Goal: Task Accomplishment & Management: Use online tool/utility

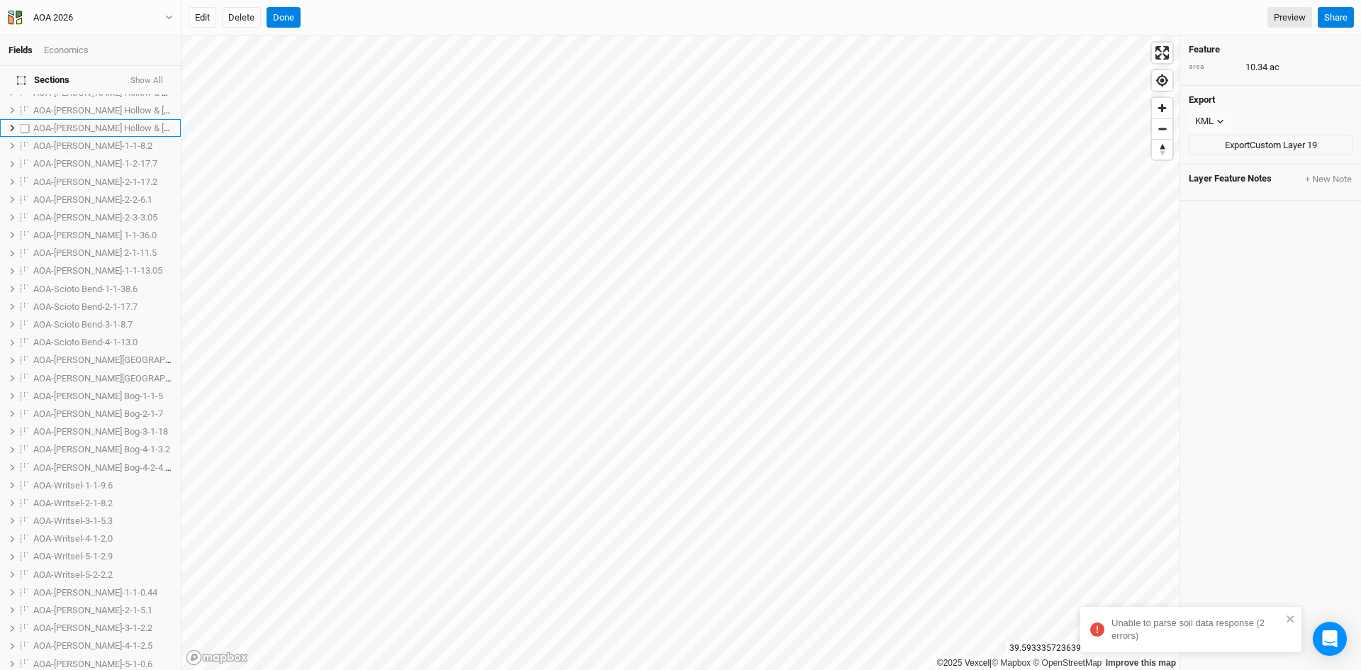
scroll to position [637, 0]
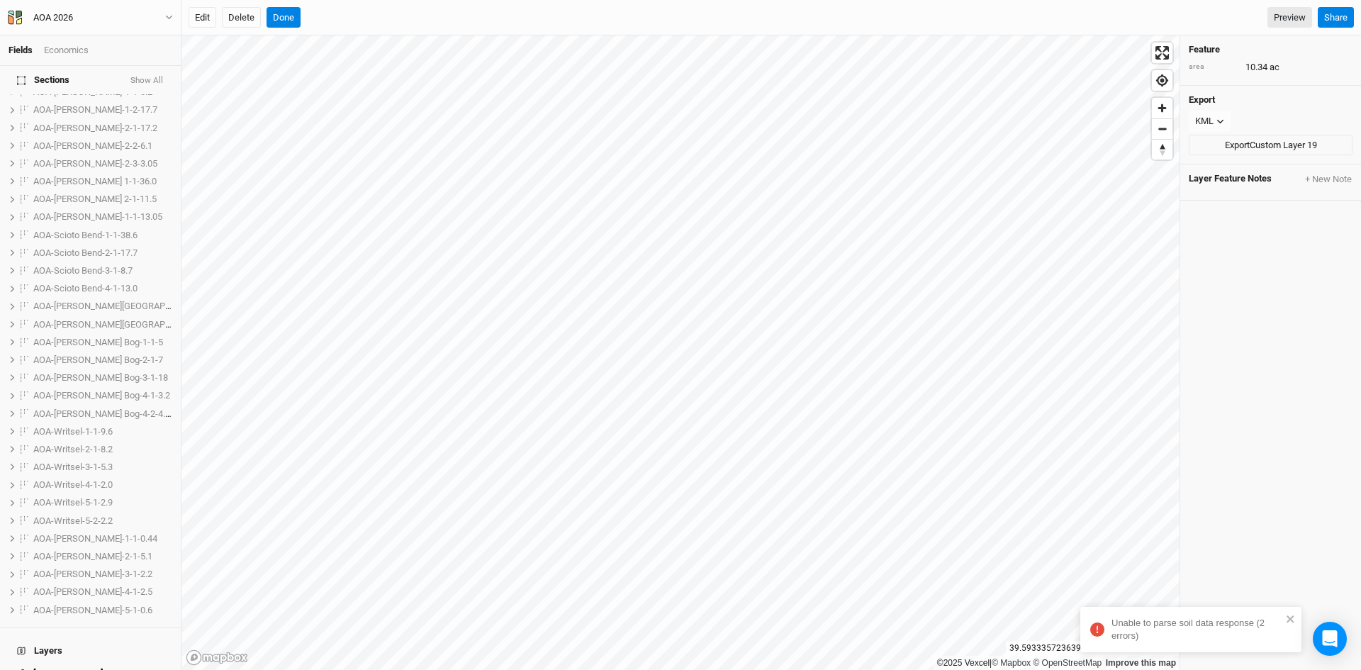
click at [152, 76] on button "Show All" at bounding box center [147, 81] width 34 height 10
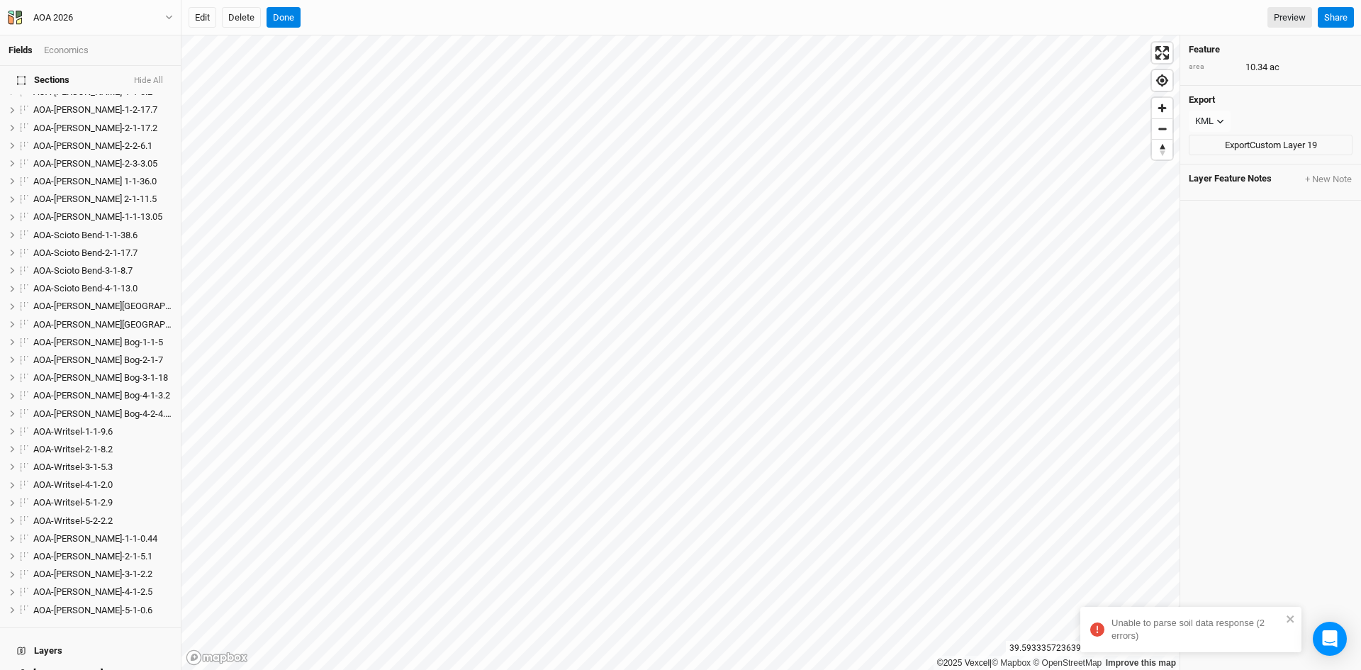
click at [147, 78] on button "Hide All" at bounding box center [148, 81] width 30 height 10
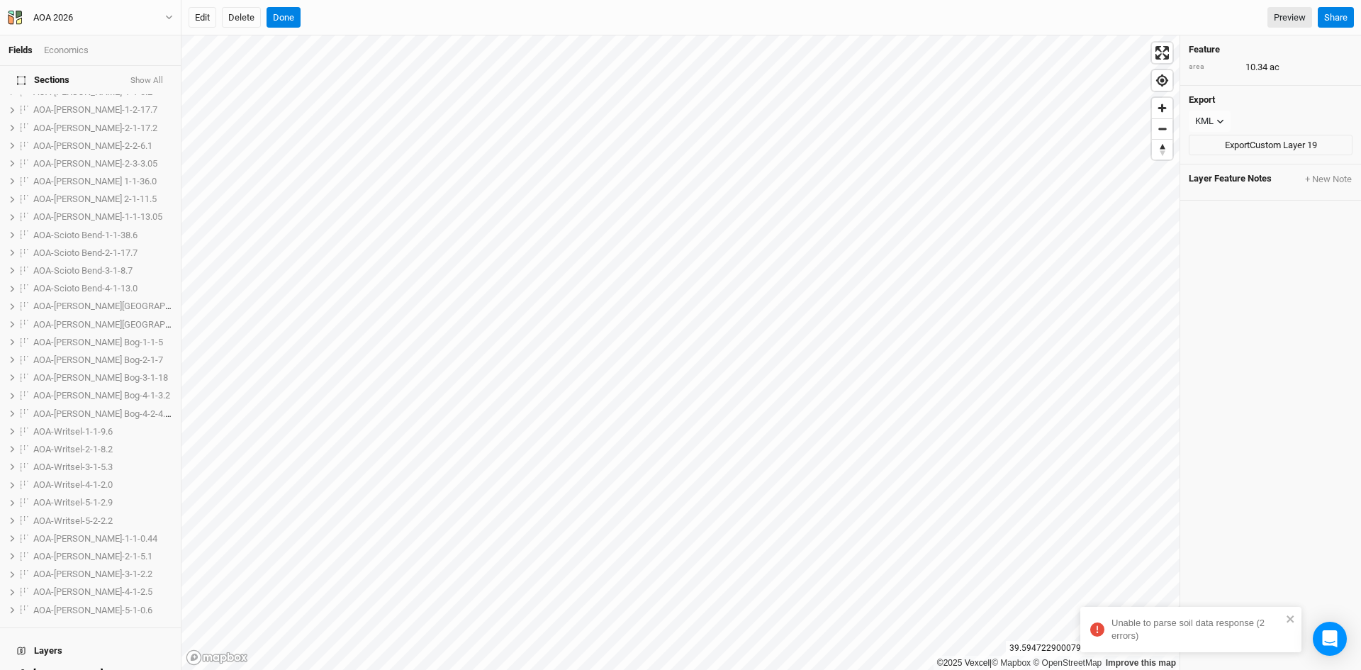
click at [145, 77] on button "Show All" at bounding box center [147, 81] width 34 height 10
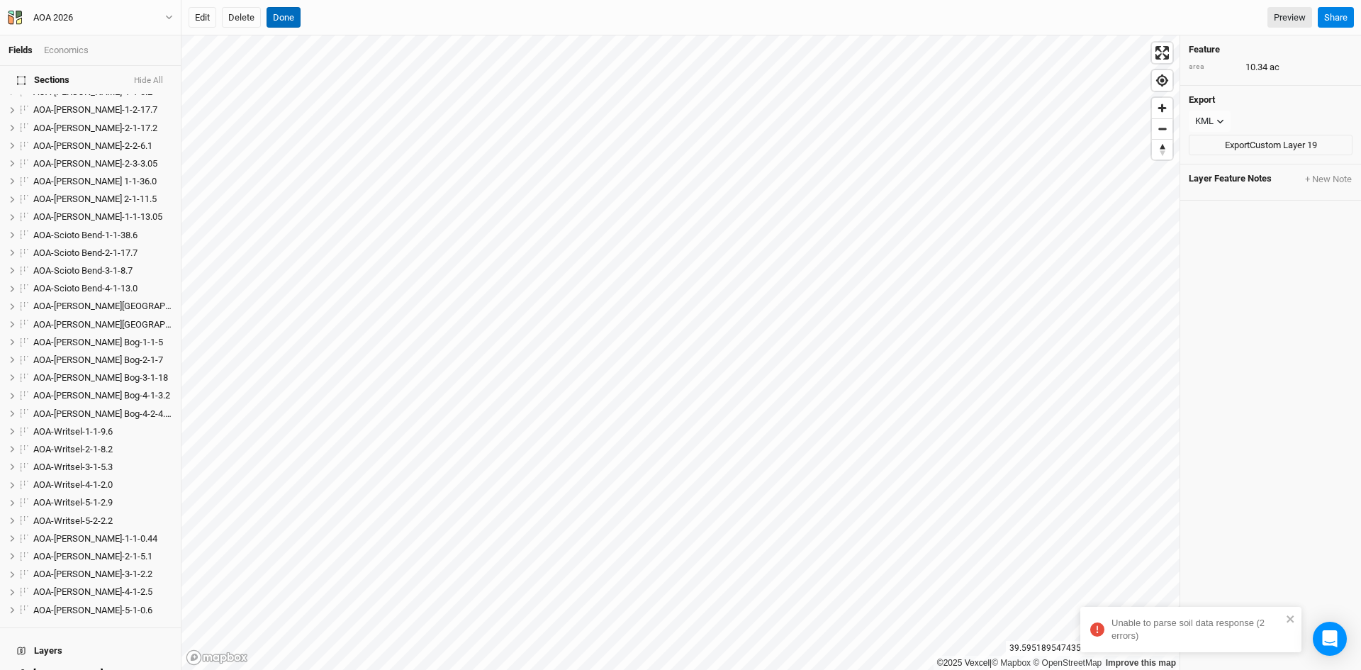
click at [273, 11] on button "Done" at bounding box center [284, 17] width 34 height 21
click at [292, 13] on button "Done" at bounding box center [284, 17] width 34 height 21
click at [205, 23] on button "Edit" at bounding box center [203, 17] width 28 height 21
click at [288, 12] on button "Done" at bounding box center [284, 17] width 34 height 21
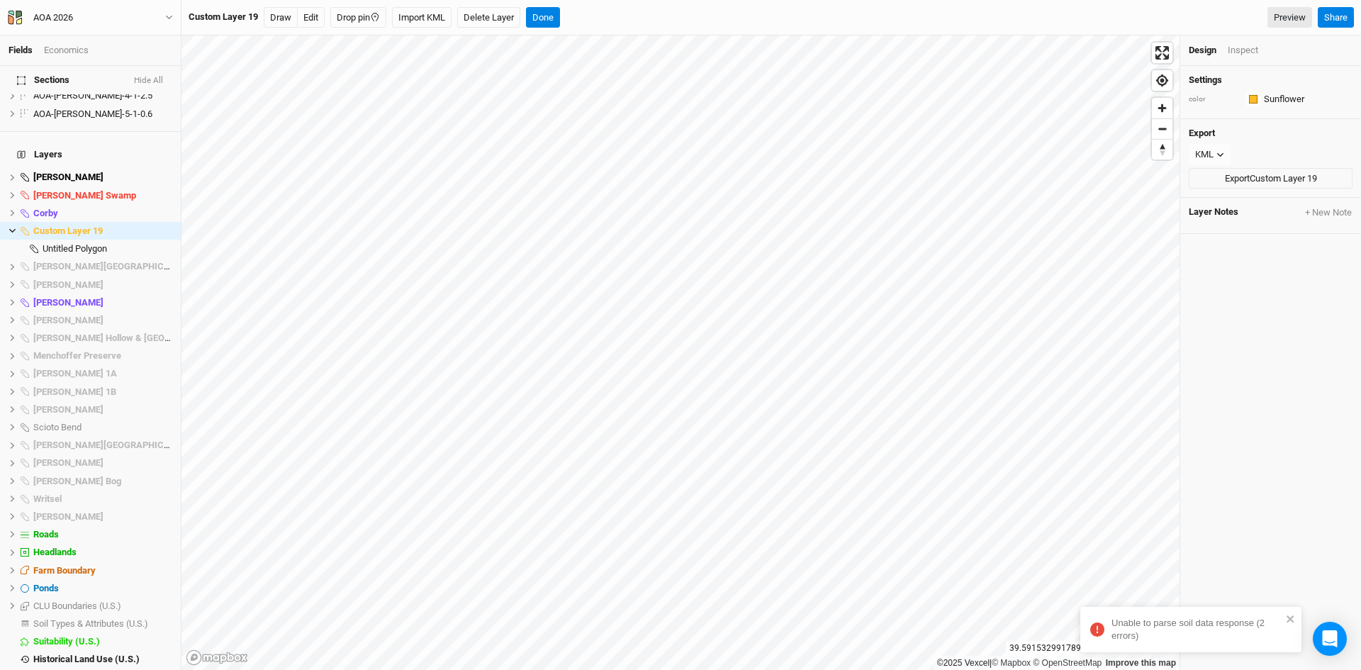
scroll to position [1151, 0]
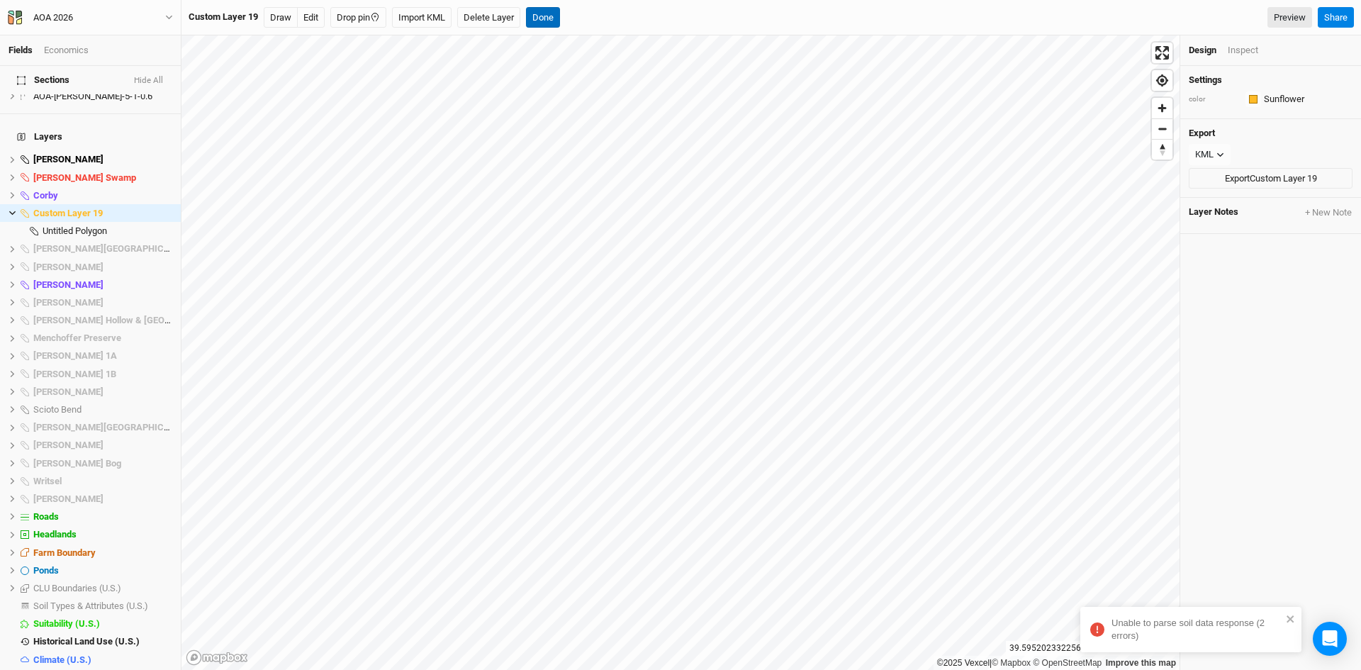
click at [552, 17] on button "Done" at bounding box center [543, 17] width 34 height 21
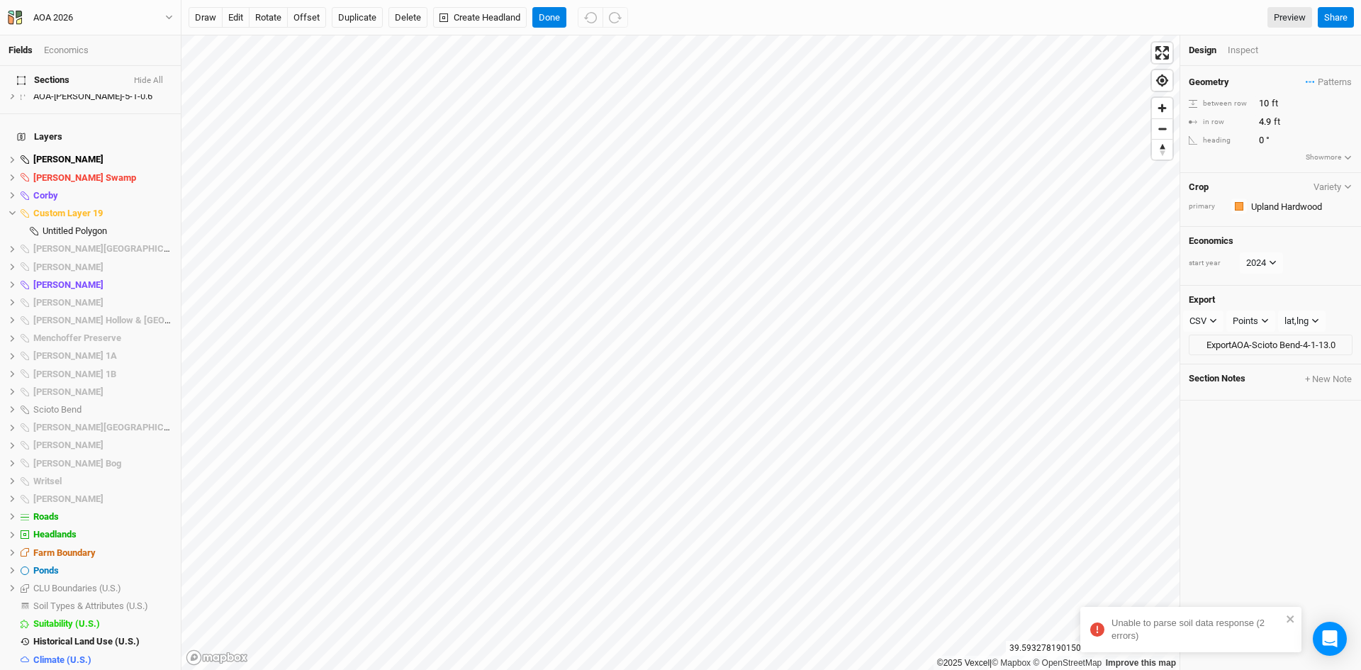
scroll to position [540, 0]
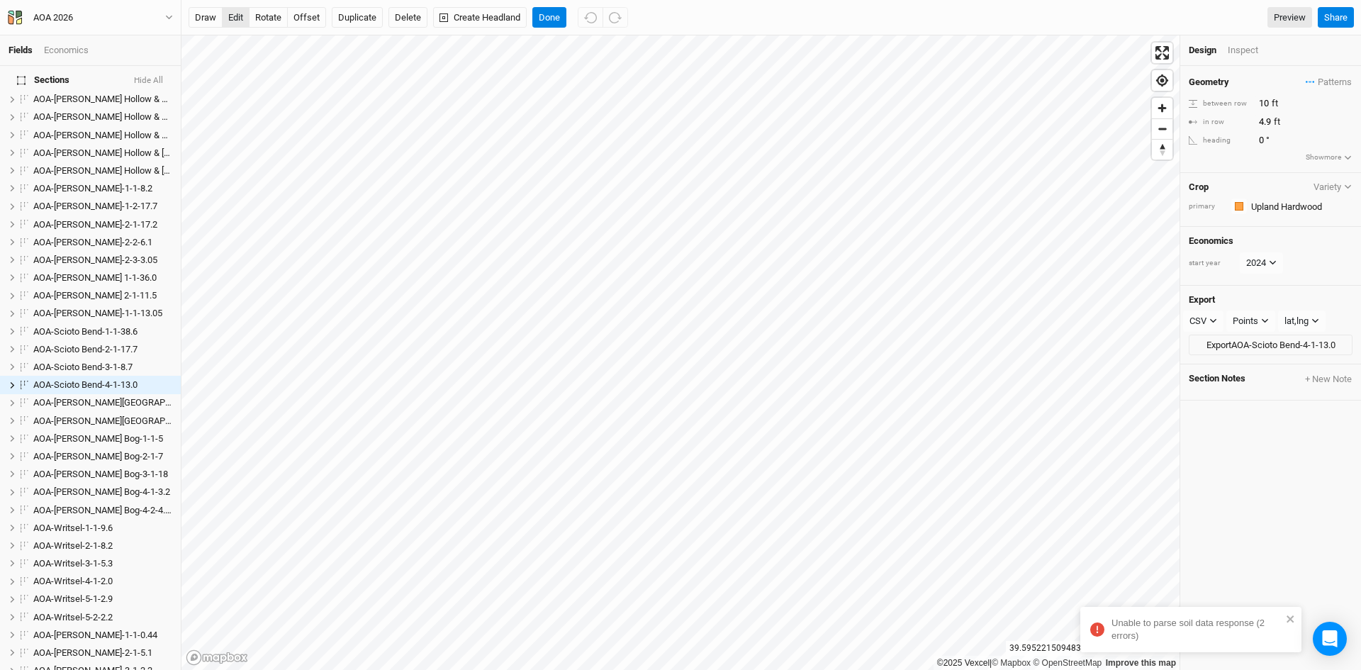
click at [238, 15] on button "edit" at bounding box center [236, 17] width 28 height 21
click at [553, 11] on button "Done" at bounding box center [549, 17] width 34 height 21
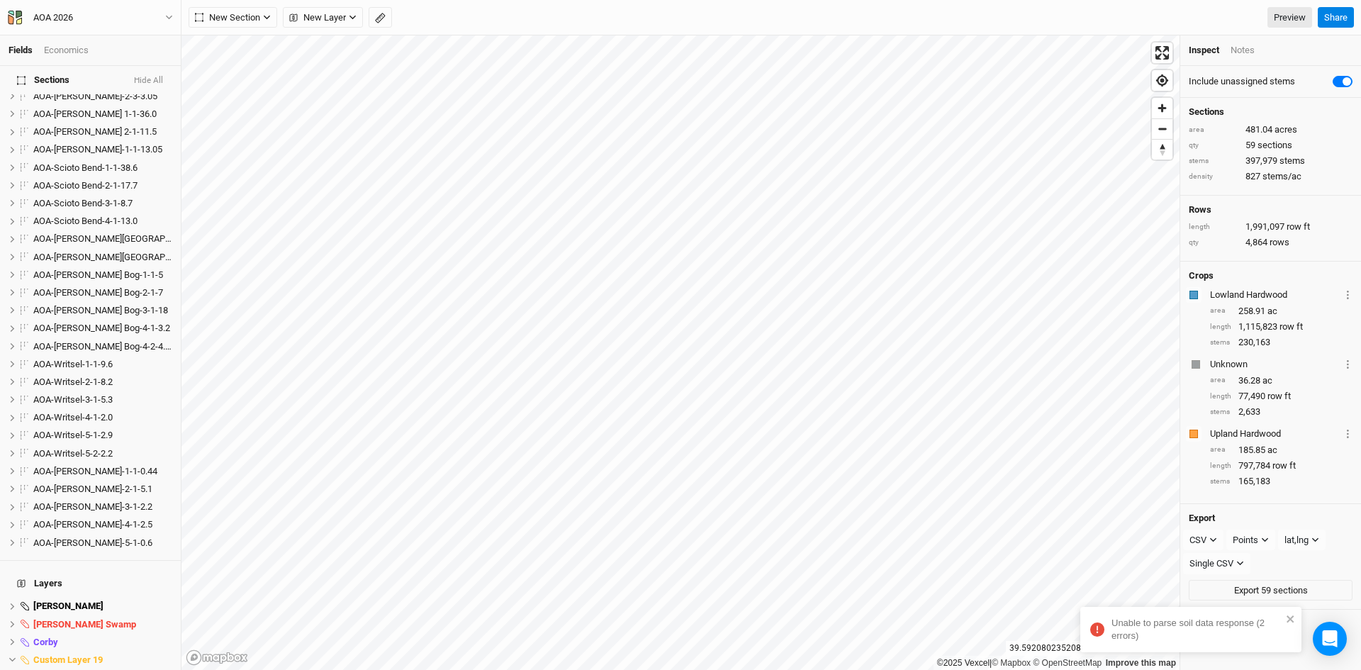
scroll to position [1151, 0]
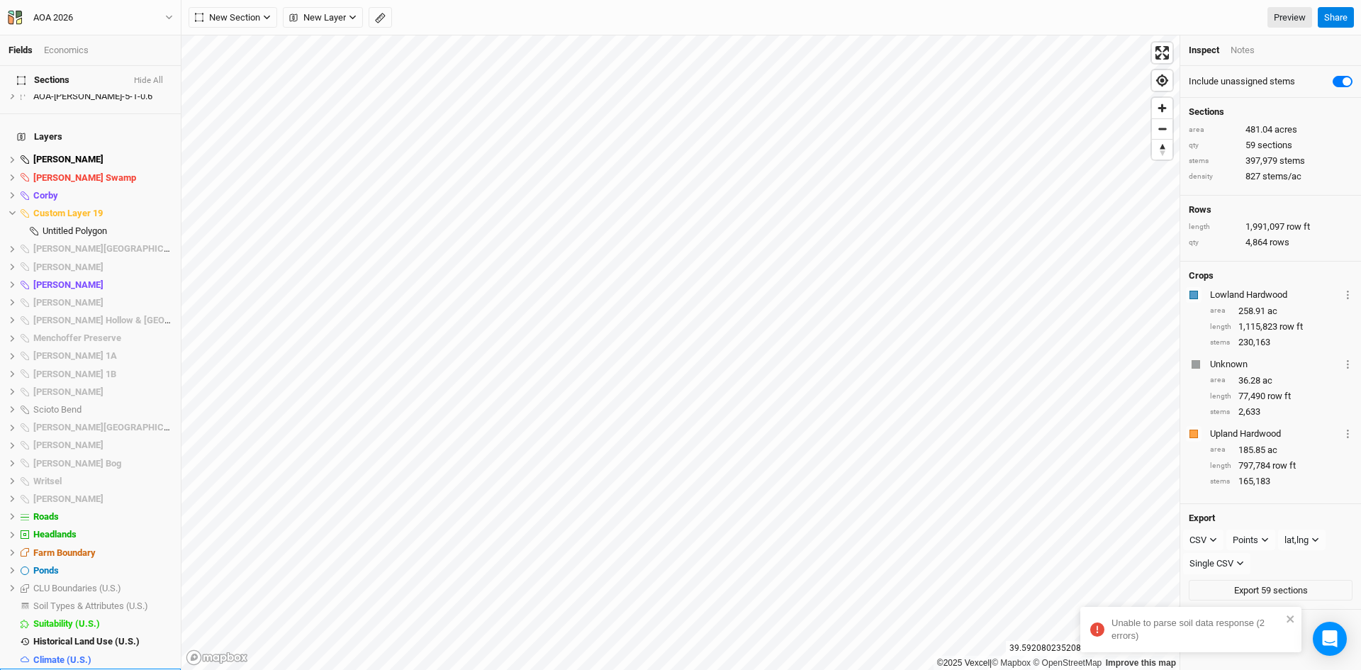
click at [60, 669] on span "Base Layer" at bounding box center [56, 677] width 46 height 11
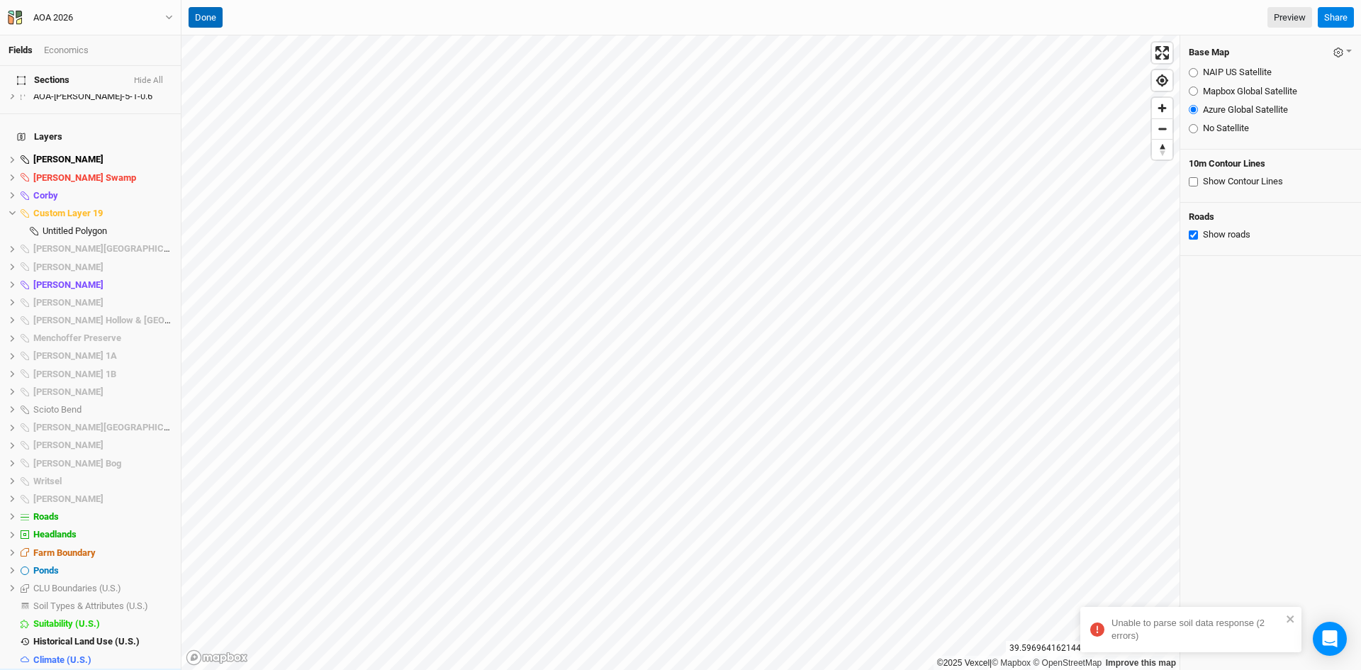
click at [199, 9] on button "Done" at bounding box center [206, 17] width 34 height 21
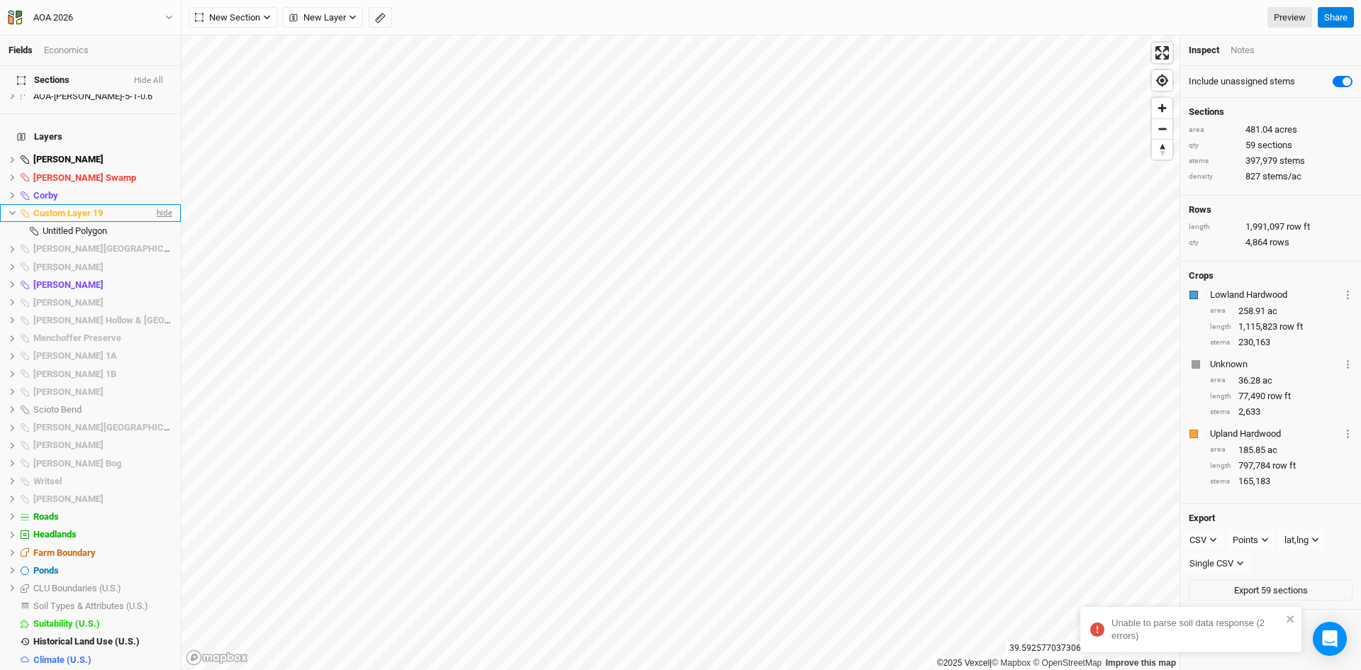
click at [156, 204] on span "hide" at bounding box center [163, 213] width 18 height 18
click at [59, 208] on span "Custom Layer 19" at bounding box center [66, 213] width 67 height 11
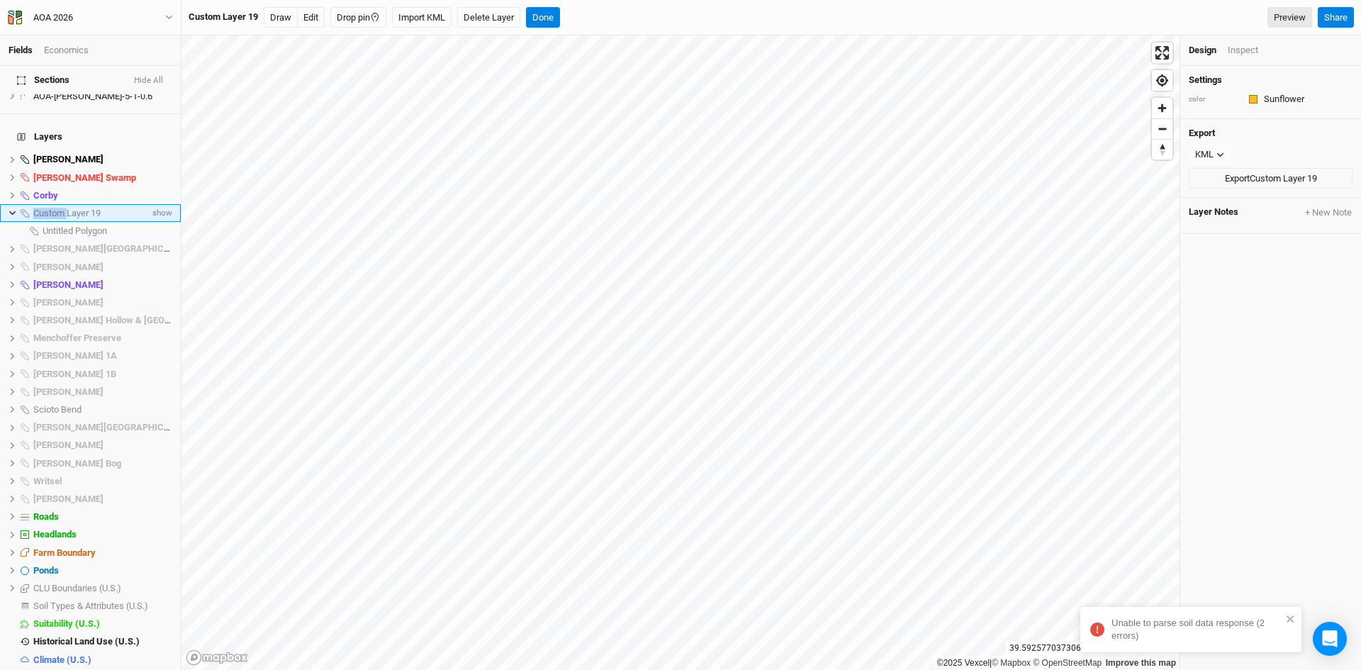
click at [59, 208] on span "Custom Layer 19" at bounding box center [66, 213] width 67 height 11
type input "Scioto Bend pond fill stand"
click at [44, 259] on ul "Adelphi Moraine hide Cackley Swamp hide Corby hide Scioto Bend pond fill stand …" at bounding box center [90, 419] width 181 height 536
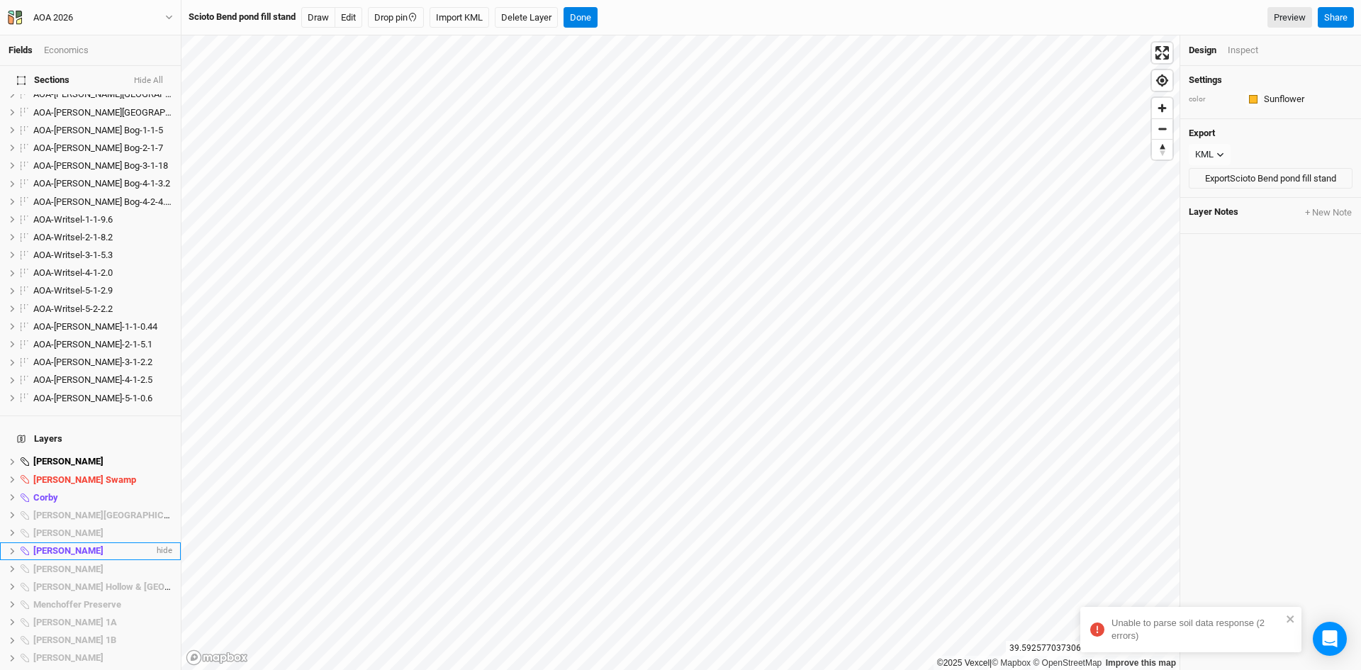
scroll to position [796, 0]
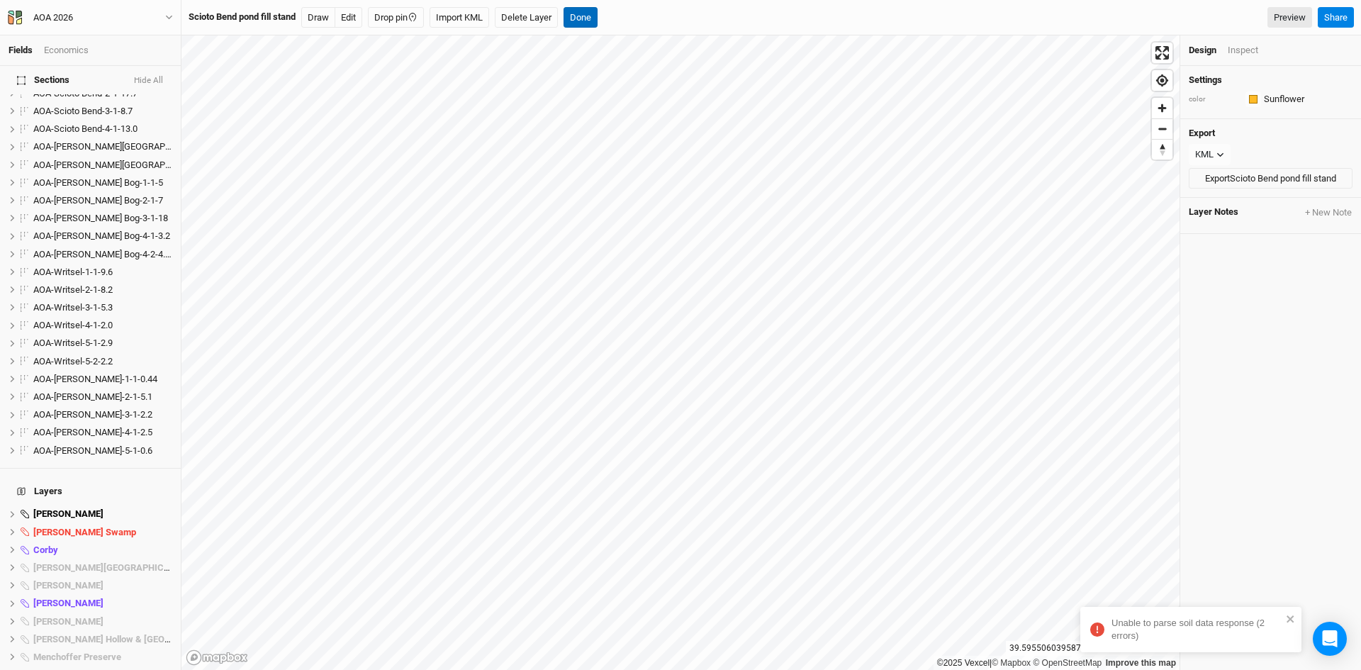
click at [589, 11] on button "Done" at bounding box center [581, 17] width 34 height 21
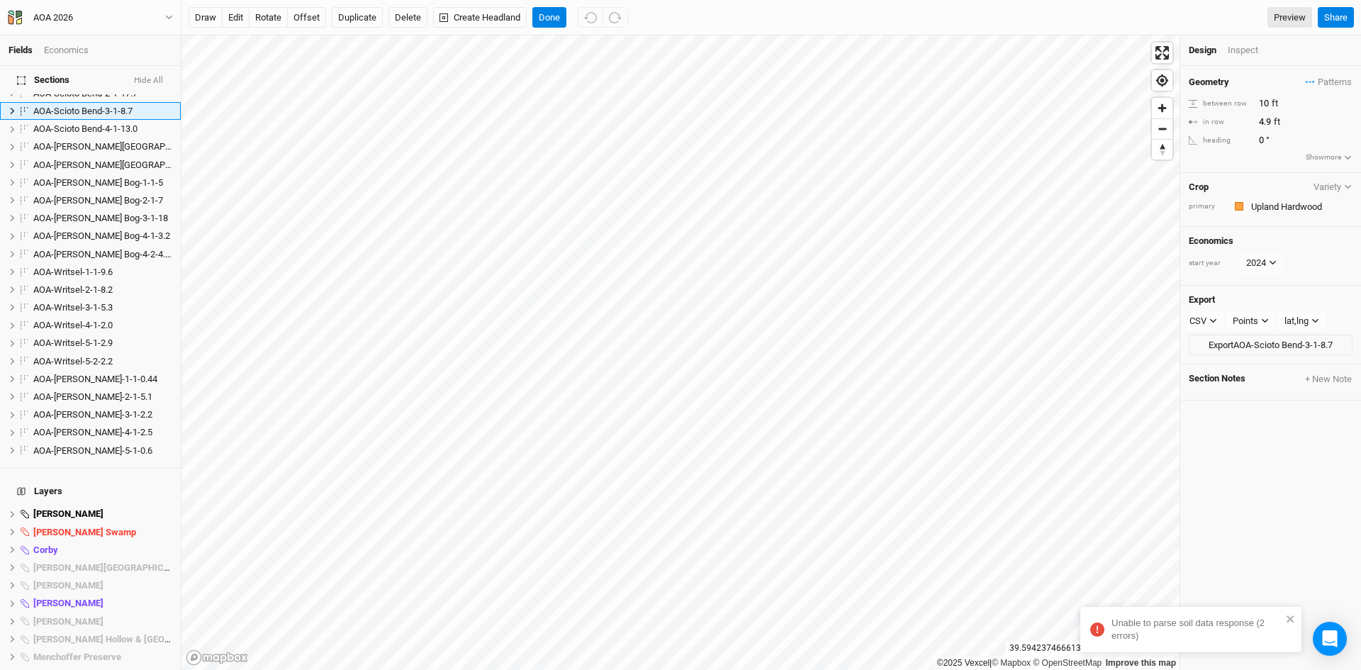
scroll to position [523, 0]
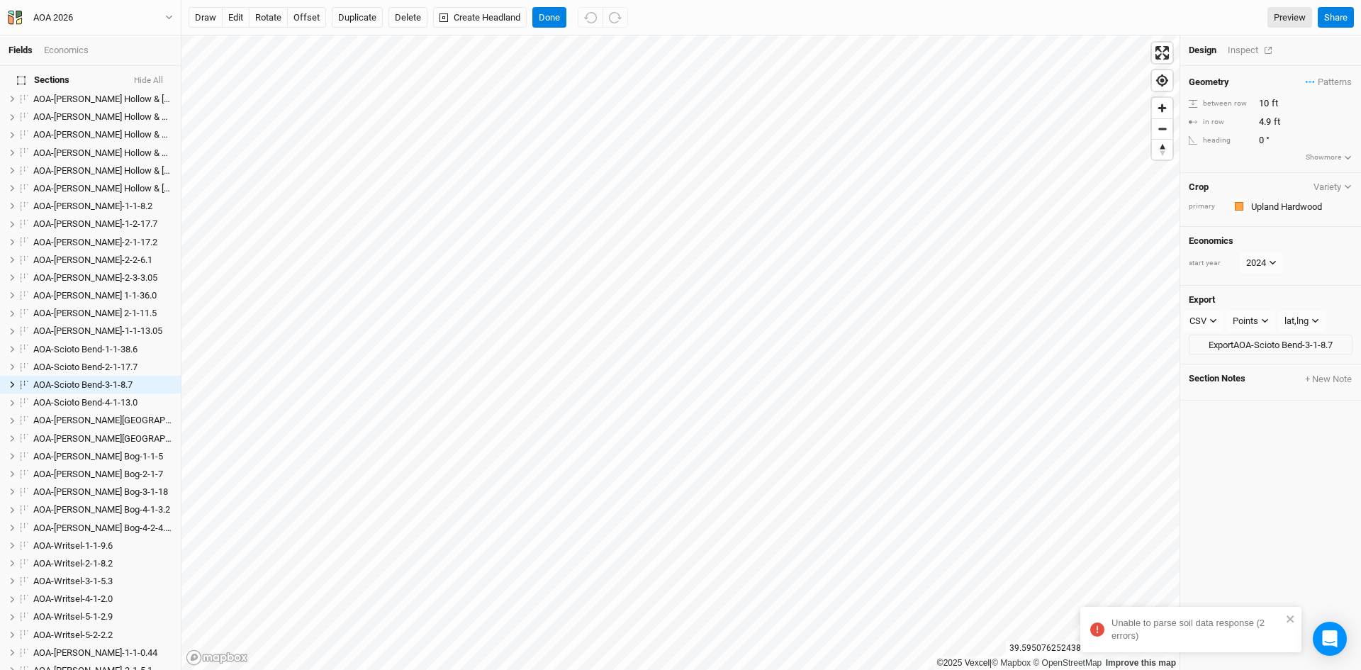
click at [1242, 46] on div "Inspect" at bounding box center [1253, 50] width 50 height 13
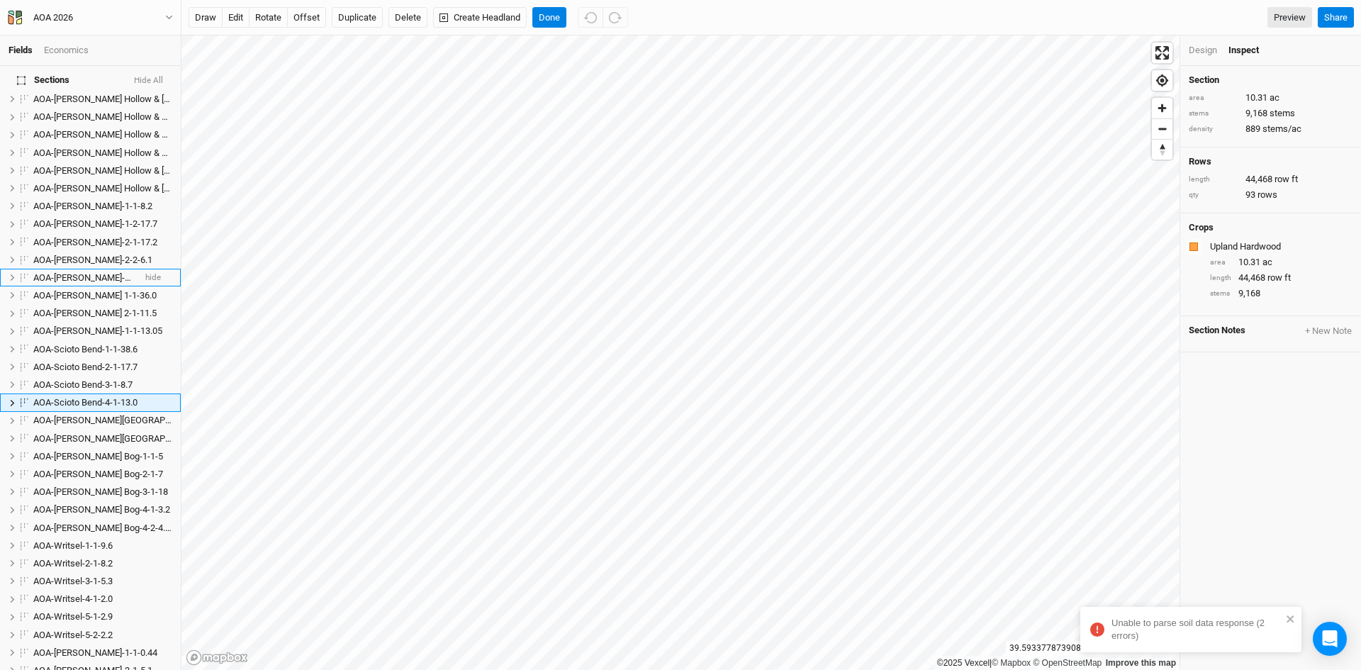
scroll to position [540, 0]
click at [64, 379] on span "AOA-Scioto Bend-4-1-13.0" at bounding box center [85, 384] width 104 height 11
click at [112, 379] on input "AOA-Scioto Bend-4-1-13.0" at bounding box center [80, 385] width 96 height 13
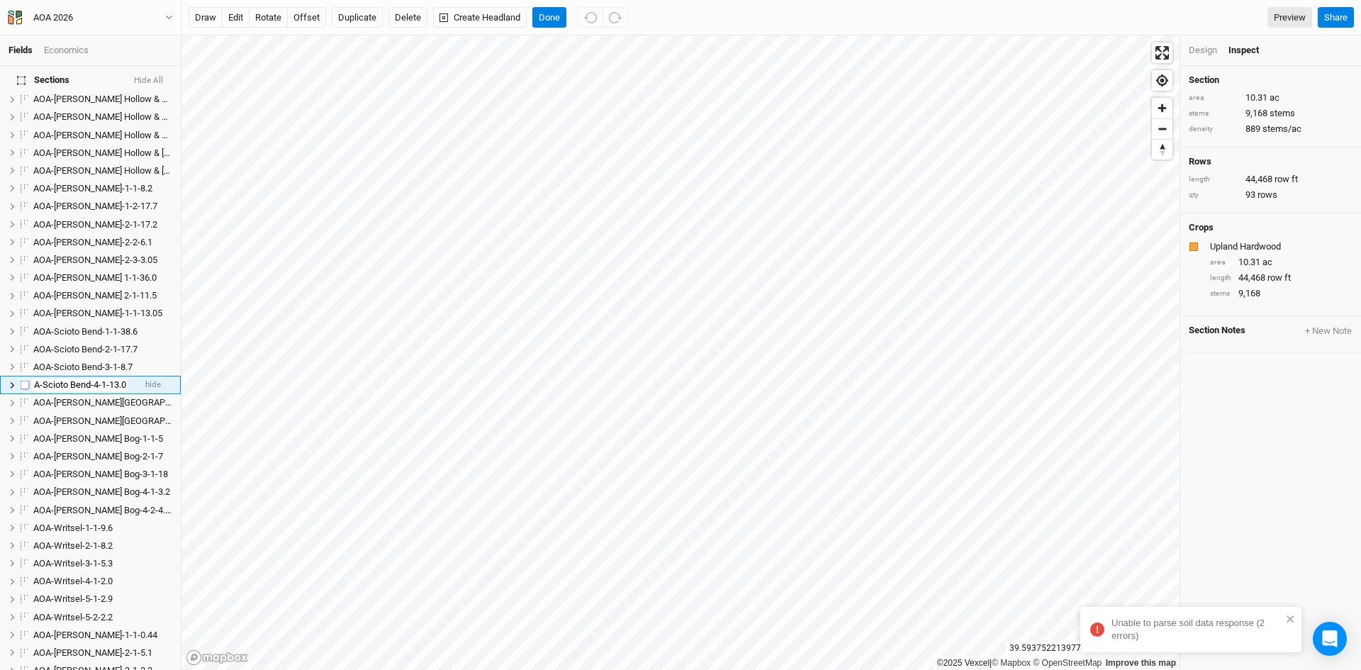
click at [109, 379] on input "AOA-Scioto Bend-4-1-13.0" at bounding box center [80, 385] width 96 height 13
click at [121, 379] on input "AOA-Scioto Bend-4-1-13.0" at bounding box center [80, 385] width 96 height 13
type input "AOA-Scioto Bend-4-1-10.3"
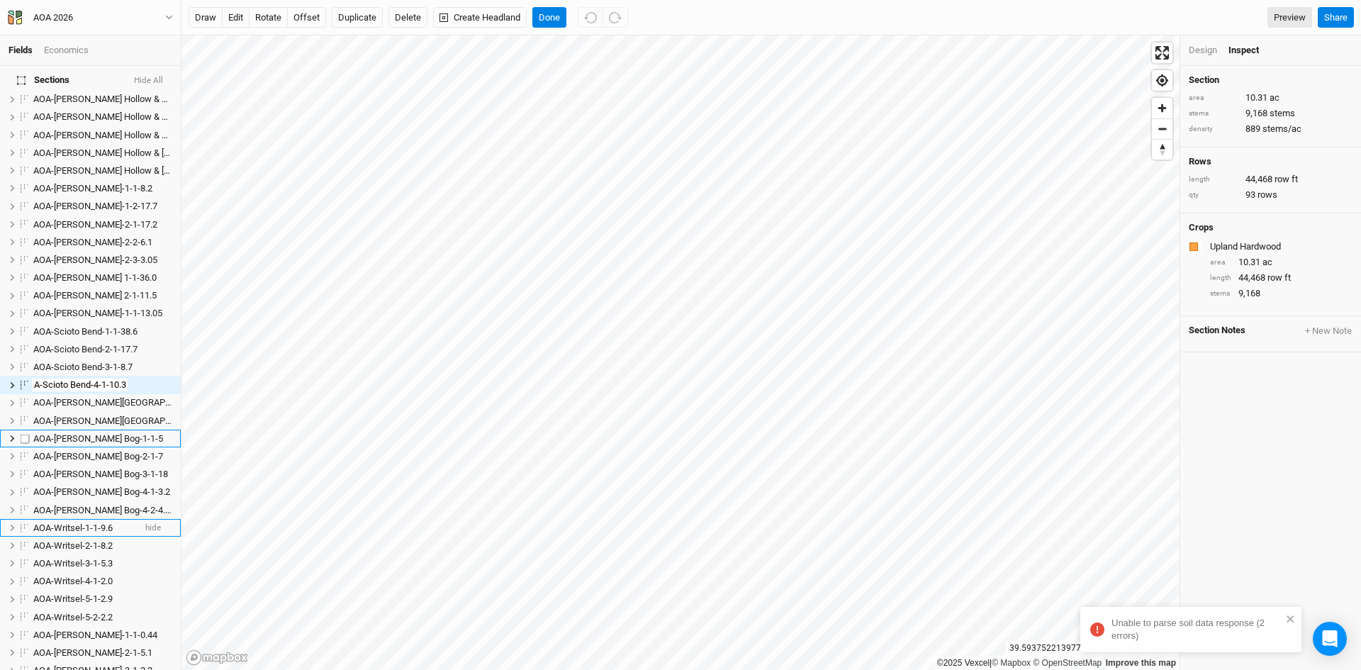
click at [155, 447] on li "AOA-Utzinger Bog-2-1-7 hide" at bounding box center [90, 456] width 181 height 18
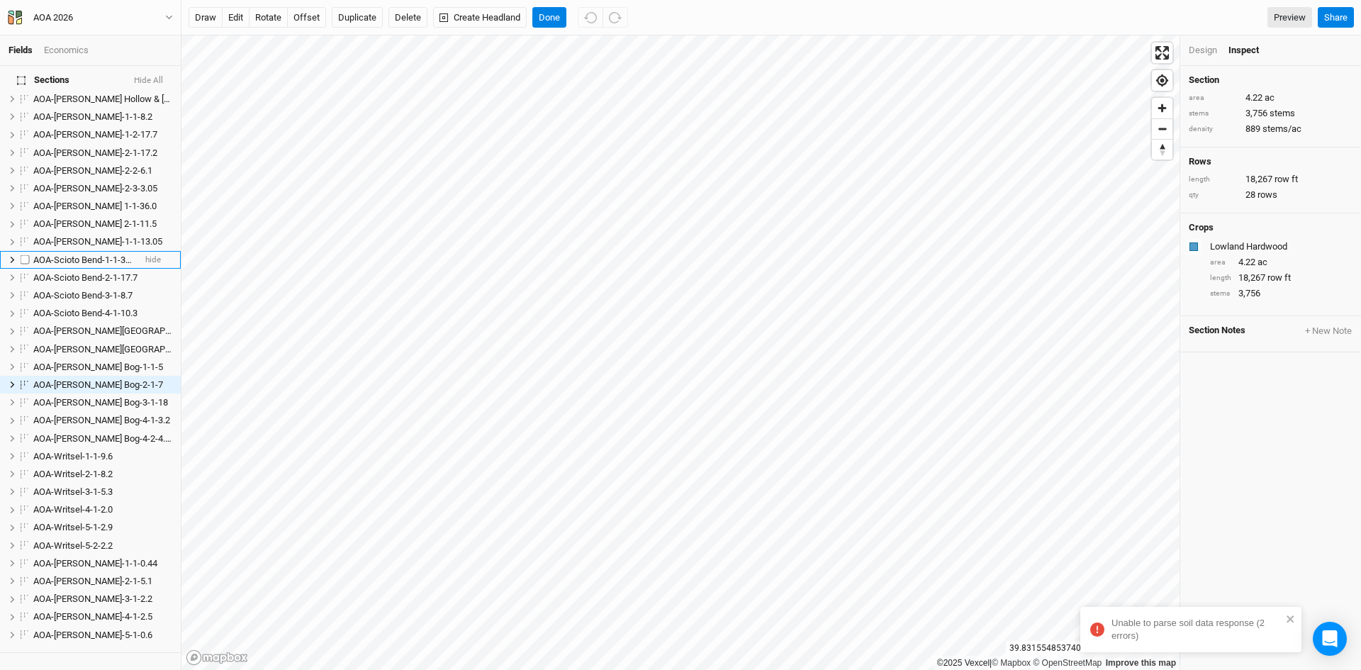
click at [83, 255] on span "AOA-Scioto Bend-1-1-38.6" at bounding box center [85, 260] width 104 height 11
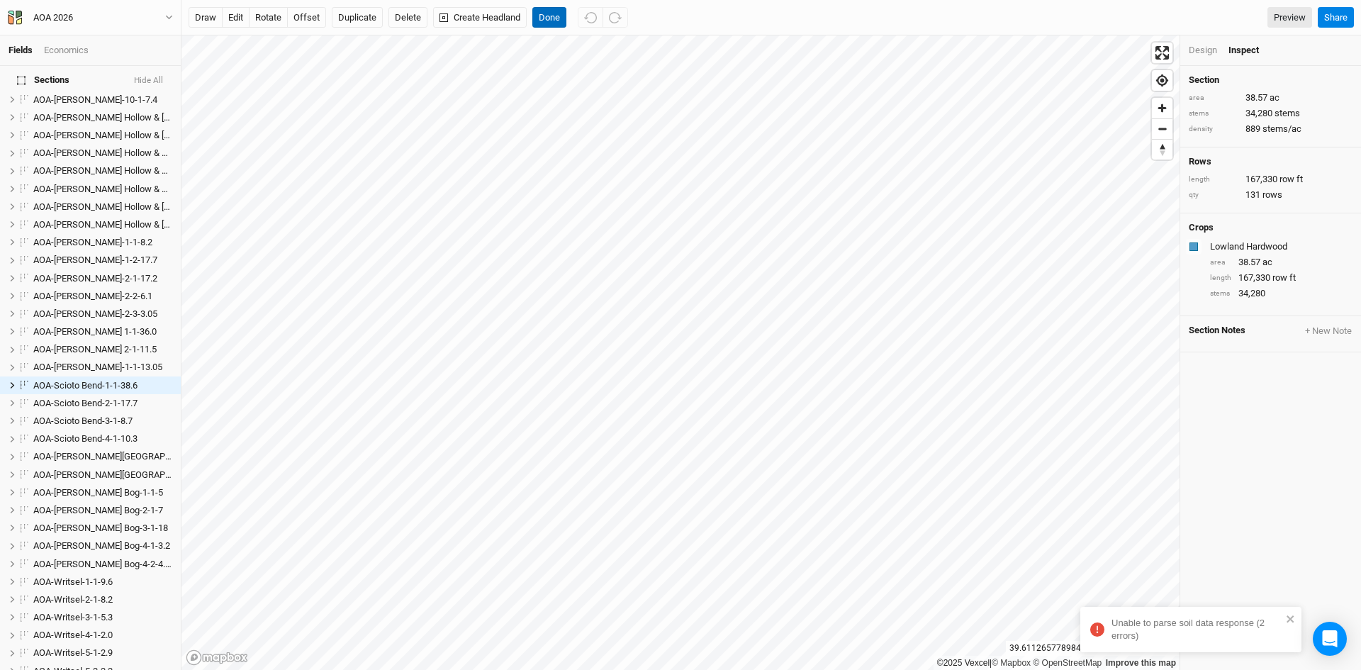
click at [549, 14] on button "Done" at bounding box center [549, 17] width 34 height 21
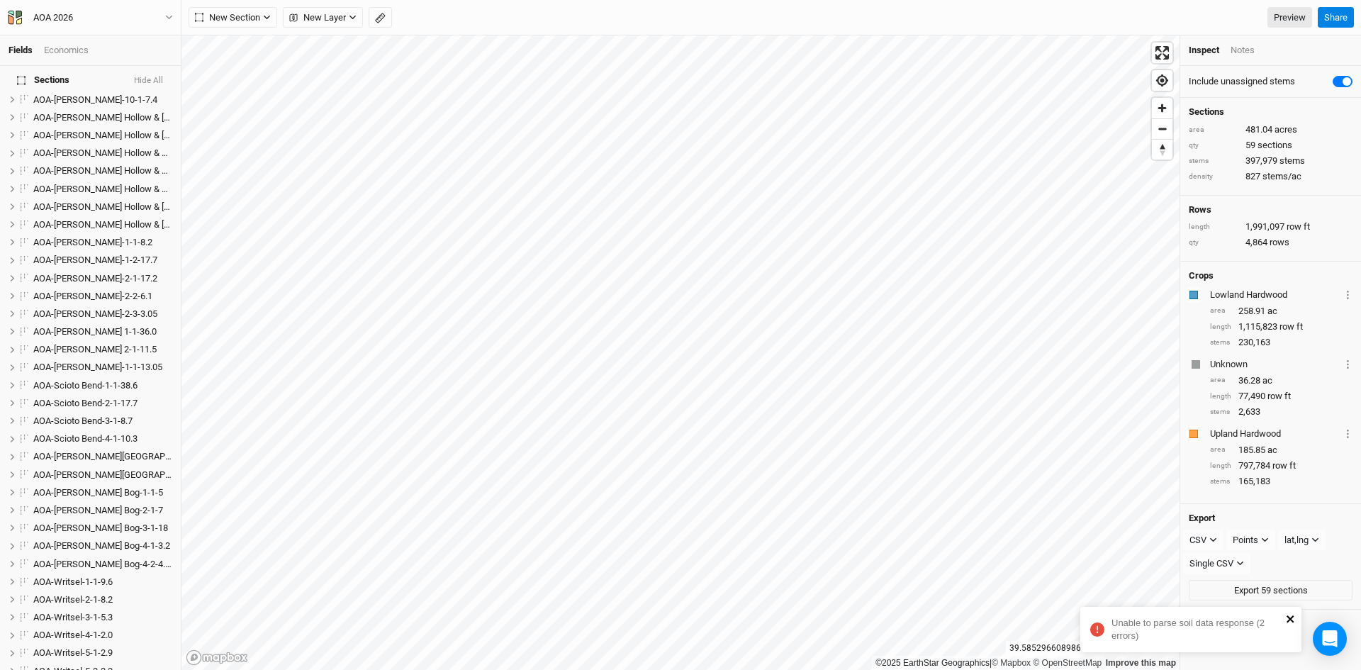
click at [1287, 615] on icon "close" at bounding box center [1291, 618] width 10 height 11
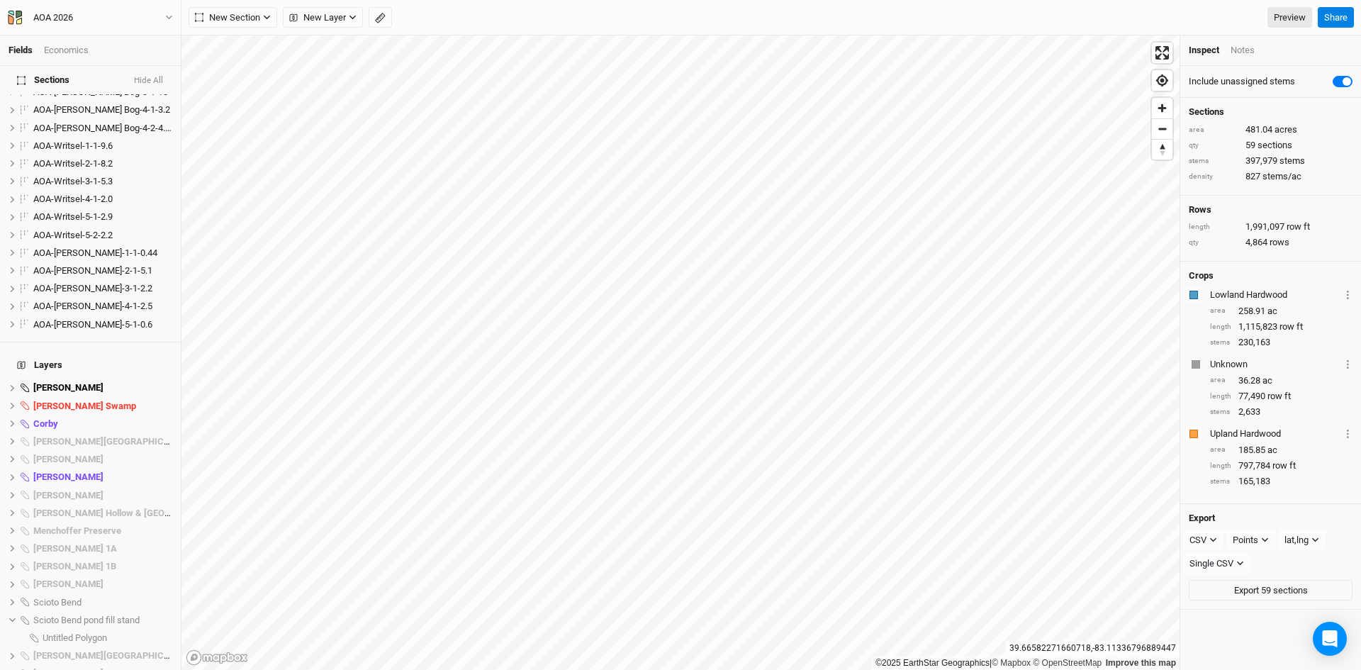
scroll to position [1151, 0]
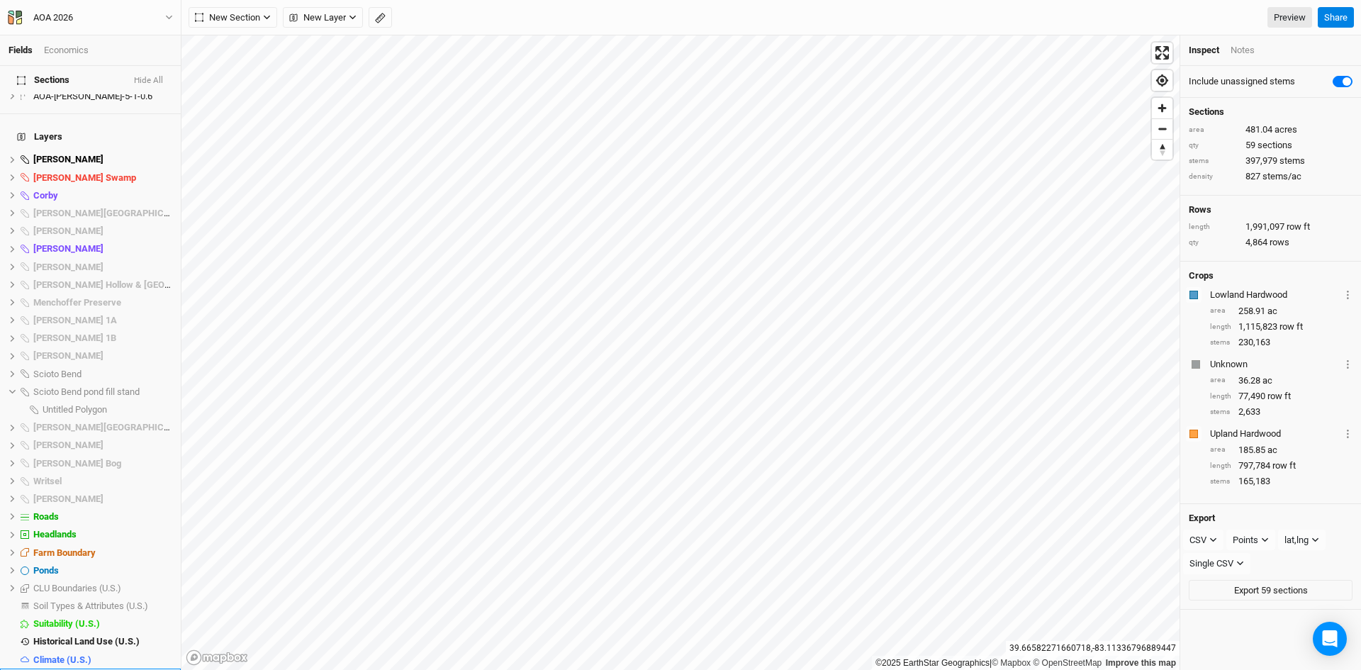
click at [70, 669] on span "Base Layer" at bounding box center [56, 677] width 46 height 11
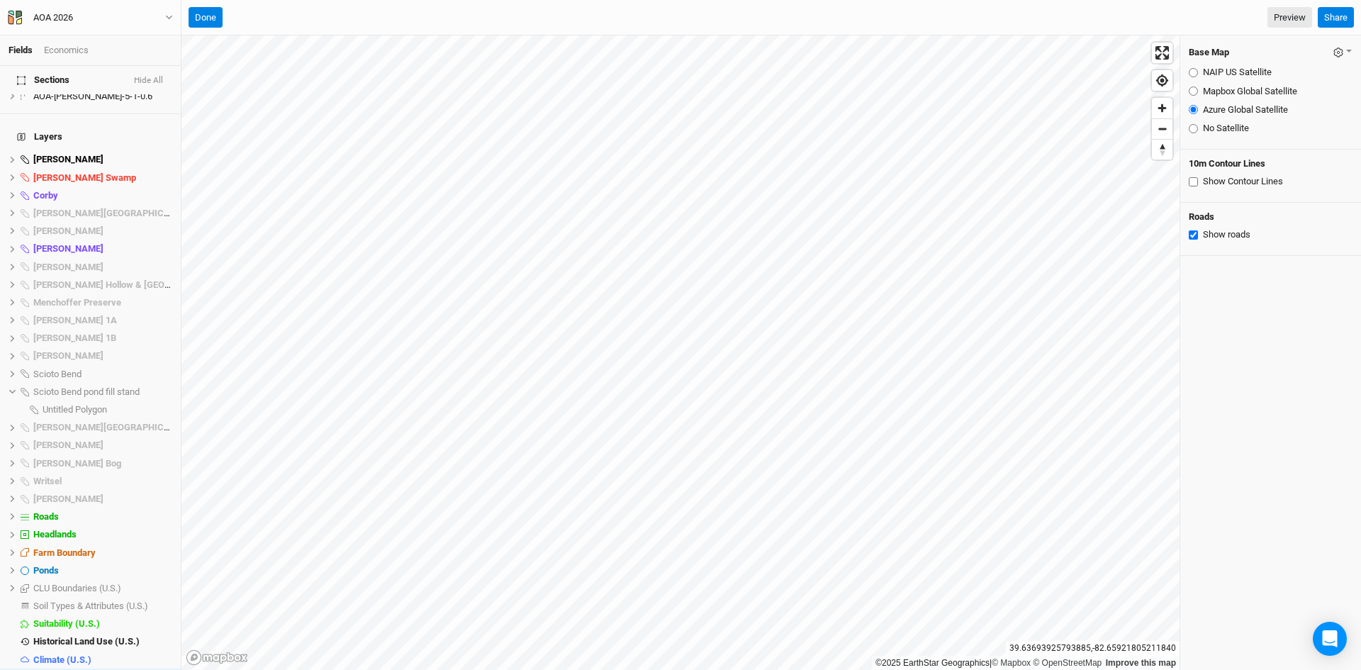
drag, startPoint x: 1193, startPoint y: 237, endPoint x: 1190, endPoint y: 221, distance: 15.9
click at [1193, 236] on input "Show roads" at bounding box center [1193, 234] width 9 height 9
checkbox input "false"
click at [1192, 131] on input "No Satellite" at bounding box center [1193, 128] width 9 height 9
radio input "true"
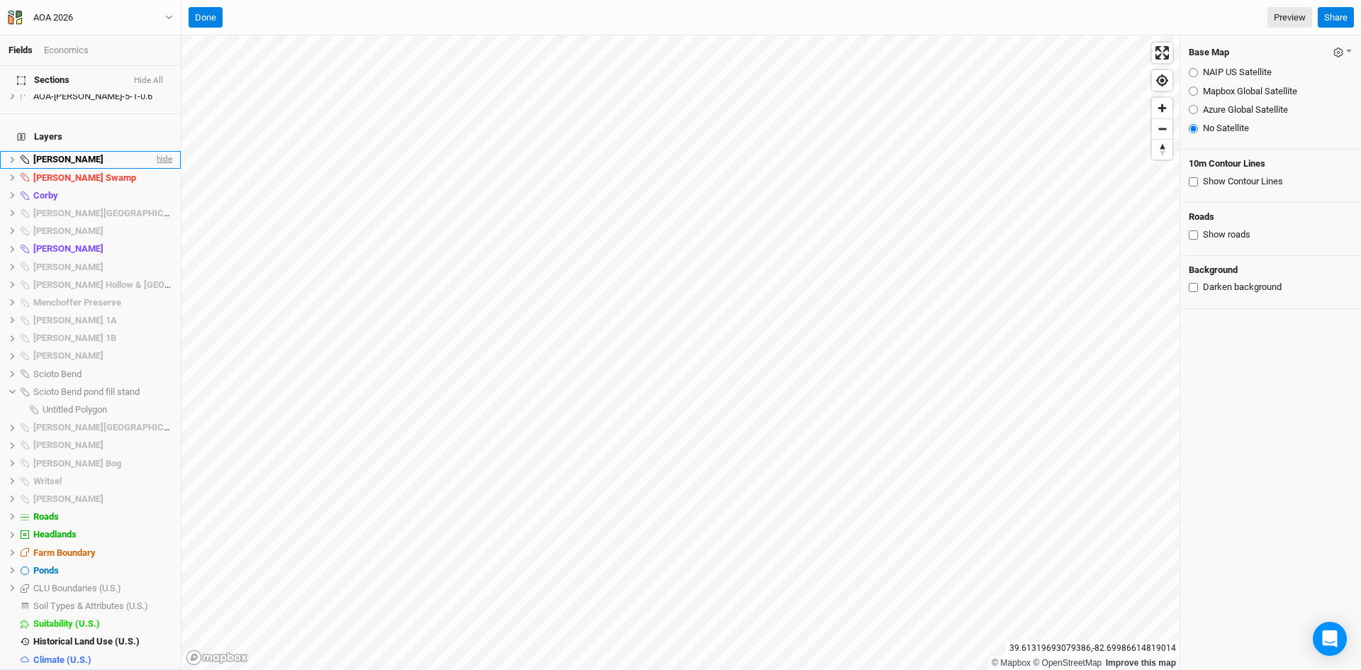
click at [154, 151] on span "hide" at bounding box center [163, 160] width 18 height 18
click at [154, 169] on span "hide" at bounding box center [163, 178] width 18 height 18
click at [154, 186] on span "hide" at bounding box center [163, 195] width 18 height 18
click at [157, 240] on span "hide" at bounding box center [163, 249] width 18 height 18
click at [160, 258] on span "hide" at bounding box center [163, 267] width 18 height 18
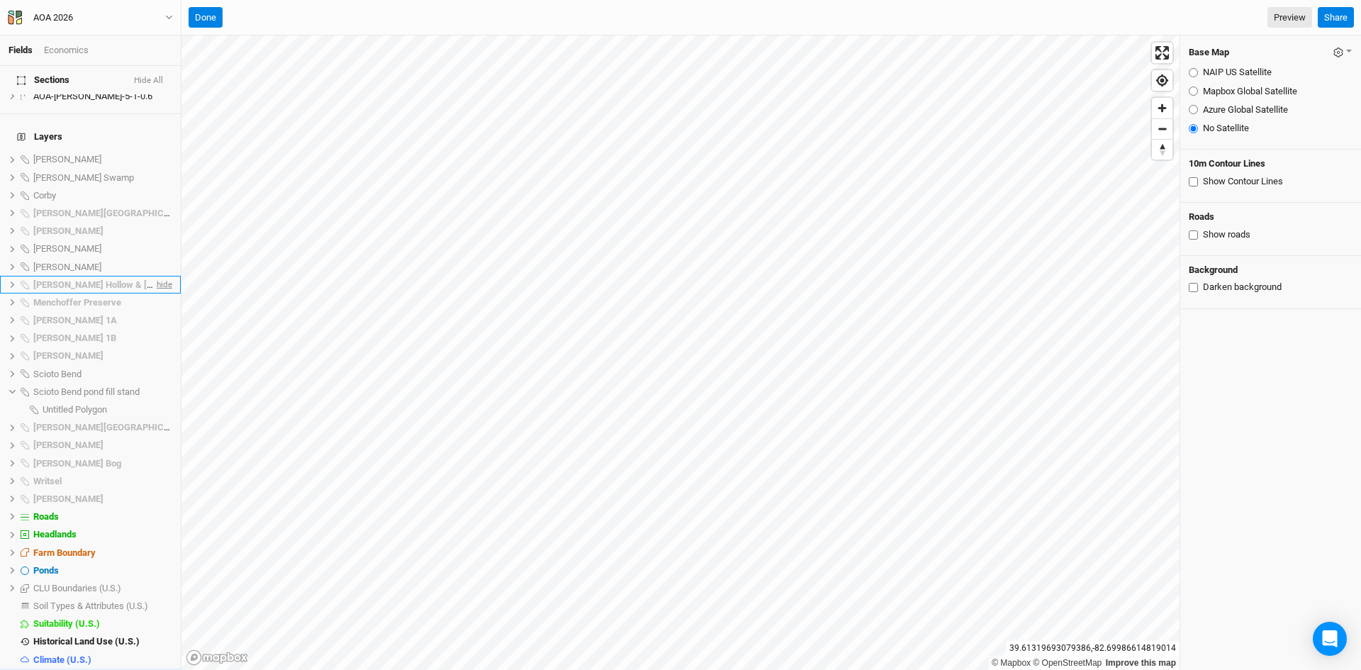
click at [155, 276] on span "hide" at bounding box center [163, 285] width 18 height 18
click at [154, 294] on span "hide" at bounding box center [163, 303] width 18 height 18
click at [155, 311] on span "hide" at bounding box center [163, 320] width 18 height 18
click at [155, 330] on span "hide" at bounding box center [163, 339] width 18 height 18
click at [157, 347] on span "hide" at bounding box center [163, 356] width 18 height 18
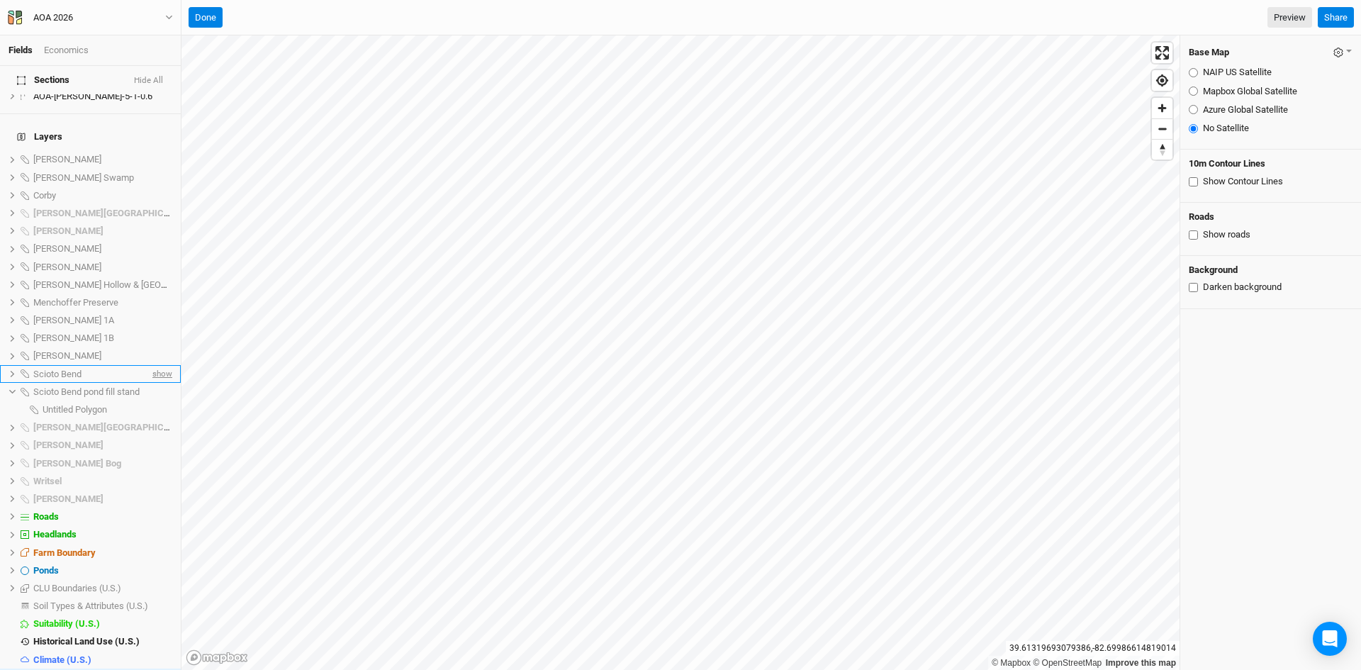
click at [157, 365] on span "show" at bounding box center [161, 374] width 23 height 18
click at [157, 383] on span "show" at bounding box center [161, 392] width 23 height 18
click at [154, 401] on span "hide" at bounding box center [163, 410] width 18 height 18
click at [150, 401] on span "show" at bounding box center [161, 410] width 23 height 18
click at [155, 383] on span "hide" at bounding box center [163, 392] width 18 height 18
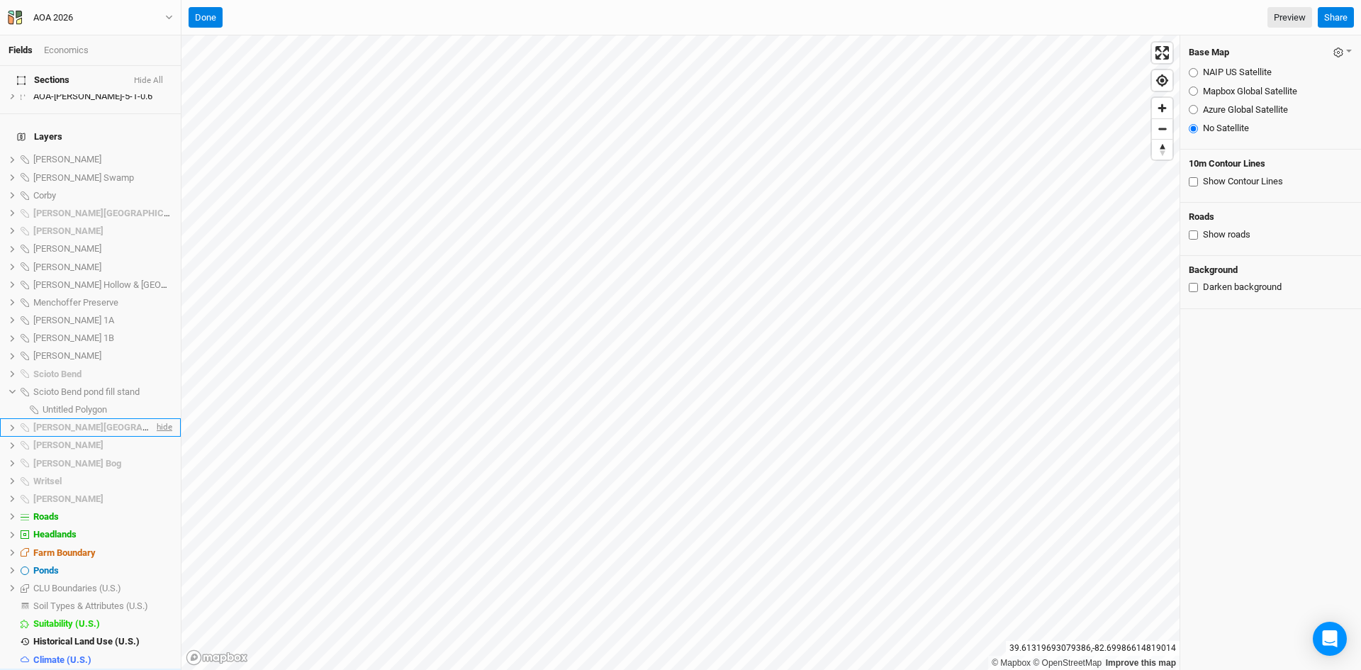
click at [154, 419] on span "hide" at bounding box center [163, 428] width 18 height 18
click at [154, 437] on span "hide" at bounding box center [163, 446] width 18 height 18
click at [154, 454] on span "hide" at bounding box center [163, 463] width 18 height 18
click at [161, 472] on span "hide" at bounding box center [163, 481] width 18 height 18
click at [156, 472] on span "show" at bounding box center [161, 481] width 23 height 18
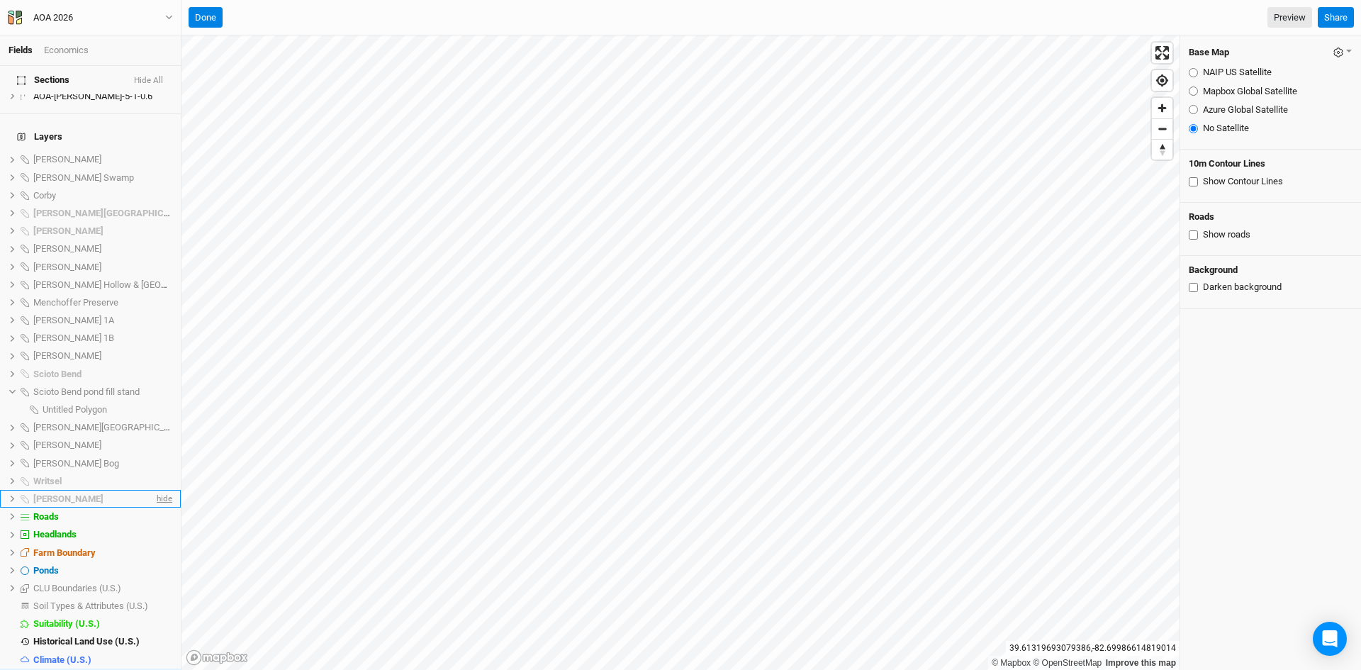
click at [154, 490] on span "hide" at bounding box center [163, 499] width 18 height 18
click at [157, 508] on span "hide" at bounding box center [163, 517] width 18 height 18
click at [154, 526] on span "hide" at bounding box center [163, 535] width 18 height 18
click at [154, 562] on span "hide" at bounding box center [163, 571] width 18 height 18
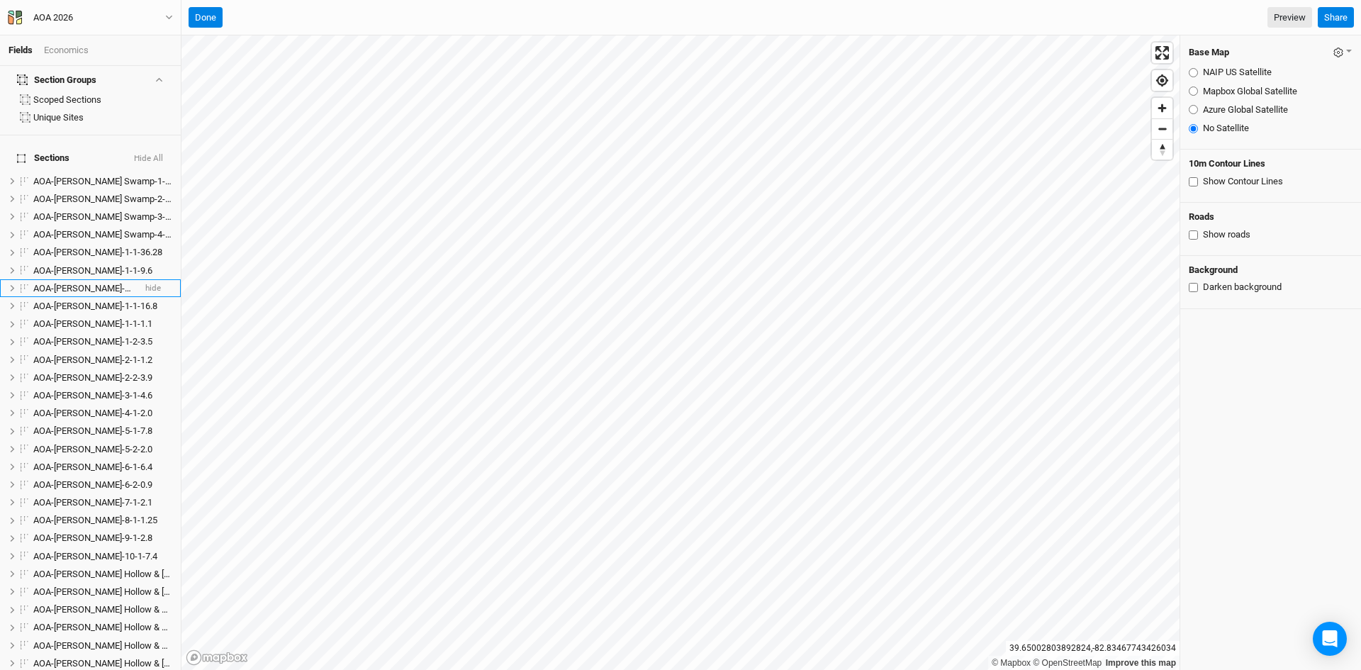
scroll to position [0, 0]
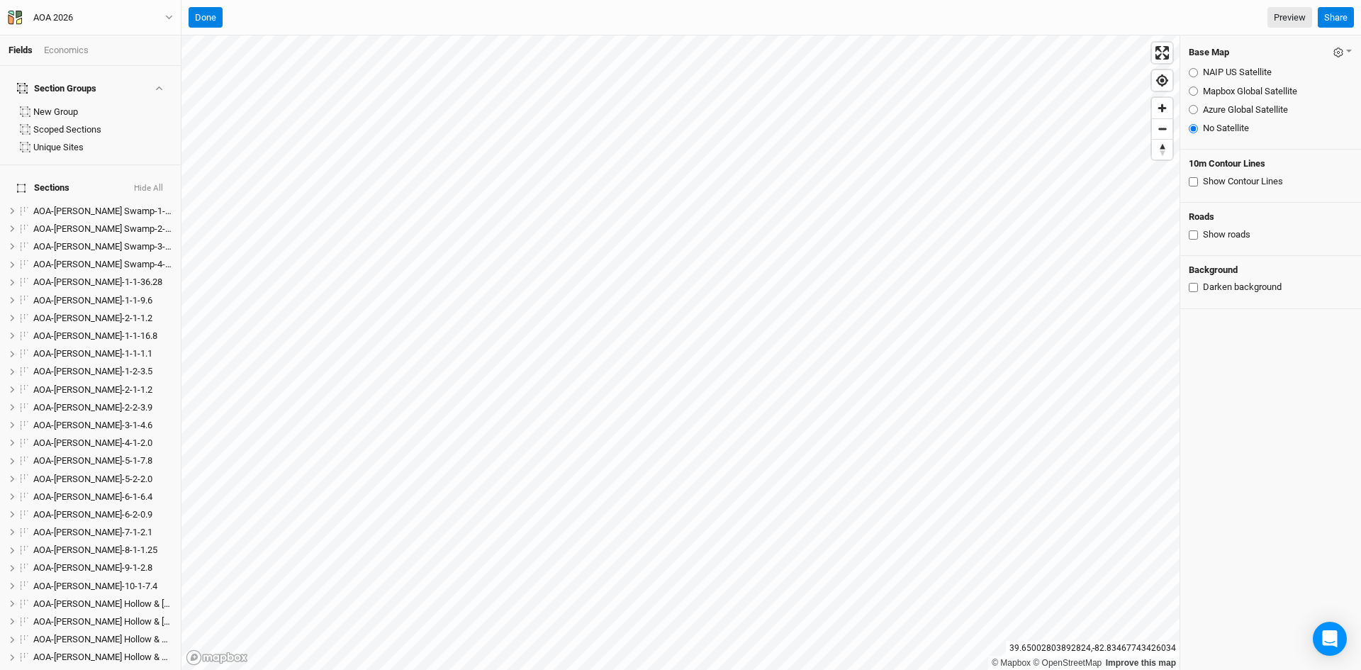
click at [148, 184] on button "Hide All" at bounding box center [148, 189] width 30 height 10
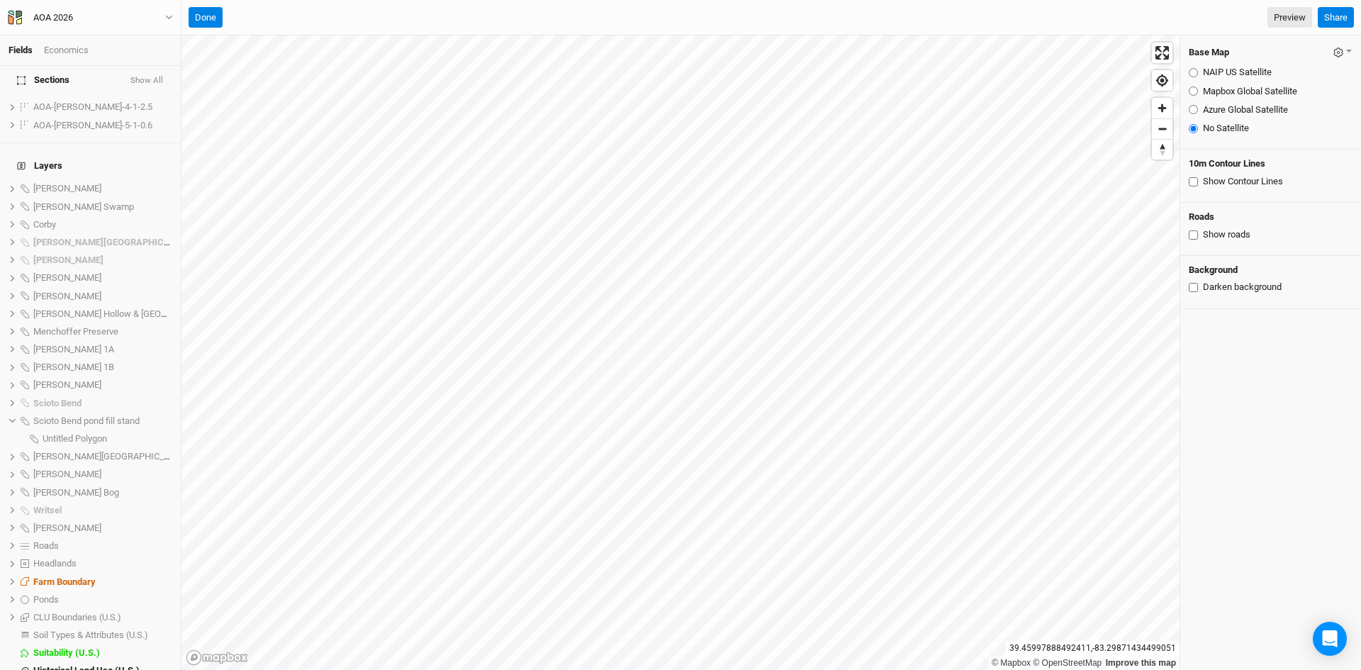
scroll to position [1134, 0]
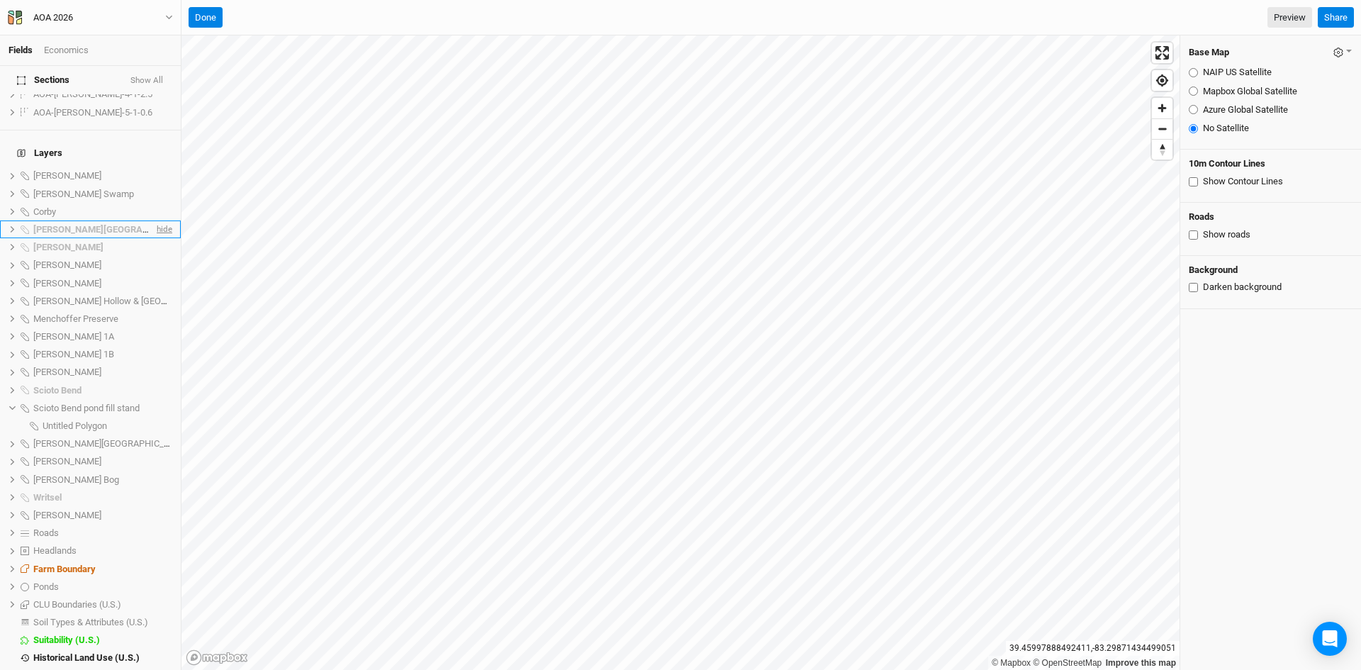
click at [154, 221] on span "hide" at bounding box center [163, 230] width 18 height 18
click at [154, 238] on span "hide" at bounding box center [163, 247] width 18 height 18
click at [154, 381] on span "hide" at bounding box center [163, 390] width 18 height 18
click at [156, 489] on span "hide" at bounding box center [163, 498] width 18 height 18
click at [13, 404] on icon at bounding box center [13, 408] width 8 height 8
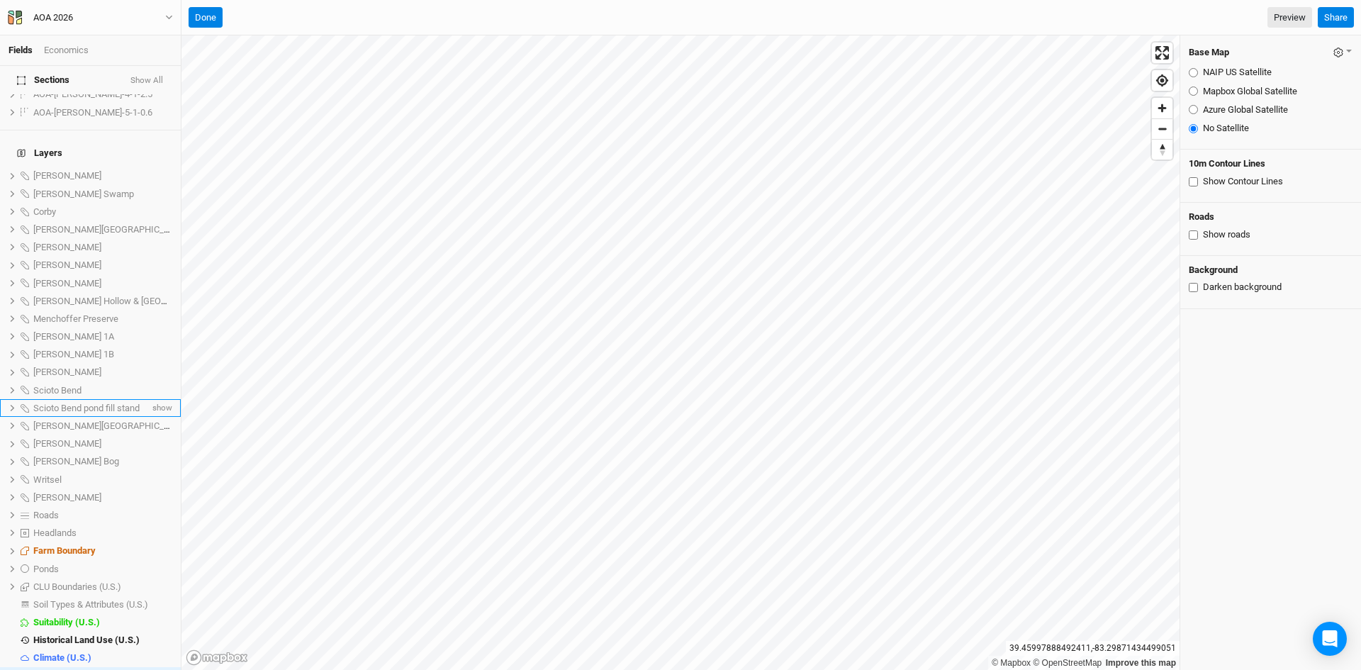
scroll to position [1133, 0]
click at [1195, 232] on input "Show roads" at bounding box center [1193, 234] width 9 height 9
click at [1193, 234] on input "Show roads" at bounding box center [1193, 234] width 9 height 9
checkbox input "false"
click at [1193, 289] on input "Darken background" at bounding box center [1193, 287] width 9 height 9
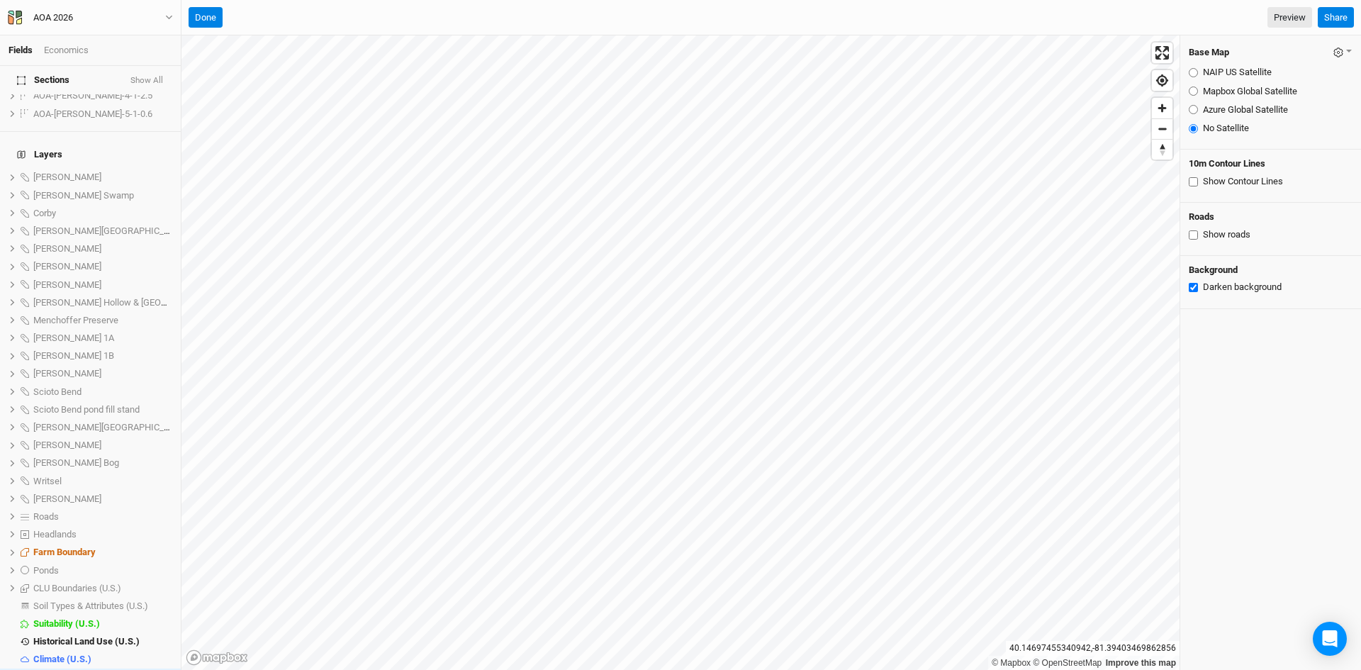
checkbox input "true"
click at [1193, 237] on input "Show roads" at bounding box center [1193, 234] width 9 height 9
checkbox input "true"
click at [13, 549] on icon at bounding box center [13, 553] width 8 height 8
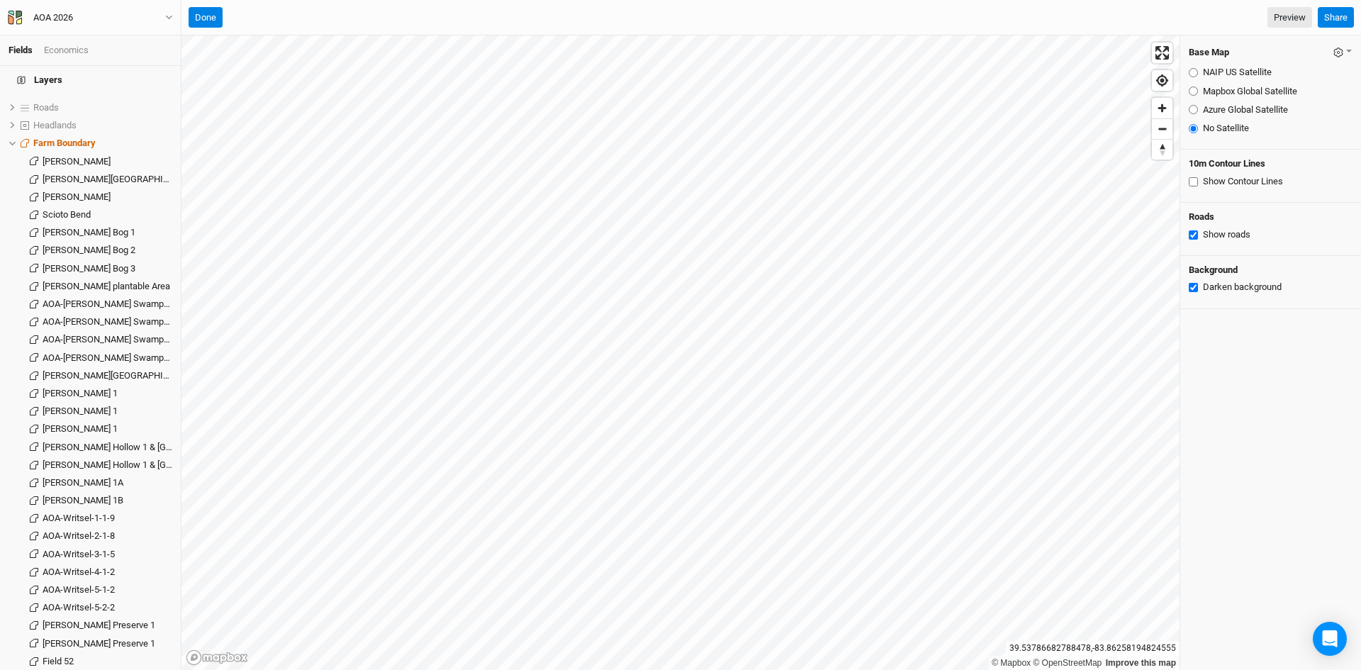
scroll to position [1771, 0]
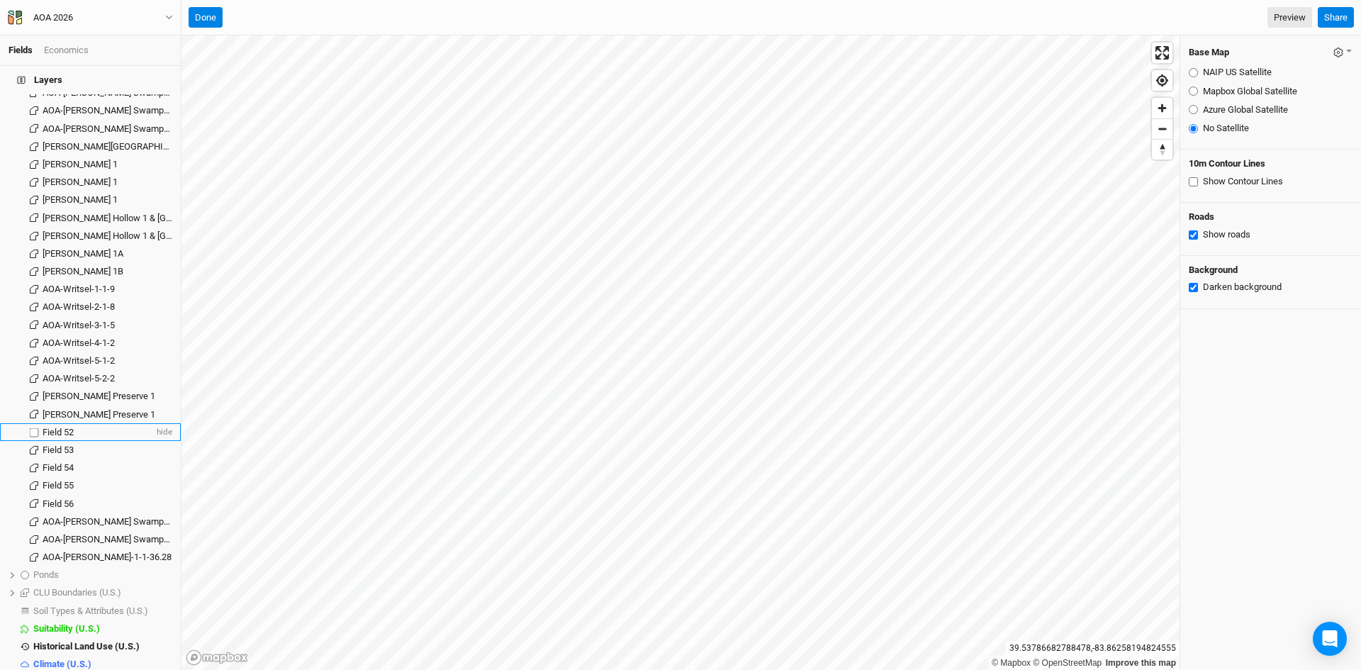
click at [66, 427] on span "Field 52" at bounding box center [58, 432] width 31 height 11
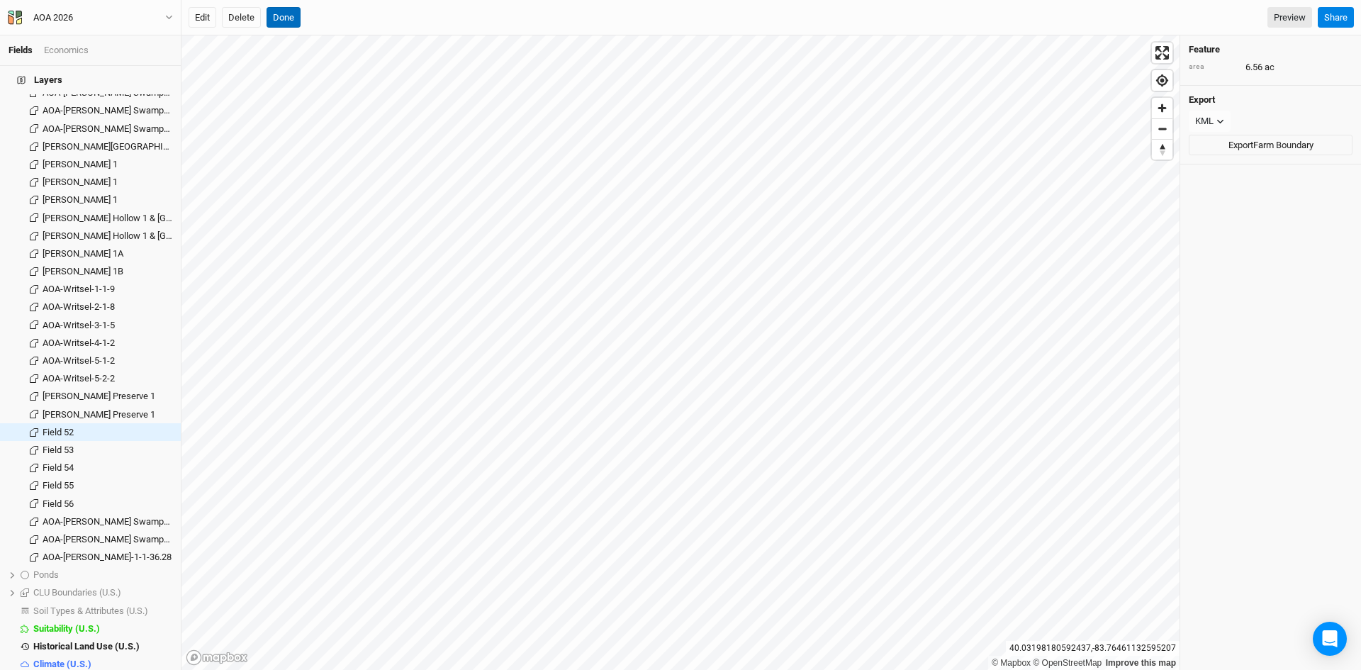
click at [289, 18] on button "Done" at bounding box center [284, 17] width 34 height 21
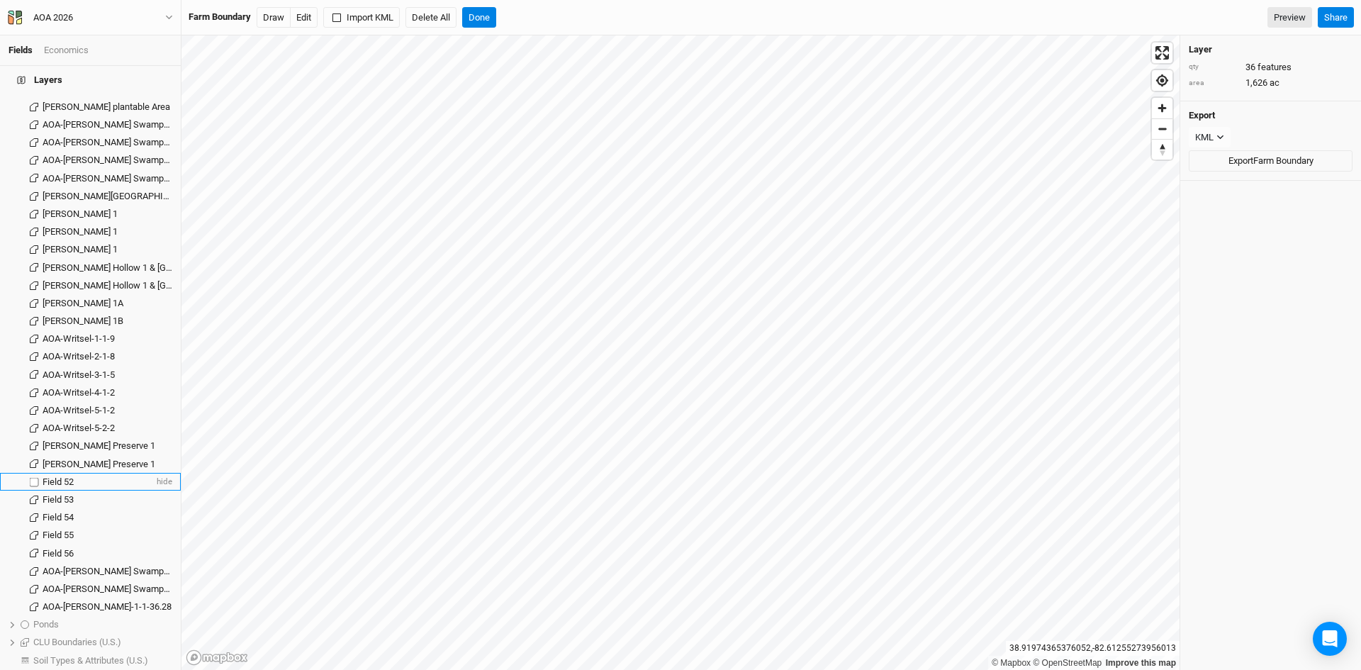
scroll to position [1700, 0]
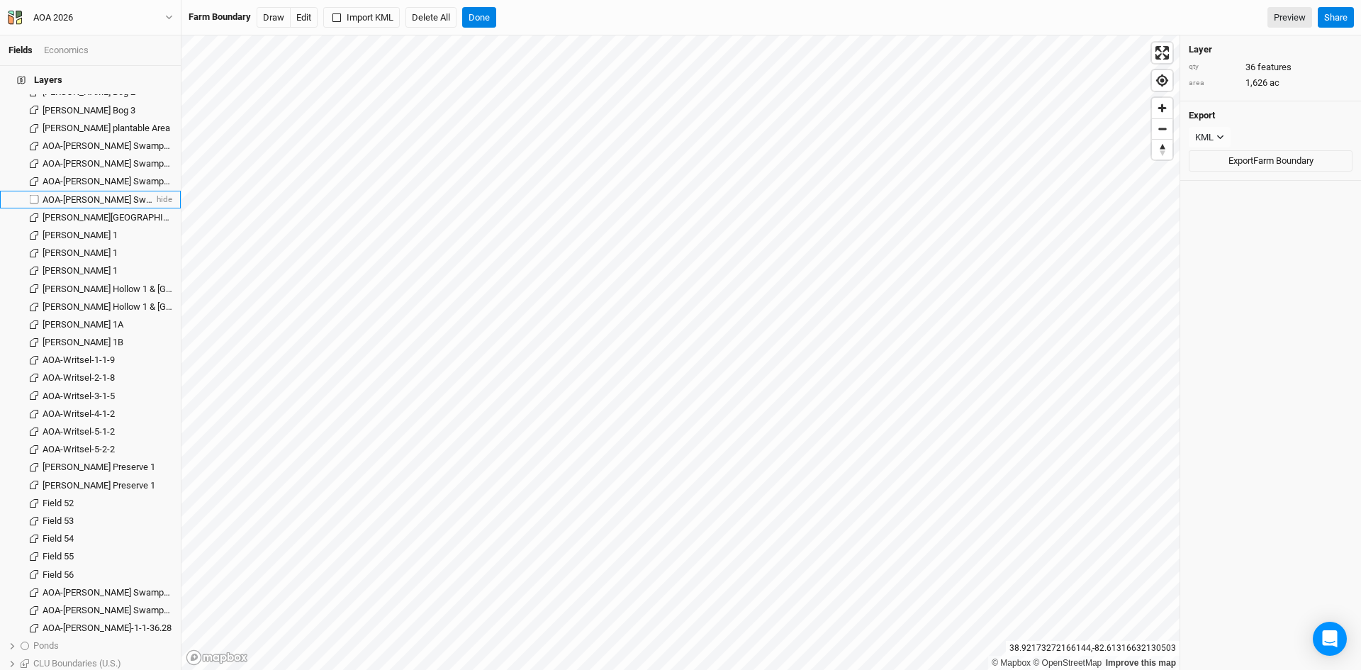
click at [110, 194] on span "AOA-Cackley Swamp-2-1-5" at bounding box center [115, 199] width 145 height 11
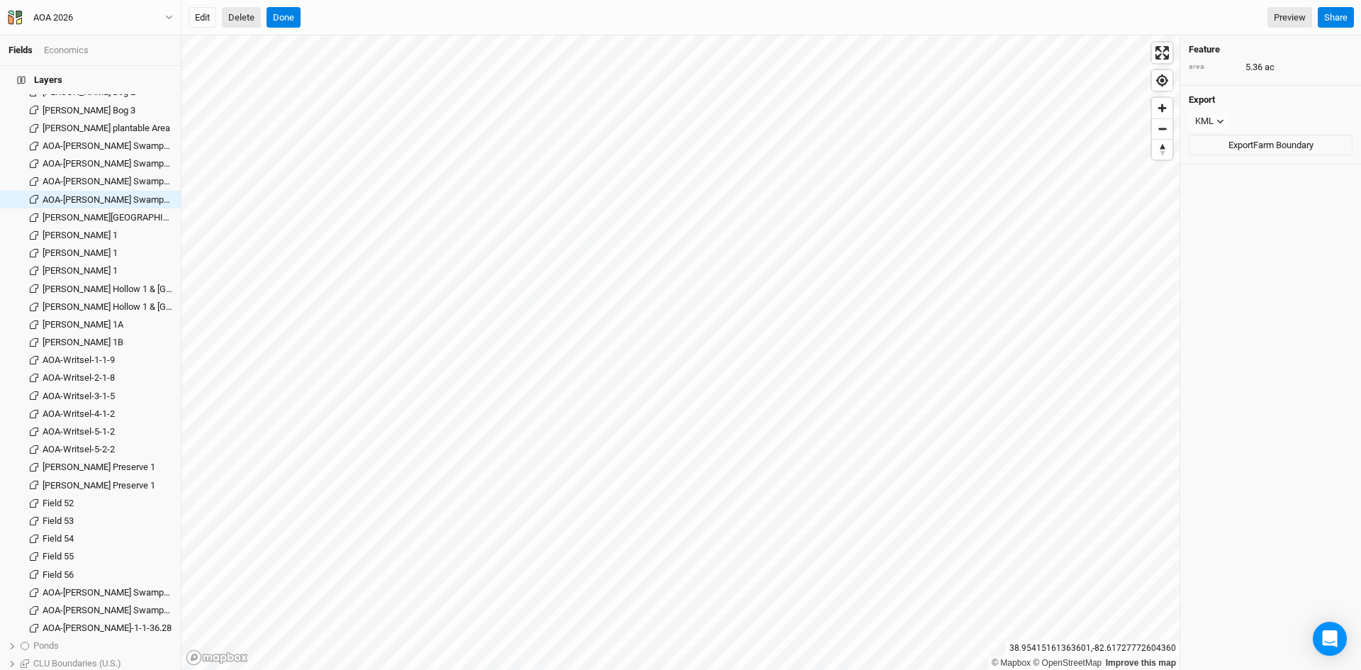
click at [236, 12] on button "Delete" at bounding box center [241, 17] width 39 height 21
click at [520, 16] on button "Confirm" at bounding box center [542, 17] width 44 height 21
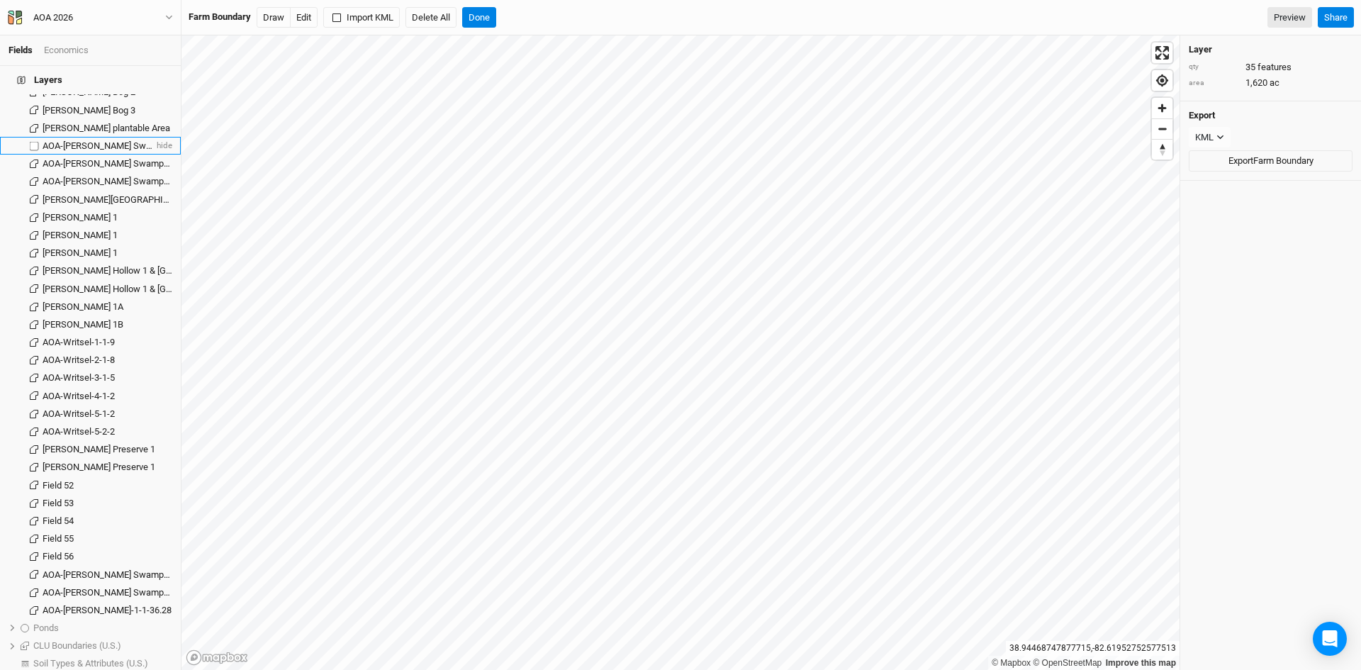
click at [108, 140] on span "AOA-Cackley Swamp-1-2-5" at bounding box center [115, 145] width 145 height 11
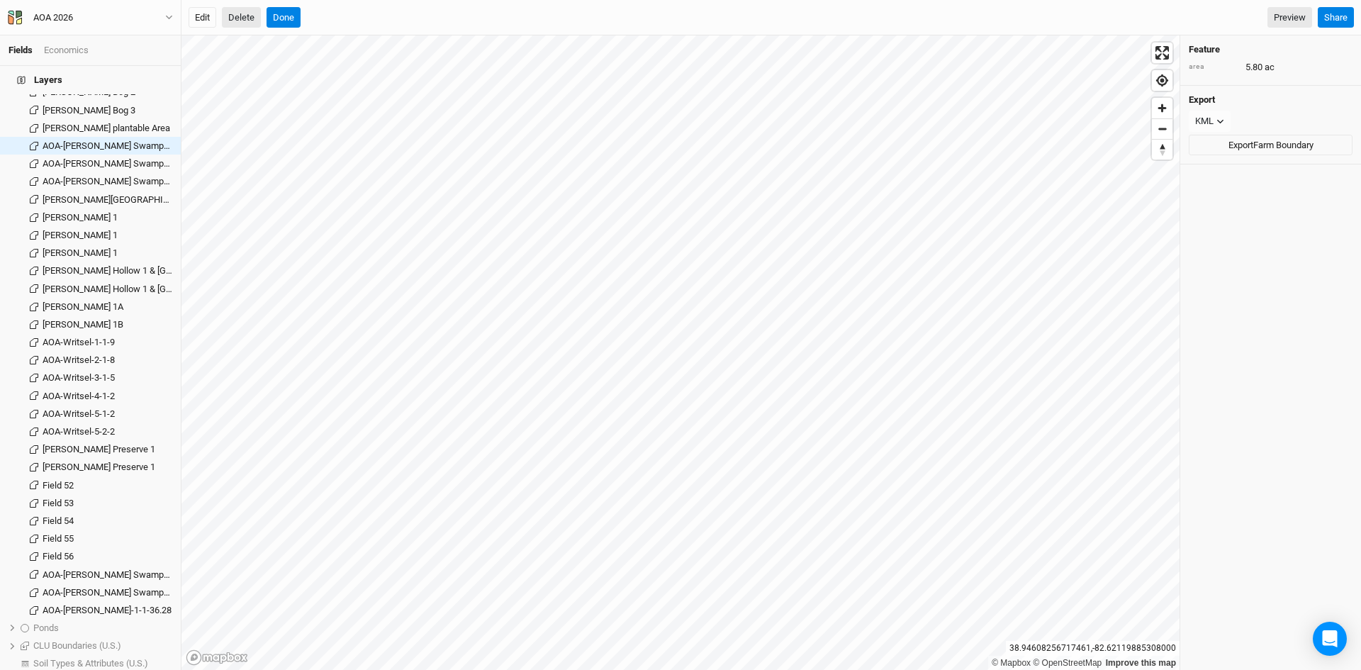
click at [239, 9] on button "Delete" at bounding box center [241, 17] width 39 height 21
drag, startPoint x: 510, startPoint y: 9, endPoint x: 501, endPoint y: 12, distance: 10.5
click at [520, 9] on button "Confirm" at bounding box center [542, 17] width 44 height 21
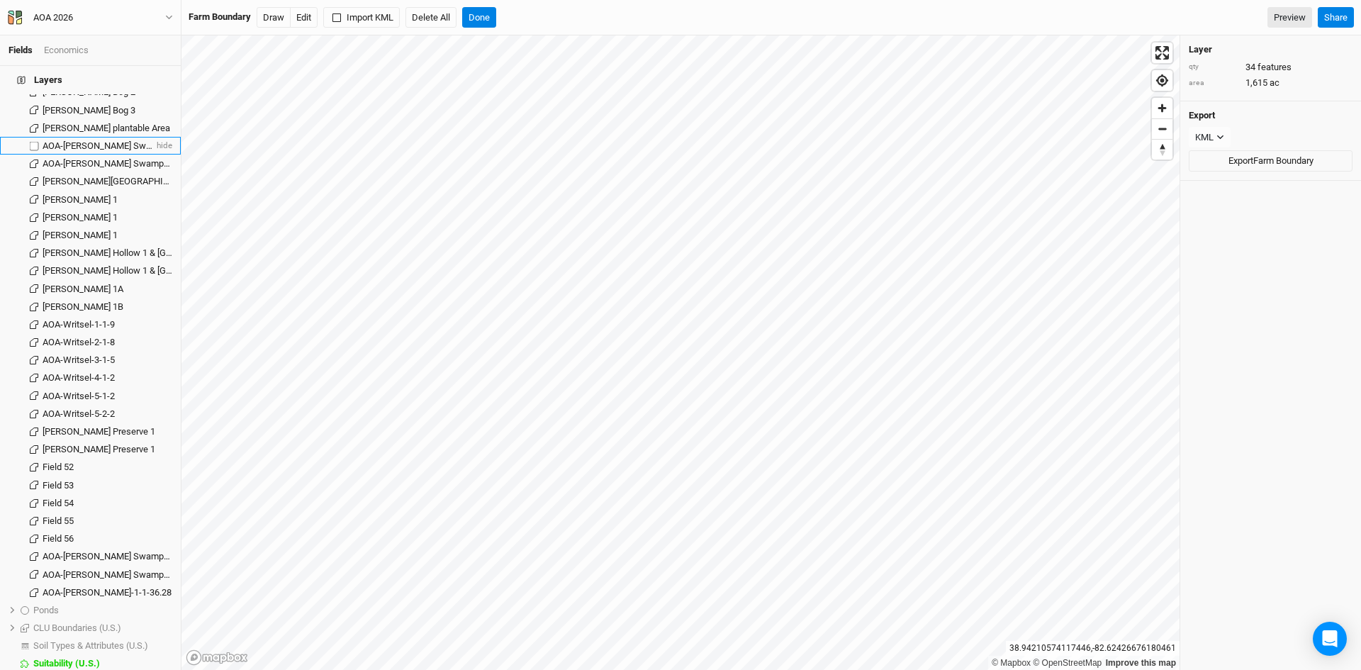
click at [111, 140] on span "AOA-Cackley Swamp-1-3-8" at bounding box center [115, 145] width 145 height 11
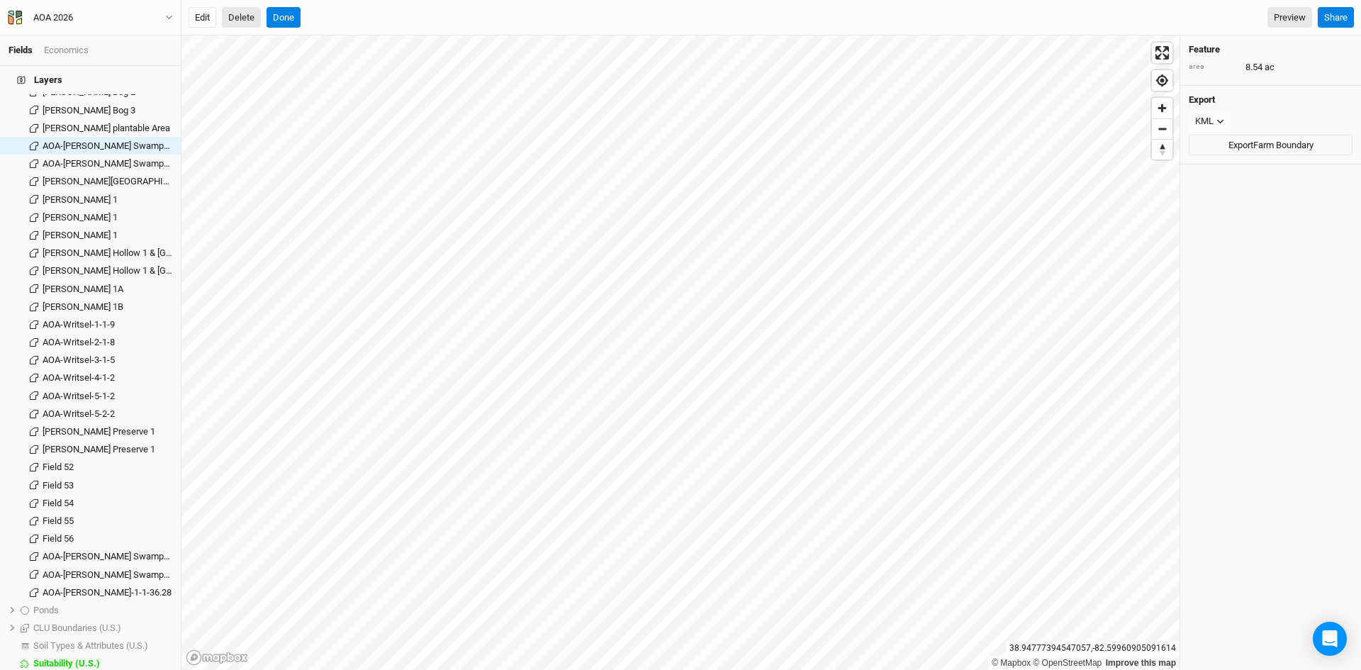
click at [235, 17] on button "Delete" at bounding box center [241, 17] width 39 height 21
click at [520, 14] on button "Confirm" at bounding box center [542, 17] width 44 height 21
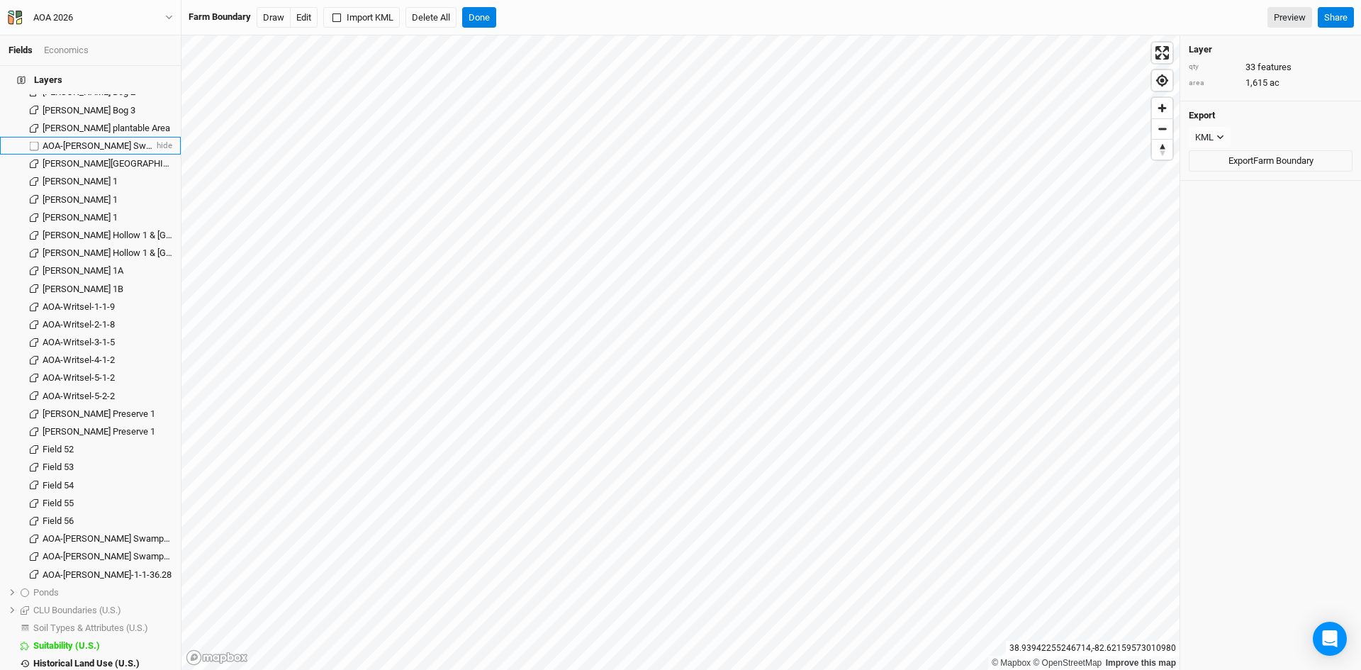
click at [127, 140] on span "AOA-Cackley Swamp-1-4-11" at bounding box center [118, 145] width 150 height 11
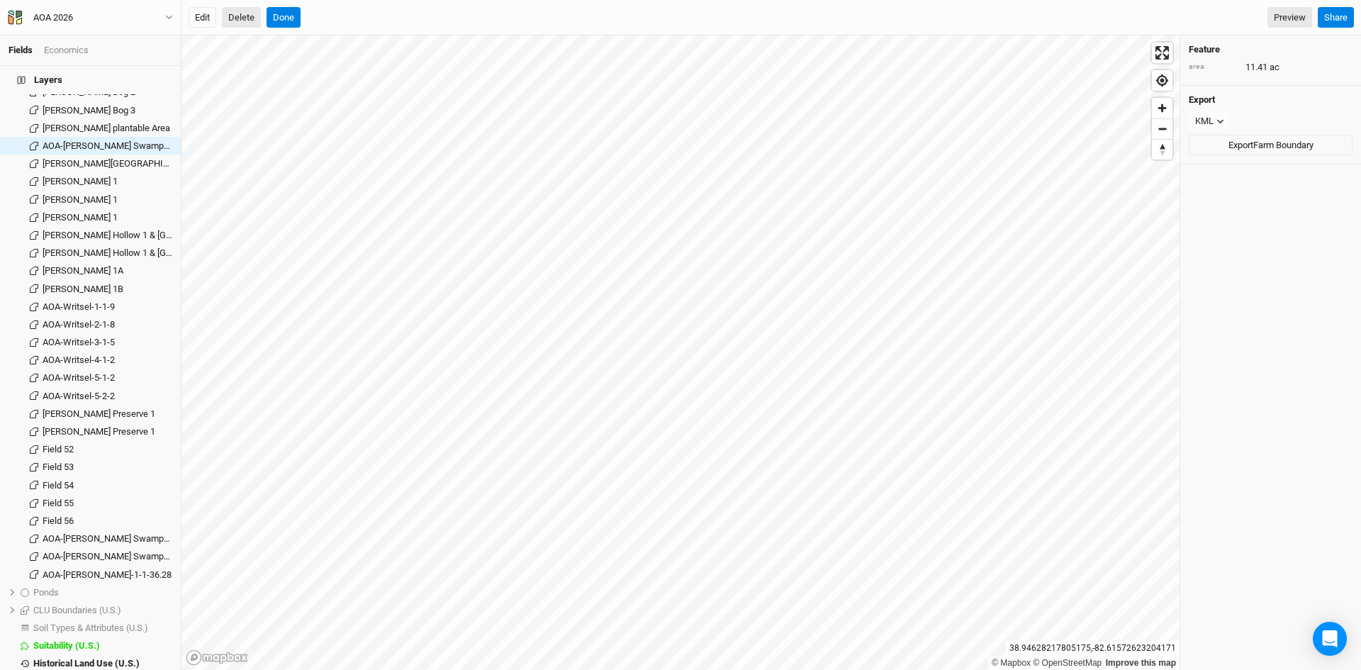
click at [245, 17] on button "Delete" at bounding box center [241, 17] width 39 height 21
click at [525, 10] on button "Confirm" at bounding box center [547, 17] width 44 height 21
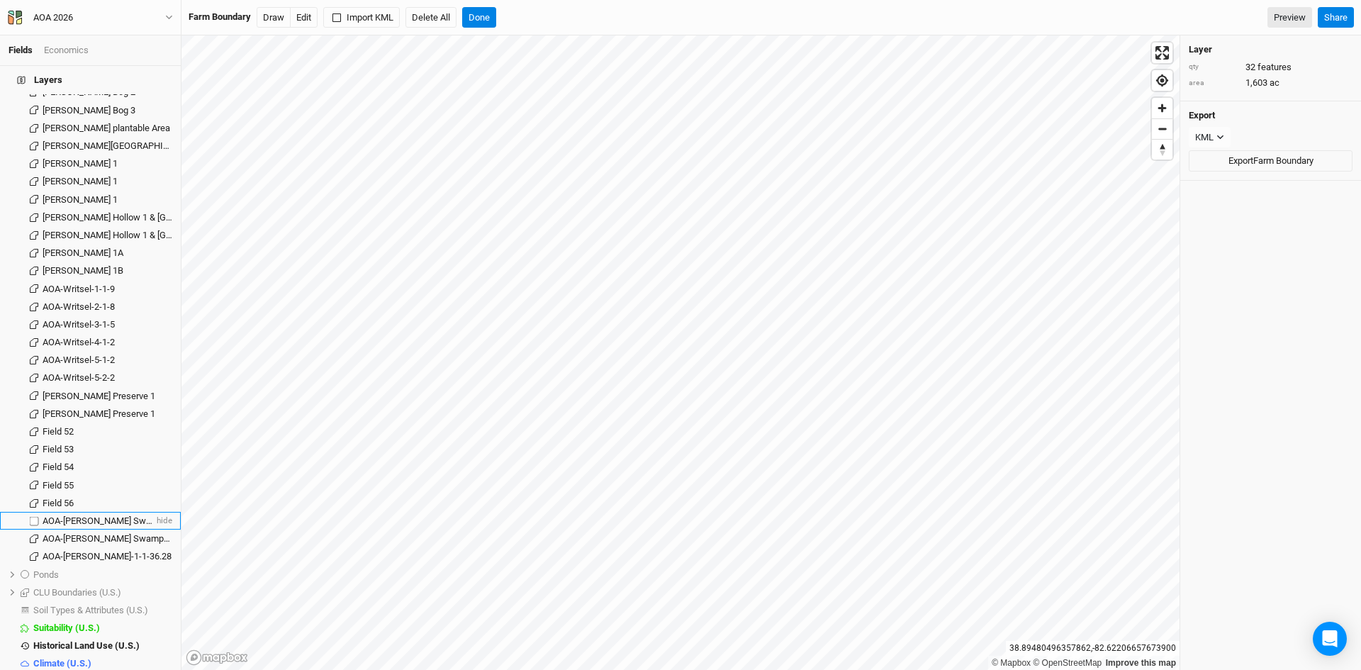
click at [104, 515] on span "AOA-[PERSON_NAME] Swamp-4-1-8.5" at bounding box center [119, 520] width 152 height 11
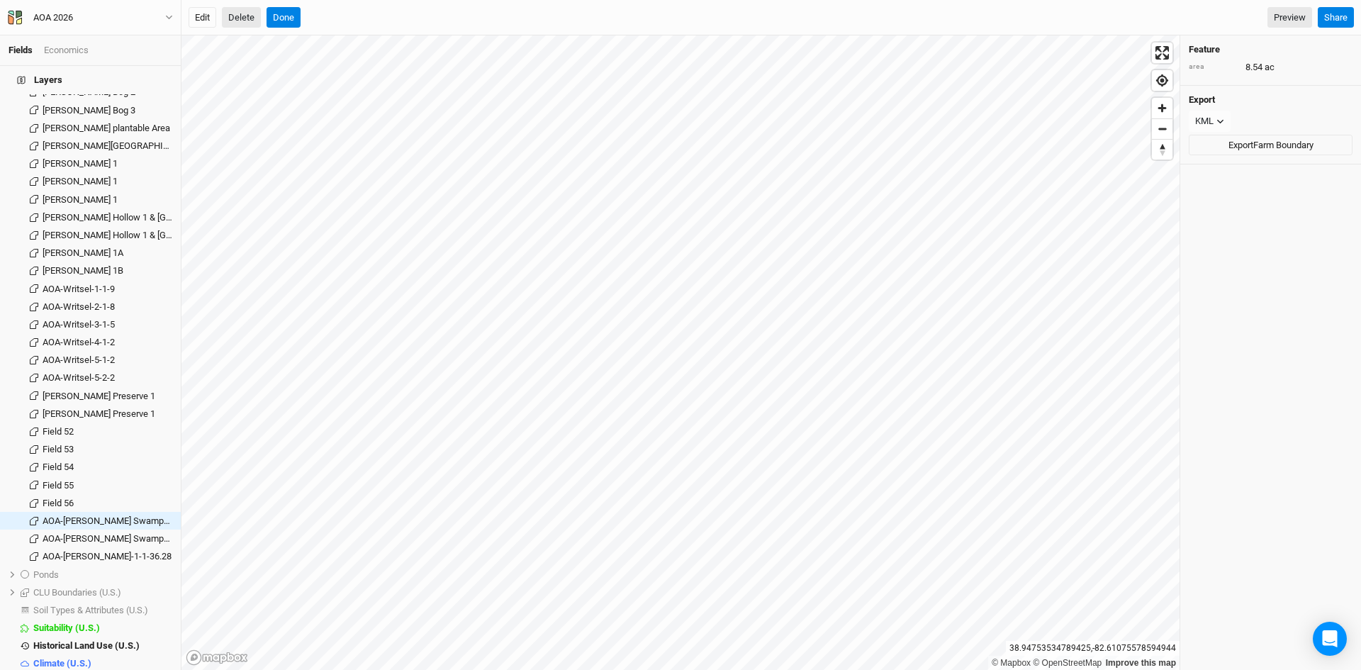
click at [246, 16] on button "Delete" at bounding box center [241, 17] width 39 height 21
click at [529, 11] on button "Confirm" at bounding box center [550, 17] width 44 height 21
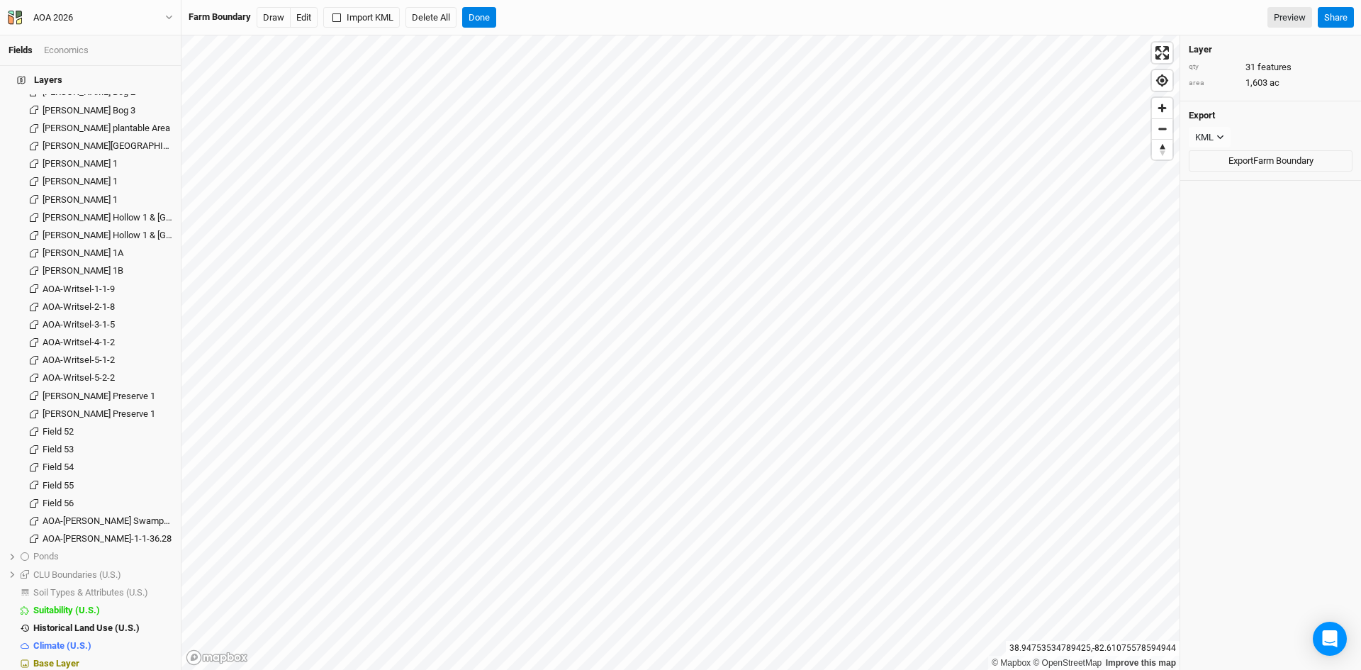
scroll to position [1687, 0]
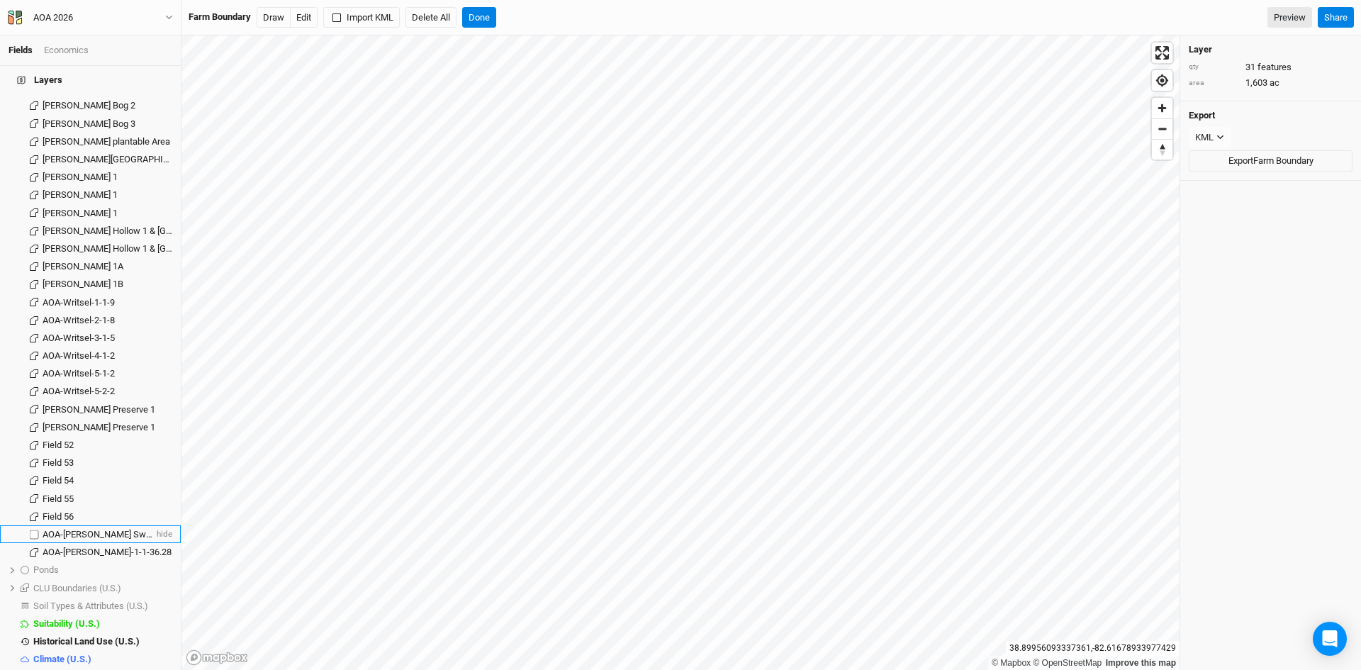
click at [123, 529] on span "AOA-[PERSON_NAME] Swamp-4-1-8.5" at bounding box center [119, 534] width 152 height 11
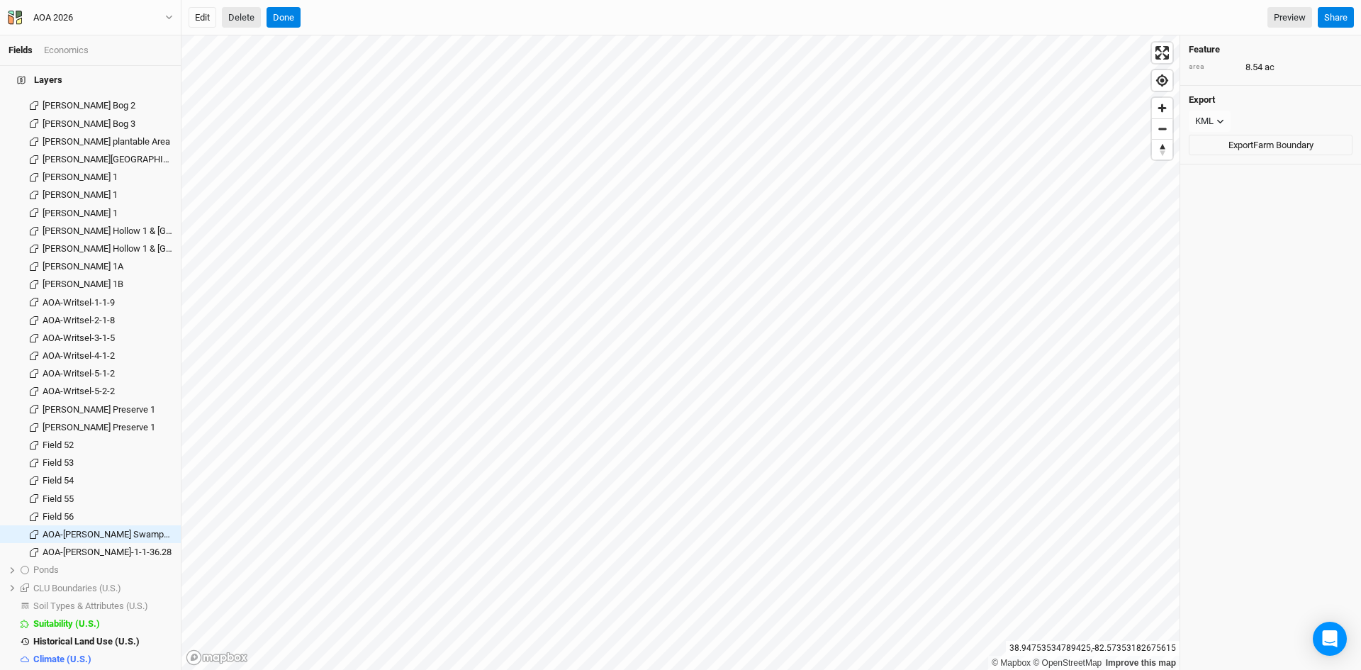
click at [238, 21] on button "Delete" at bounding box center [241, 17] width 39 height 21
click at [528, 12] on button "Confirm" at bounding box center [550, 17] width 44 height 21
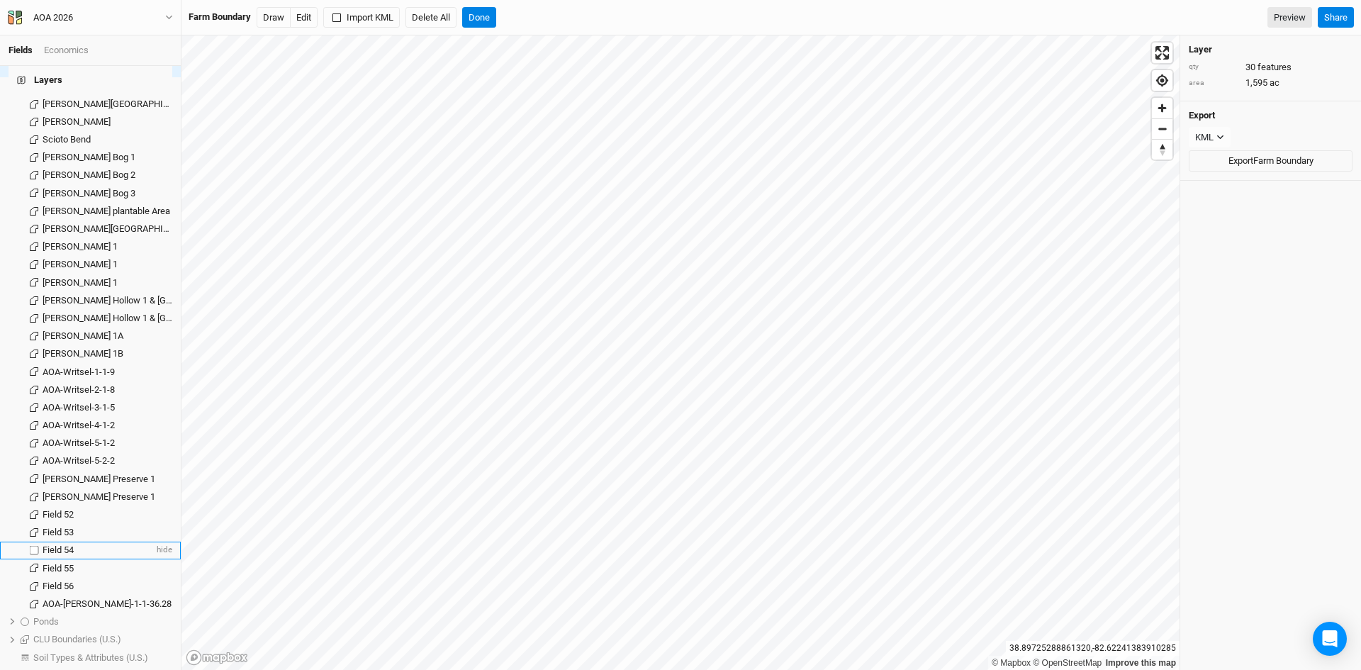
scroll to position [1598, 0]
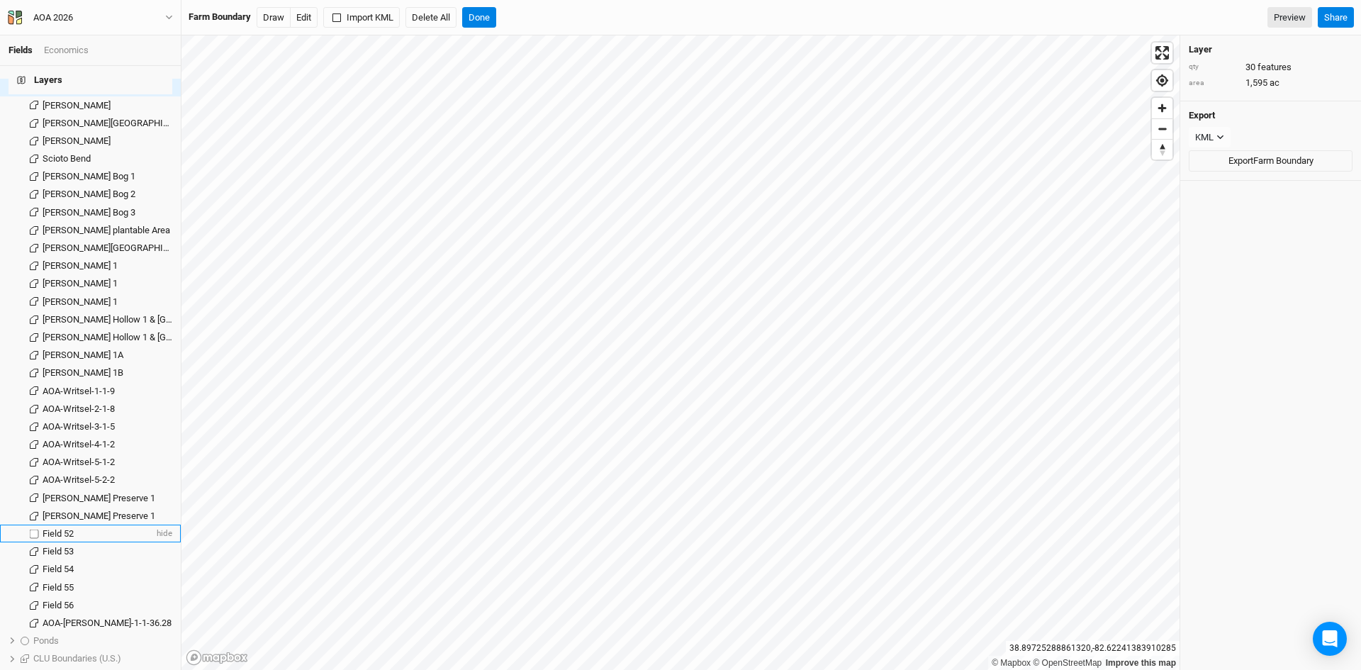
click at [62, 528] on span "Field 52" at bounding box center [58, 533] width 31 height 11
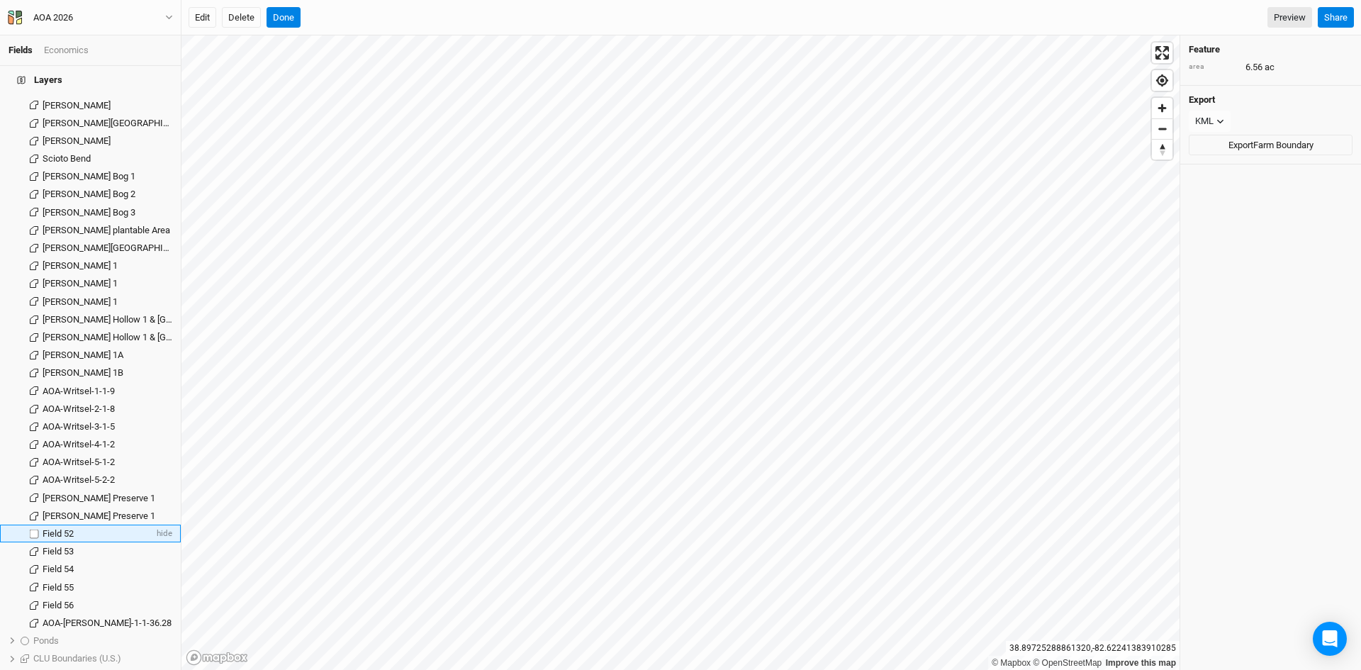
click at [57, 528] on span "Field 52" at bounding box center [58, 533] width 31 height 11
click at [248, 14] on button "Delete" at bounding box center [241, 17] width 39 height 21
click at [434, 13] on button "Confirm" at bounding box center [423, 17] width 44 height 21
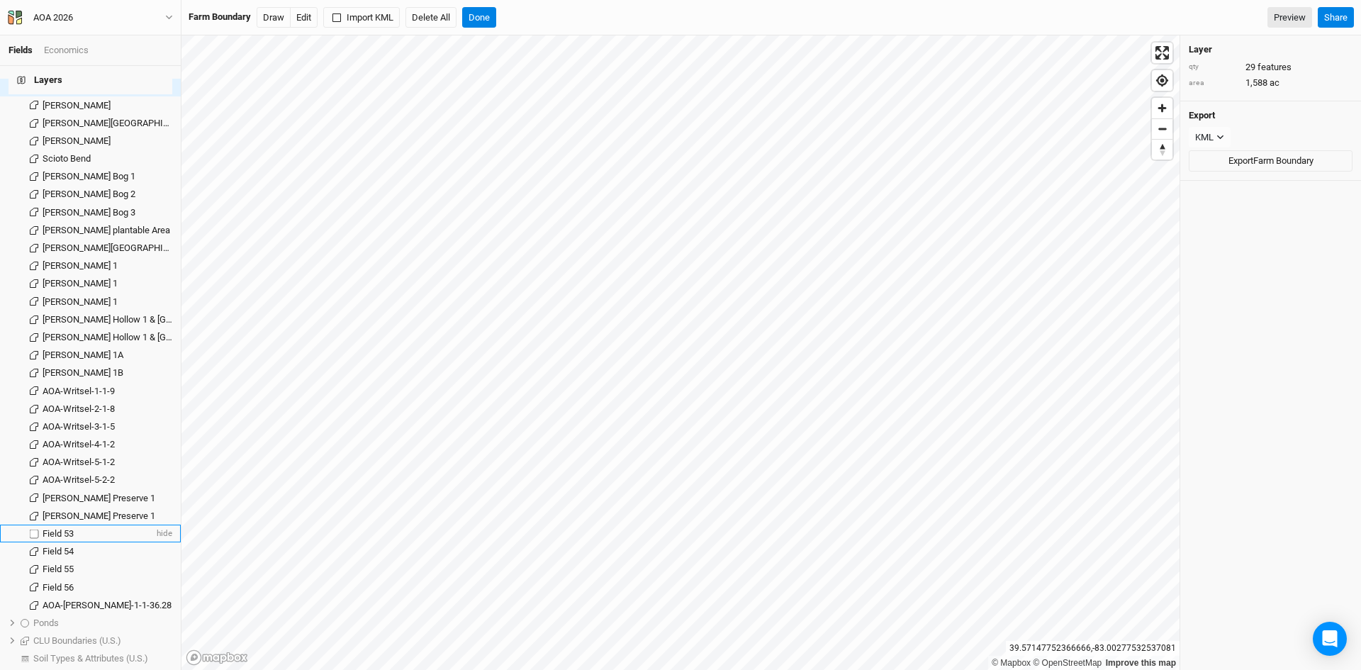
click at [60, 528] on span "Field 53" at bounding box center [58, 533] width 31 height 11
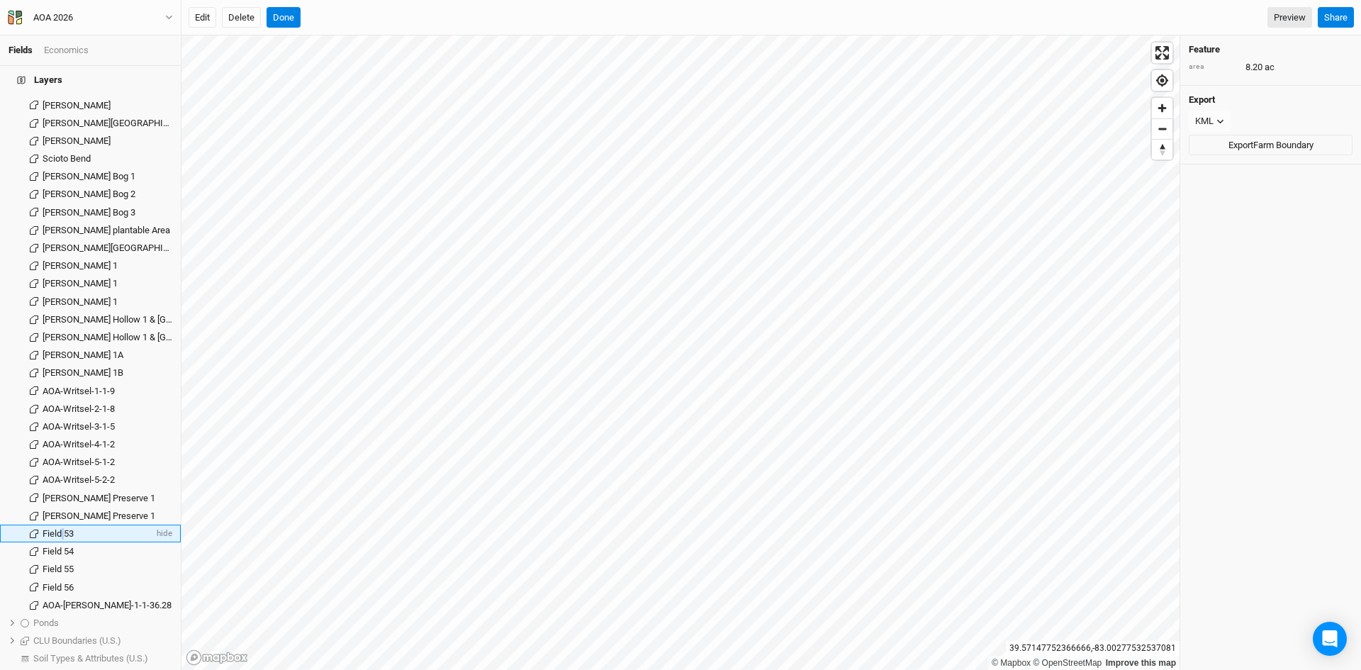
click at [60, 528] on span "Field 53" at bounding box center [58, 533] width 31 height 11
type input "Kibler Fen 1"
click at [60, 546] on span "Field 54" at bounding box center [58, 551] width 31 height 11
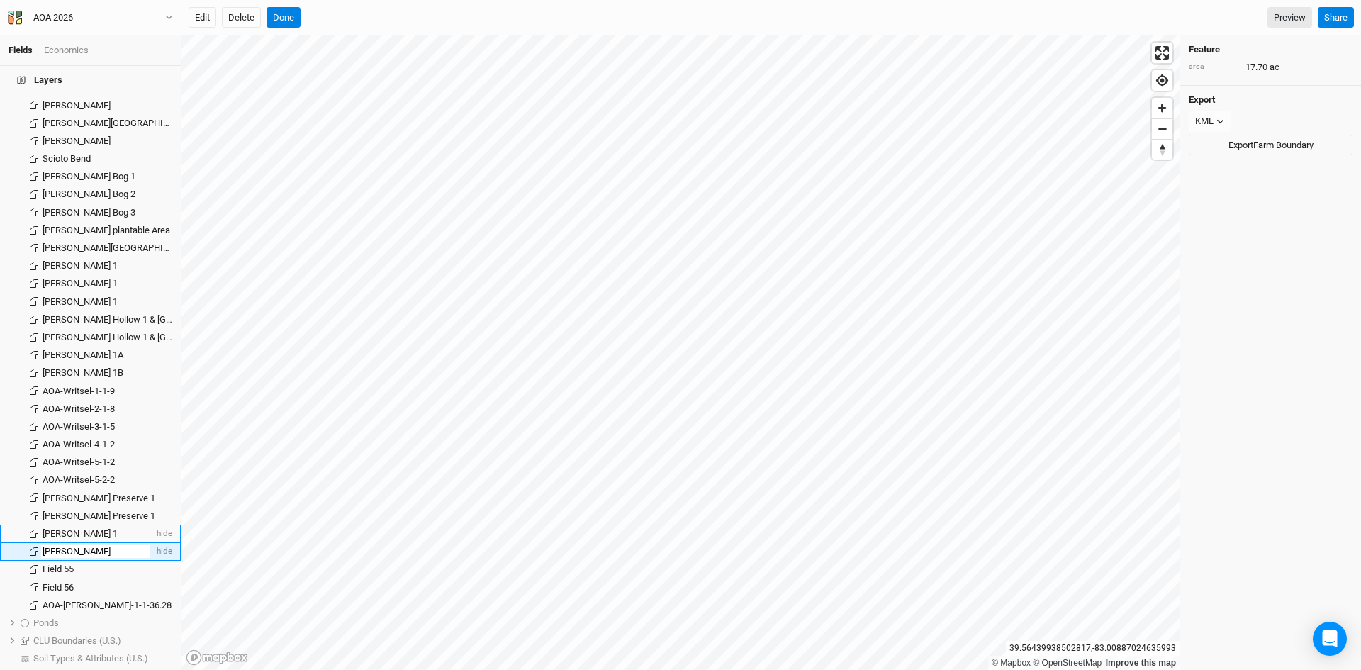
type input "Kibler Fen 2"
click at [62, 564] on span "Field 55" at bounding box center [58, 569] width 31 height 11
click at [60, 564] on span "Field 55" at bounding box center [58, 569] width 31 height 11
type input "Kibler Fen 3"
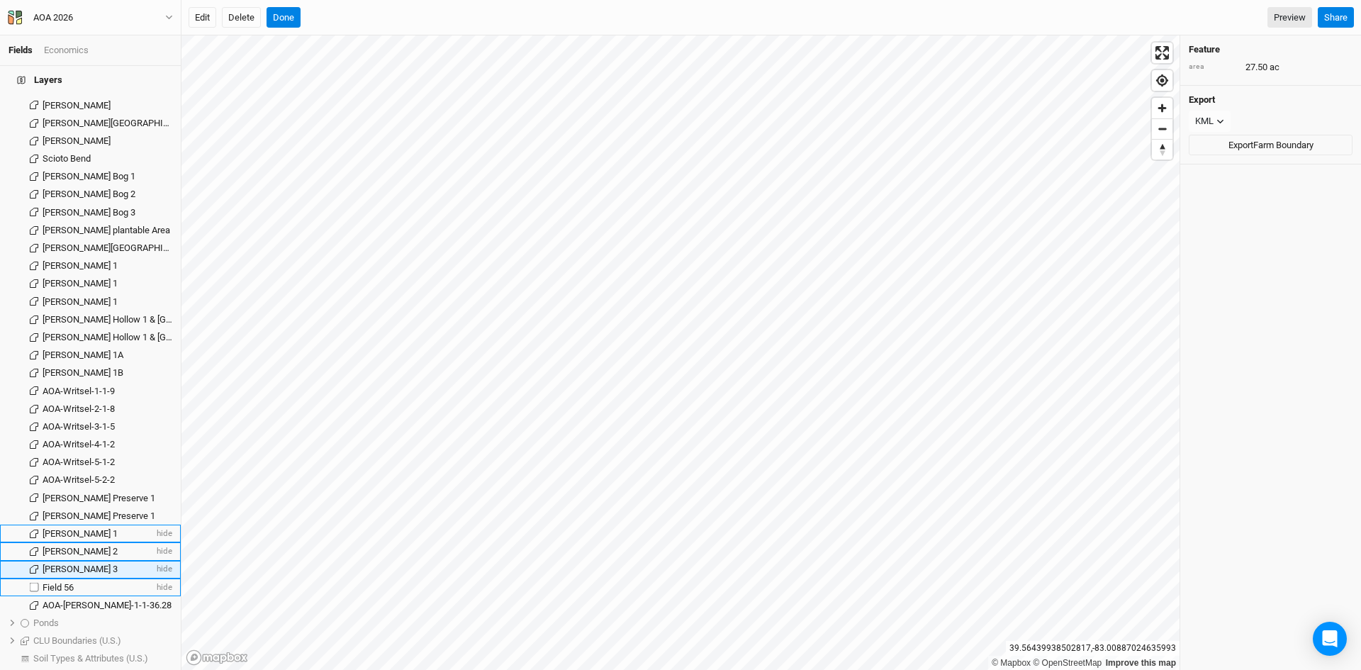
click at [63, 582] on span "Field 56" at bounding box center [58, 587] width 31 height 11
type input "Kibler Fen 4"
click at [104, 596] on li "AOA-Cossin-1-1-36.28 hide" at bounding box center [90, 605] width 181 height 18
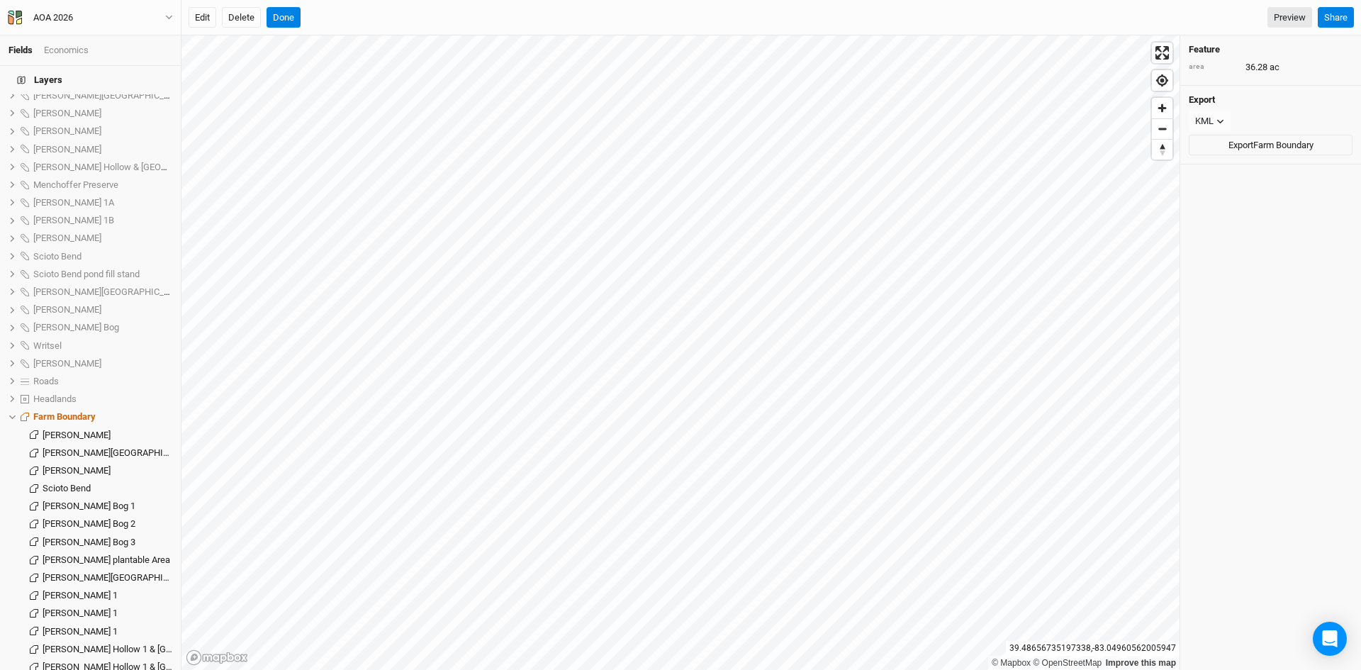
scroll to position [1244, 0]
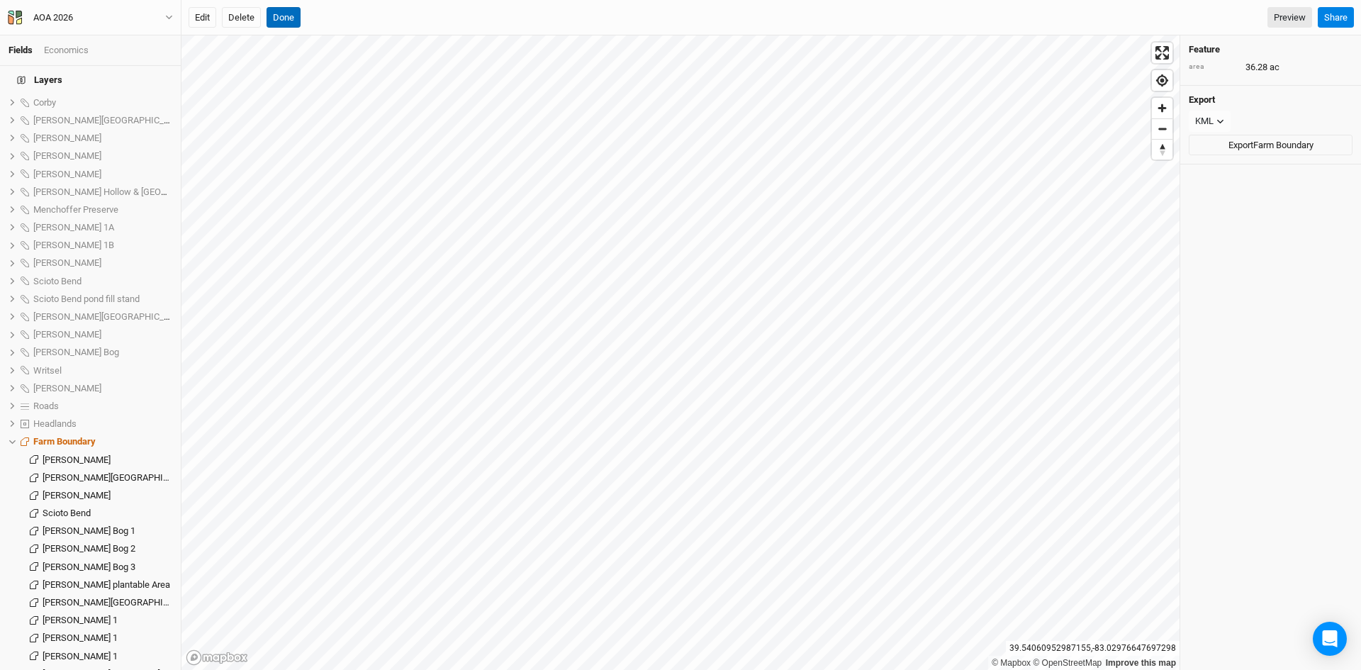
click at [279, 13] on button "Done" at bounding box center [284, 17] width 34 height 21
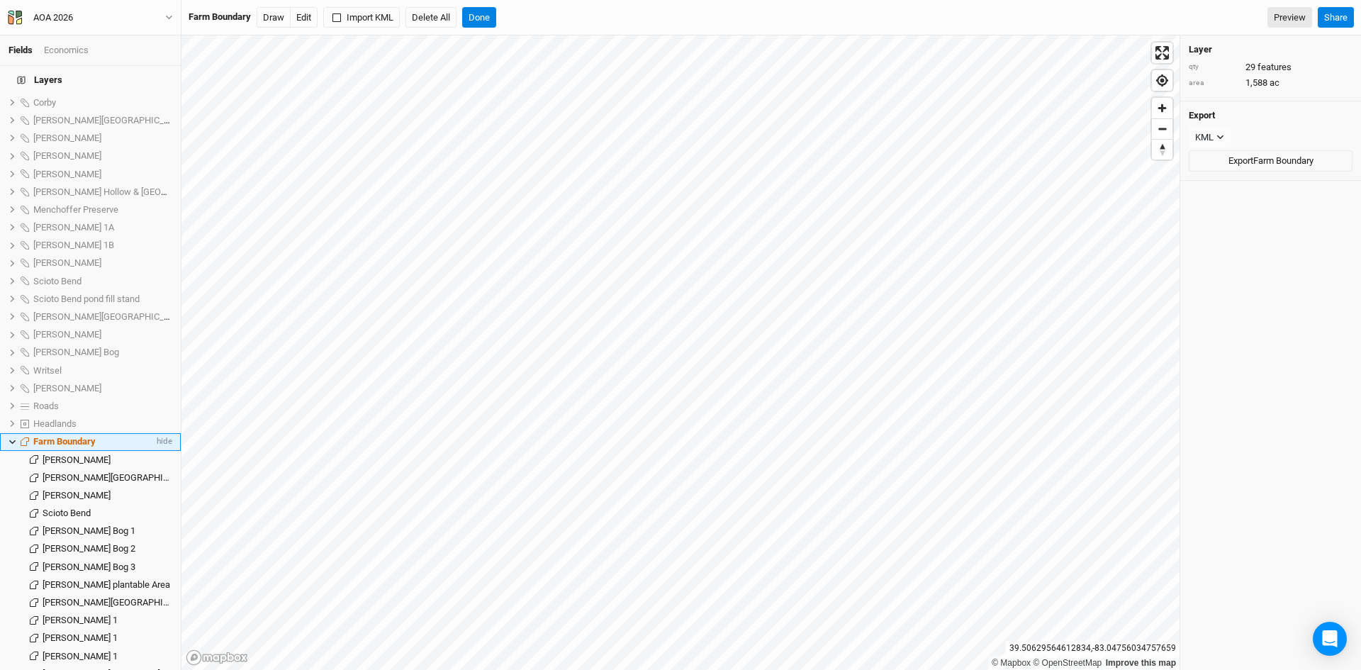
click at [87, 436] on span "Farm Boundary" at bounding box center [64, 441] width 62 height 11
click at [368, 14] on button "Import KML" at bounding box center [361, 17] width 77 height 21
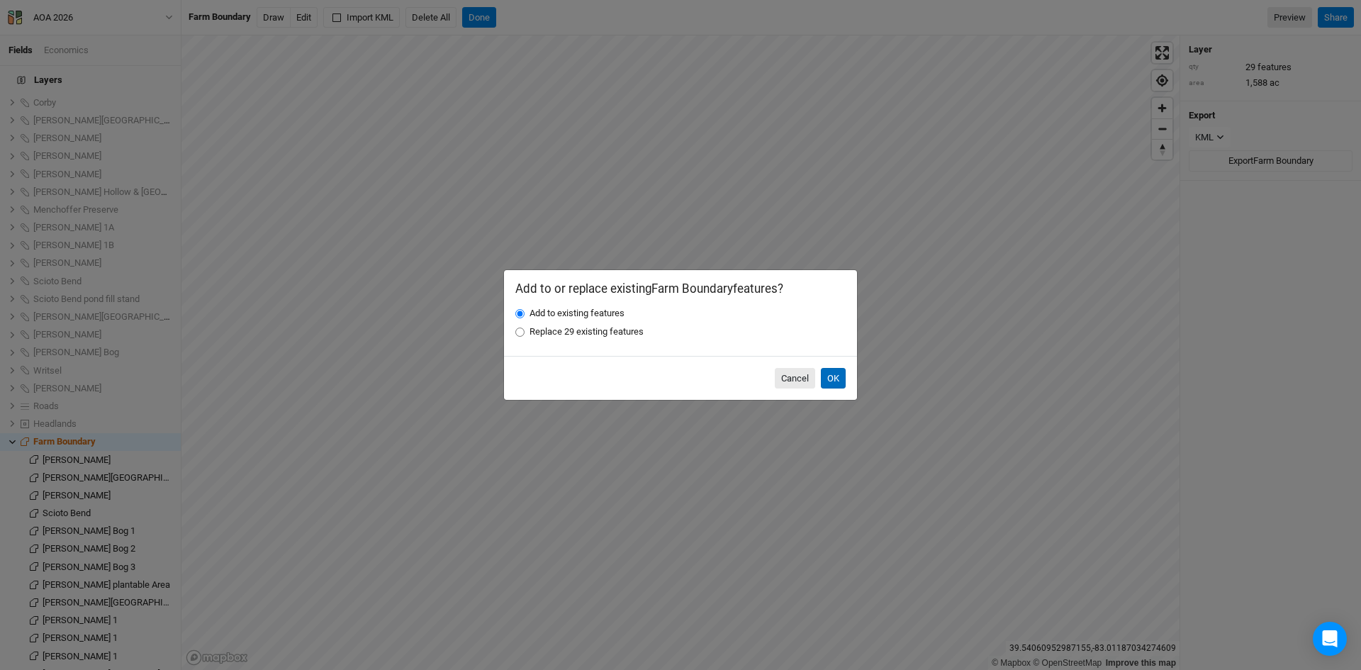
click at [837, 376] on button "OK" at bounding box center [833, 378] width 25 height 21
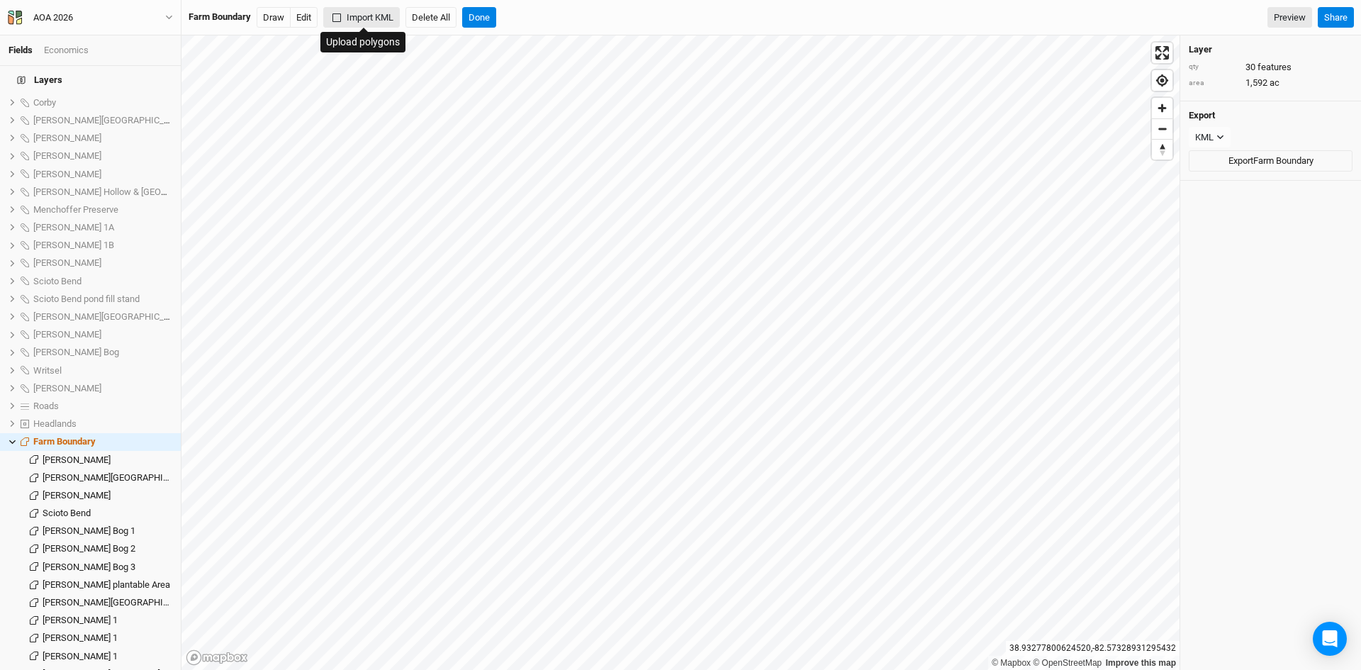
click at [359, 12] on button "Import KML" at bounding box center [361, 17] width 77 height 21
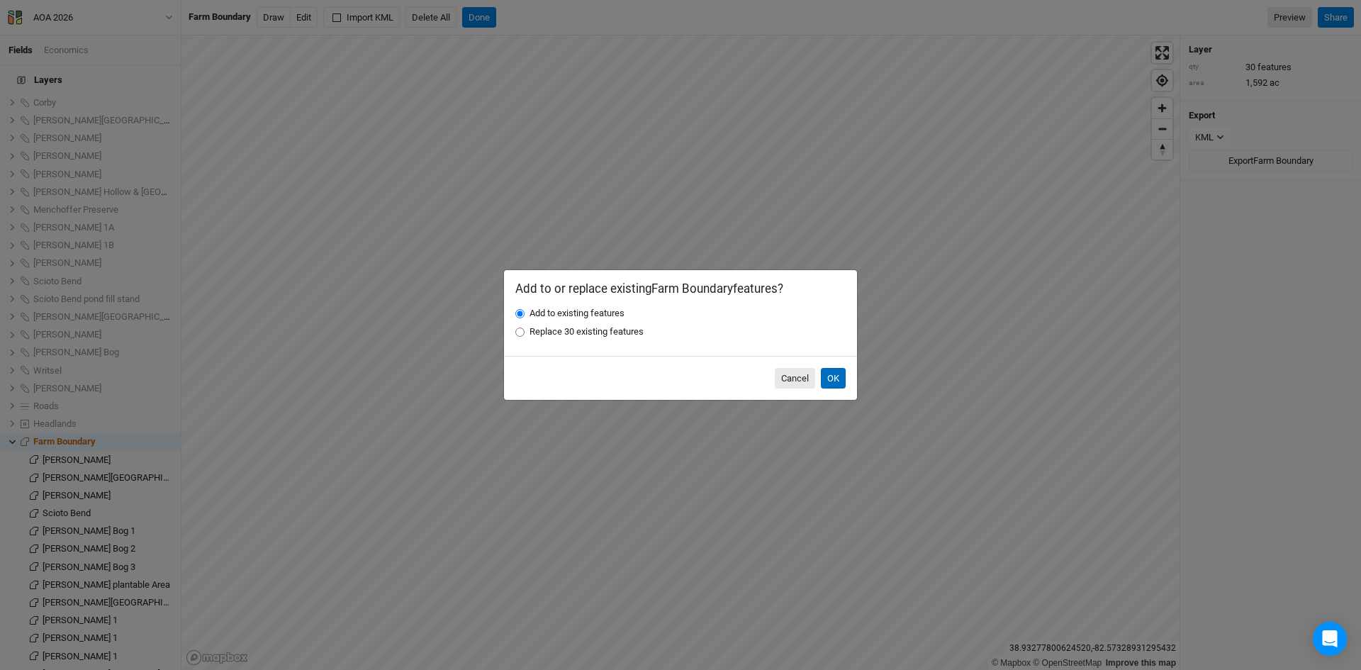
click at [830, 374] on button "OK" at bounding box center [833, 378] width 25 height 21
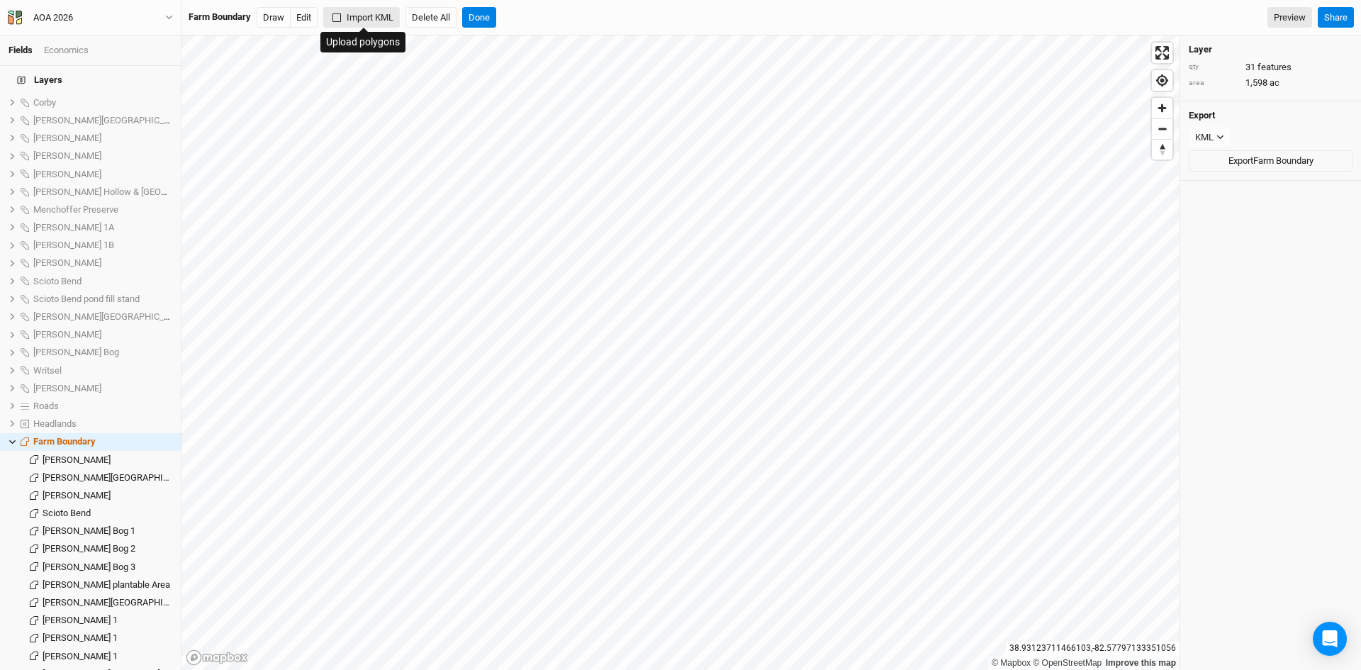
click at [366, 11] on button "Import KML" at bounding box center [361, 17] width 77 height 21
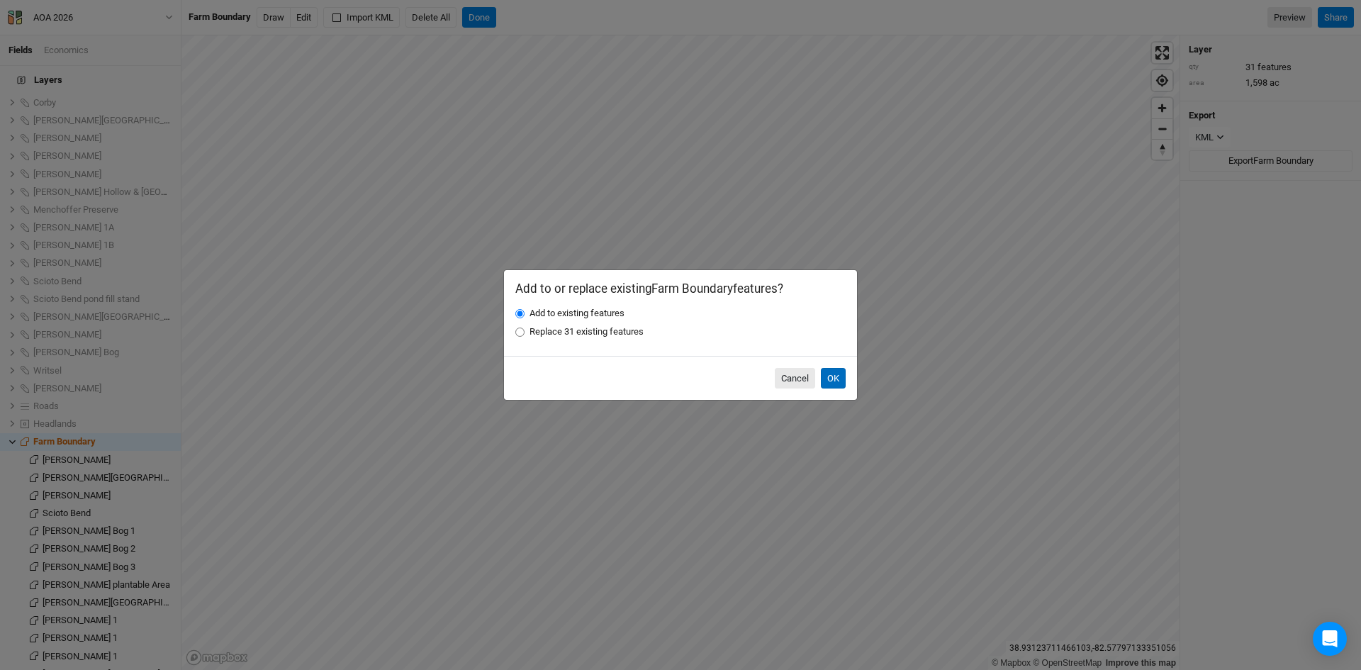
click at [832, 378] on button "OK" at bounding box center [833, 378] width 25 height 21
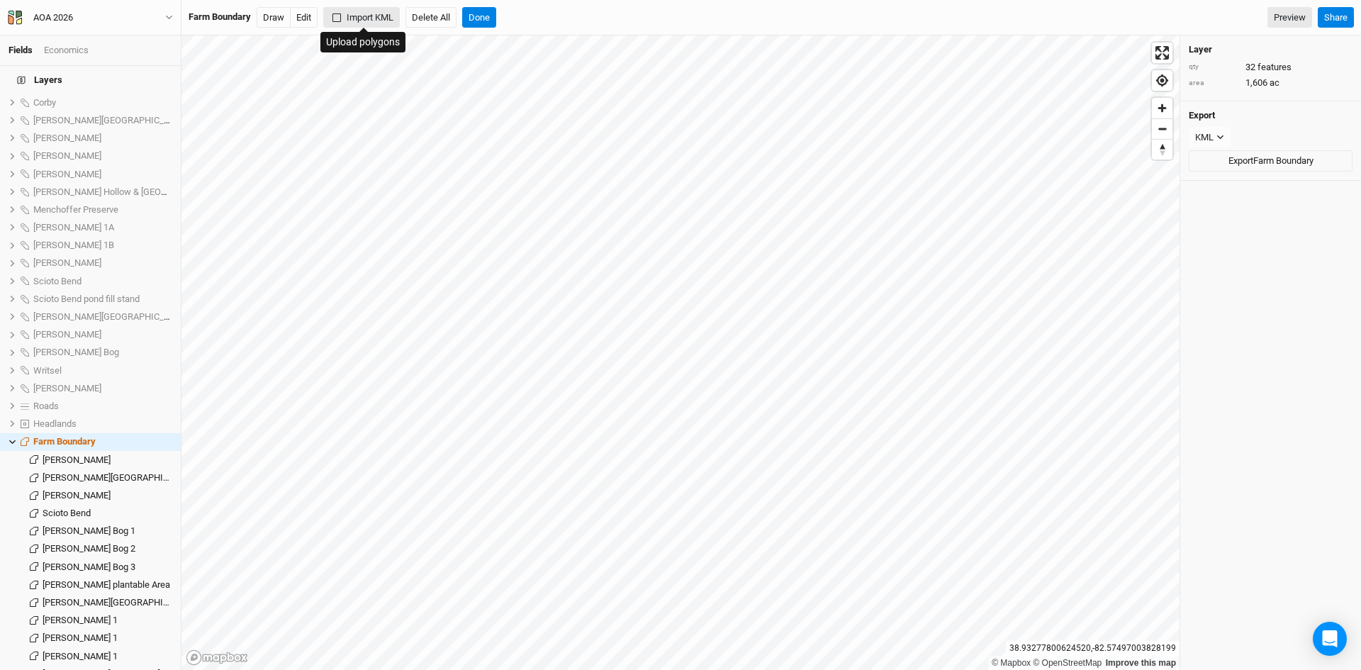
click at [372, 21] on button "Import KML" at bounding box center [361, 17] width 77 height 21
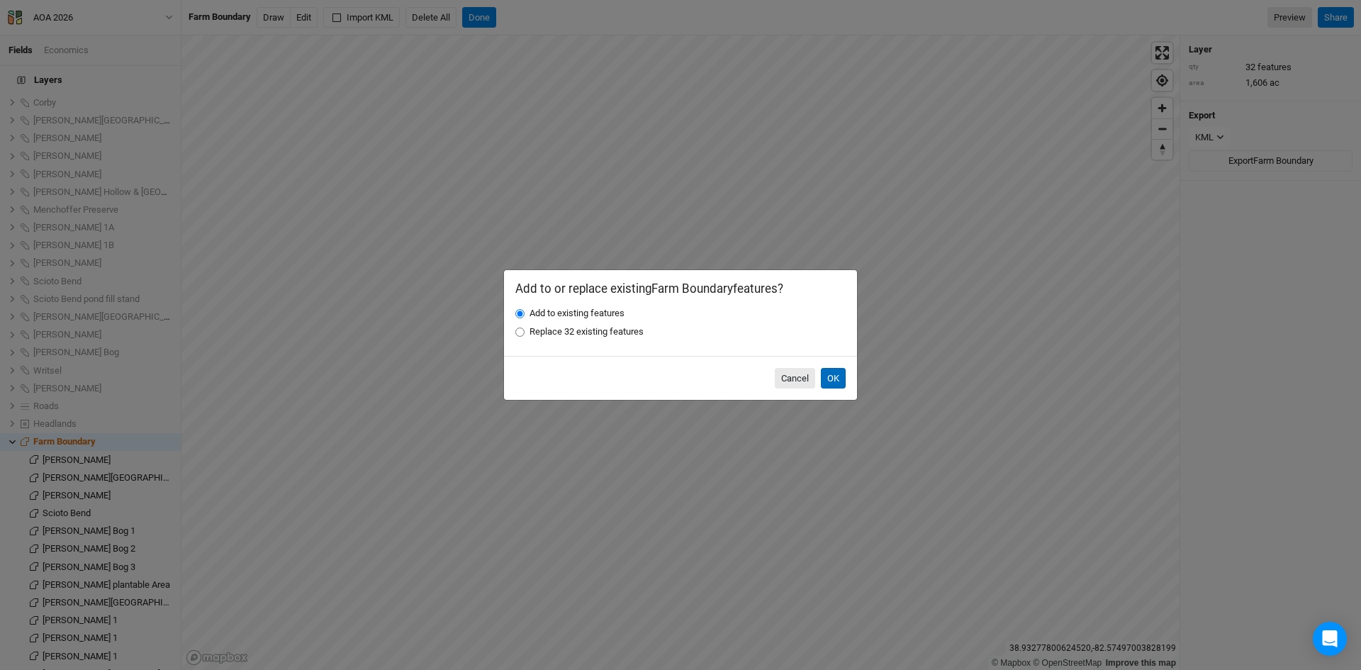
click at [833, 376] on button "OK" at bounding box center [833, 378] width 25 height 21
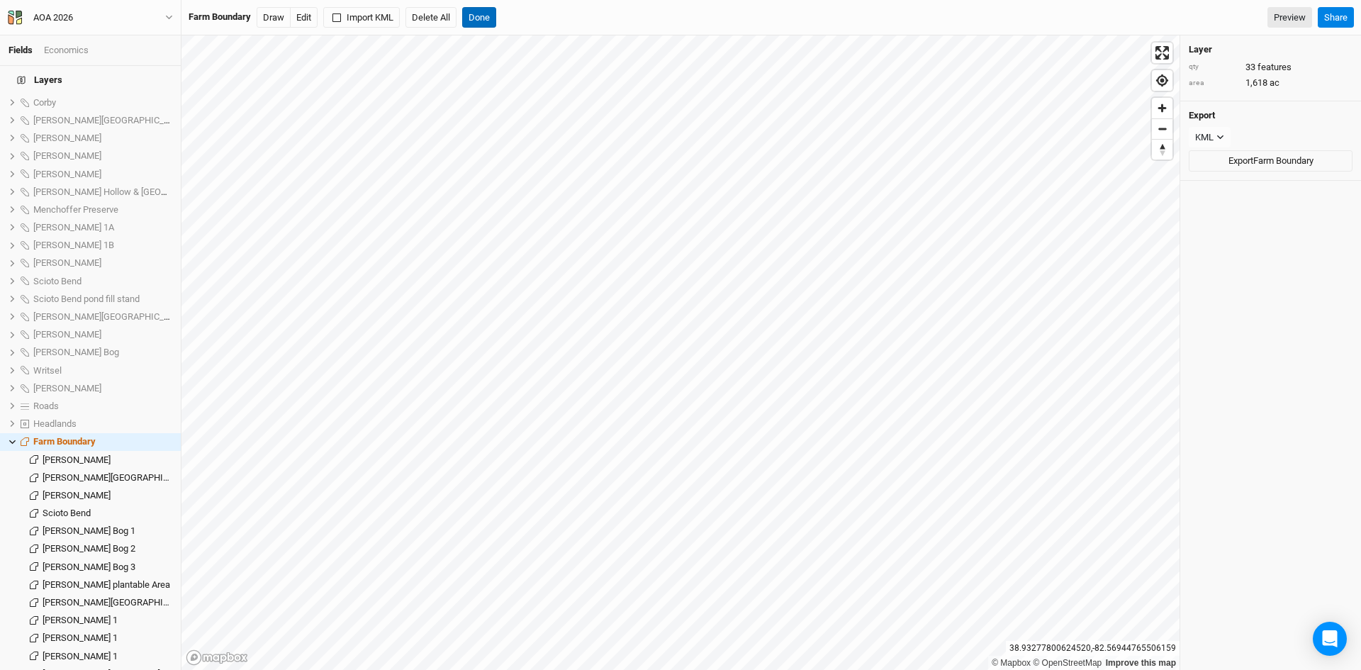
click at [484, 10] on button "Done" at bounding box center [479, 17] width 34 height 21
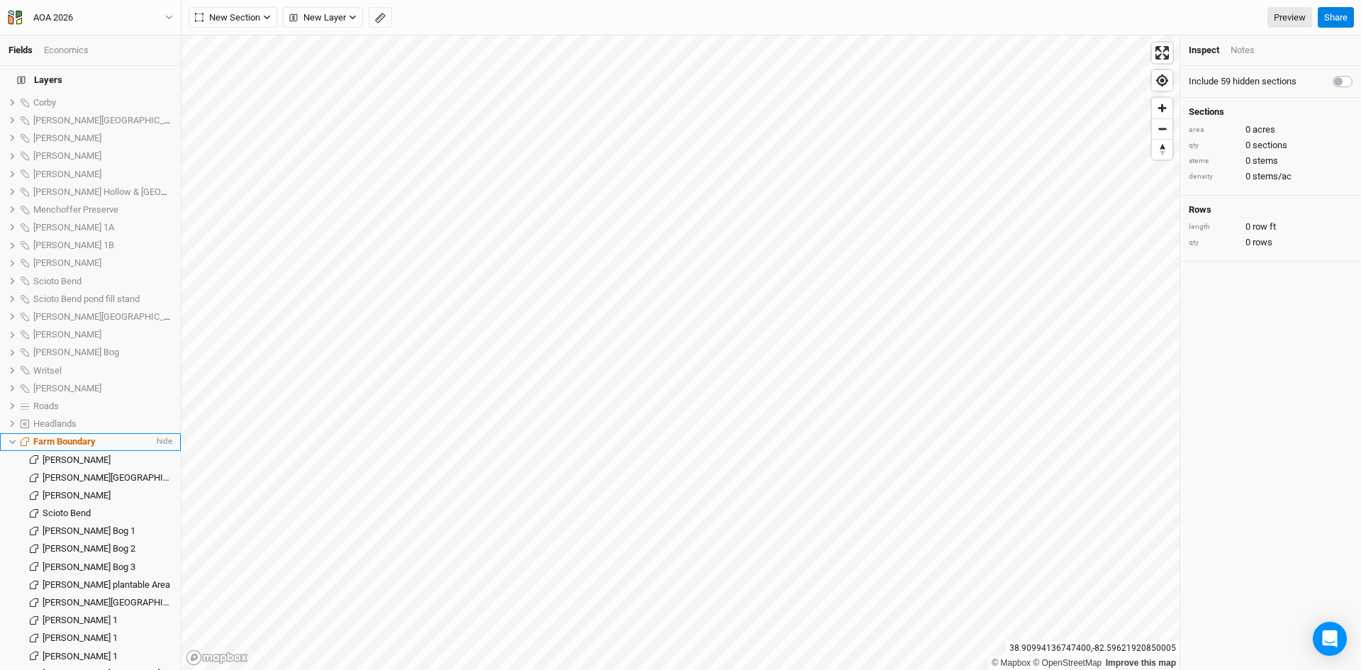
click at [9, 438] on icon at bounding box center [13, 442] width 8 height 8
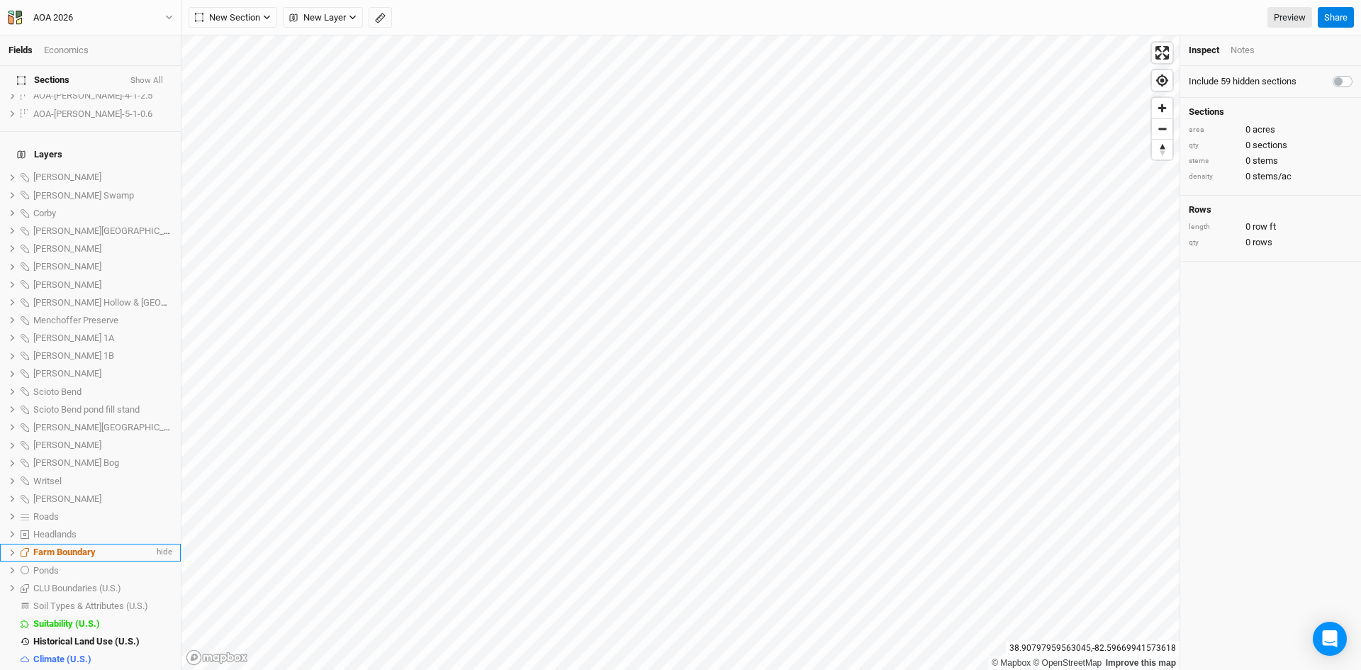
click at [11, 549] on icon at bounding box center [13, 553] width 8 height 8
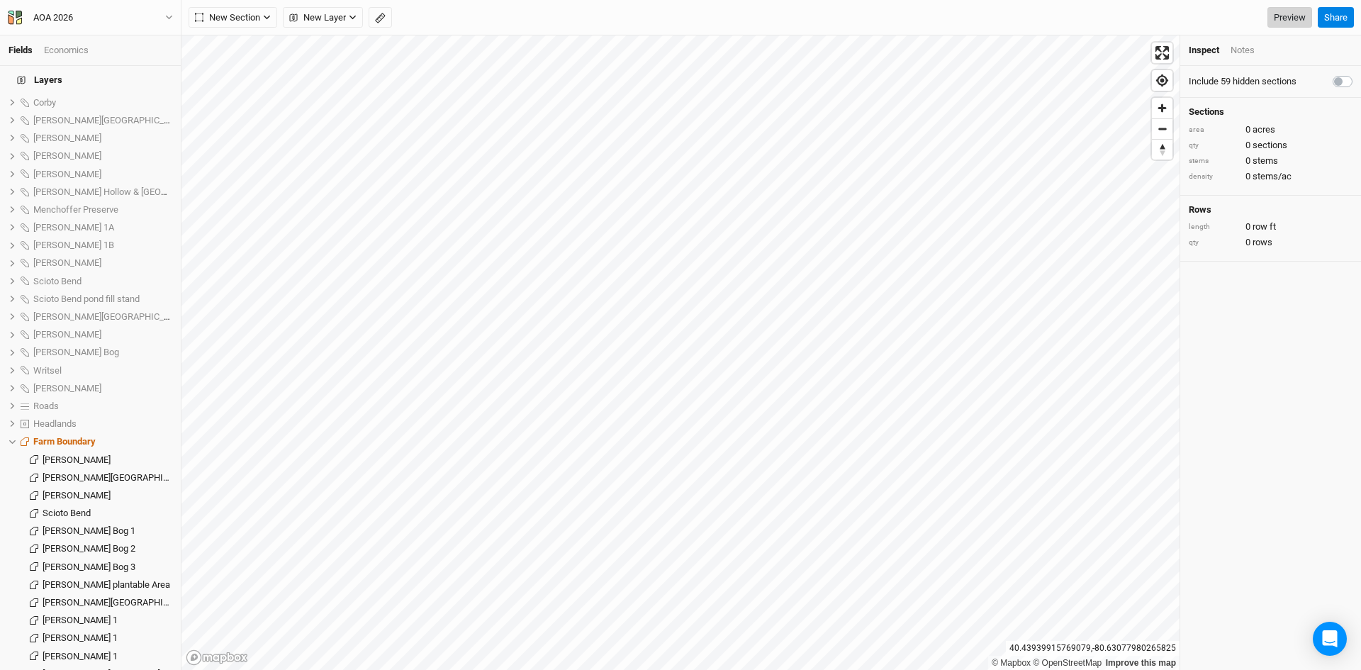
click at [1280, 18] on link "Preview" at bounding box center [1290, 17] width 45 height 21
click at [7, 433] on li "Farm Boundary hide" at bounding box center [90, 442] width 181 height 18
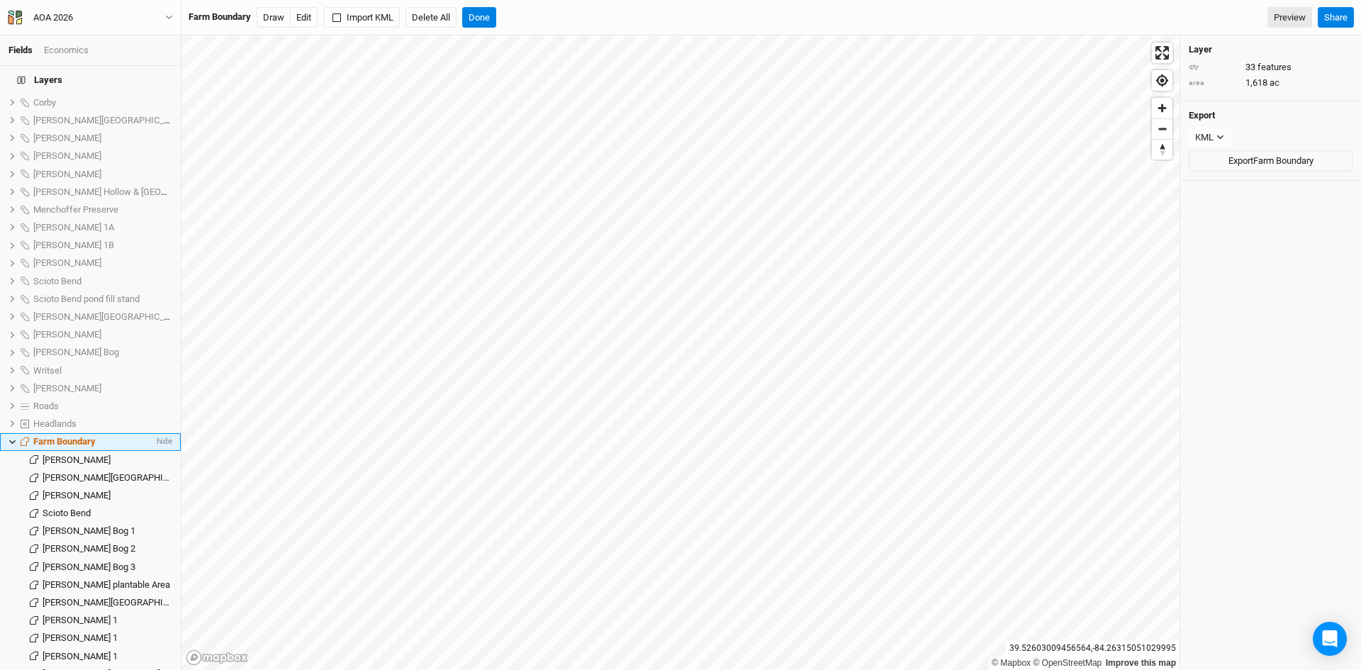
click at [11, 438] on icon at bounding box center [13, 442] width 8 height 8
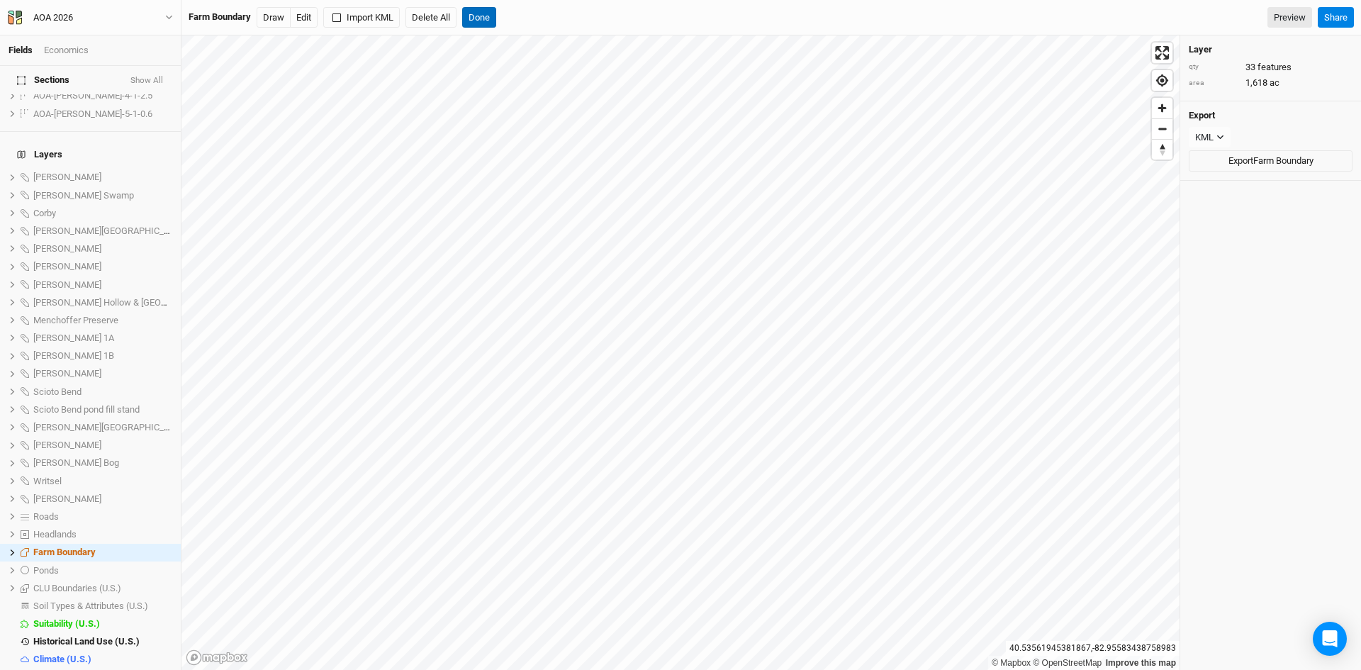
click at [477, 18] on button "Done" at bounding box center [479, 17] width 34 height 21
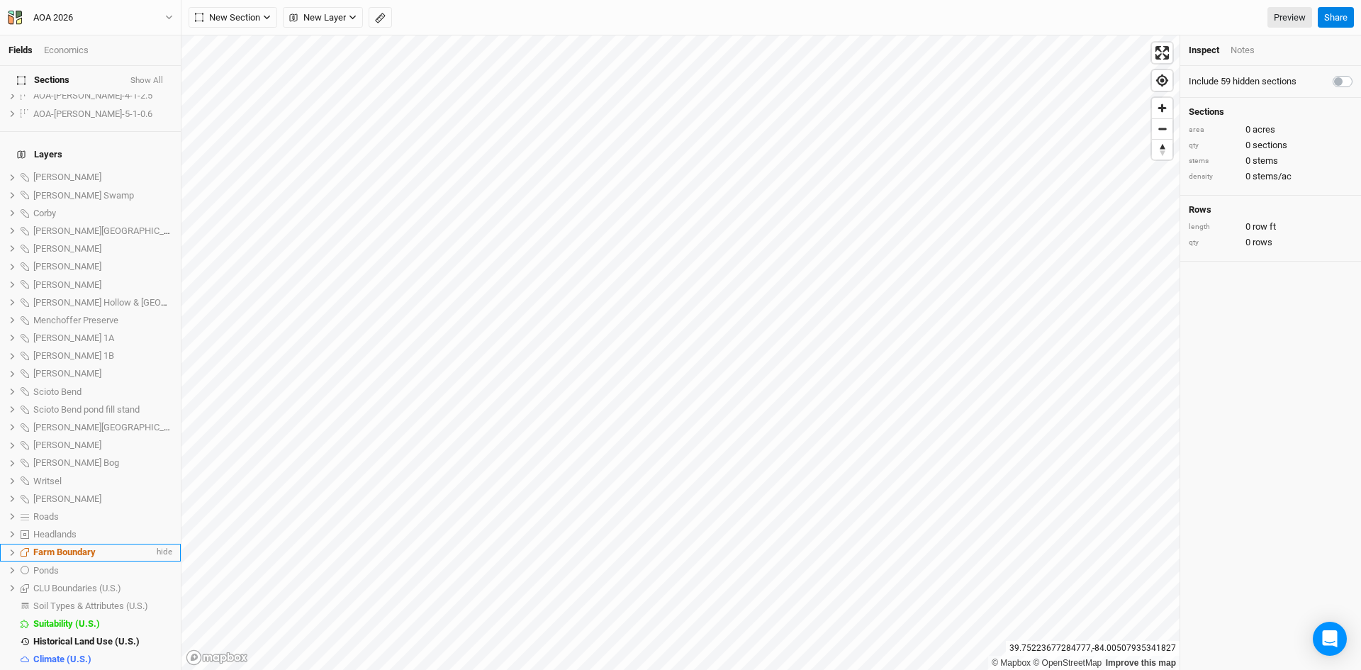
click at [53, 547] on span "Farm Boundary" at bounding box center [64, 552] width 62 height 11
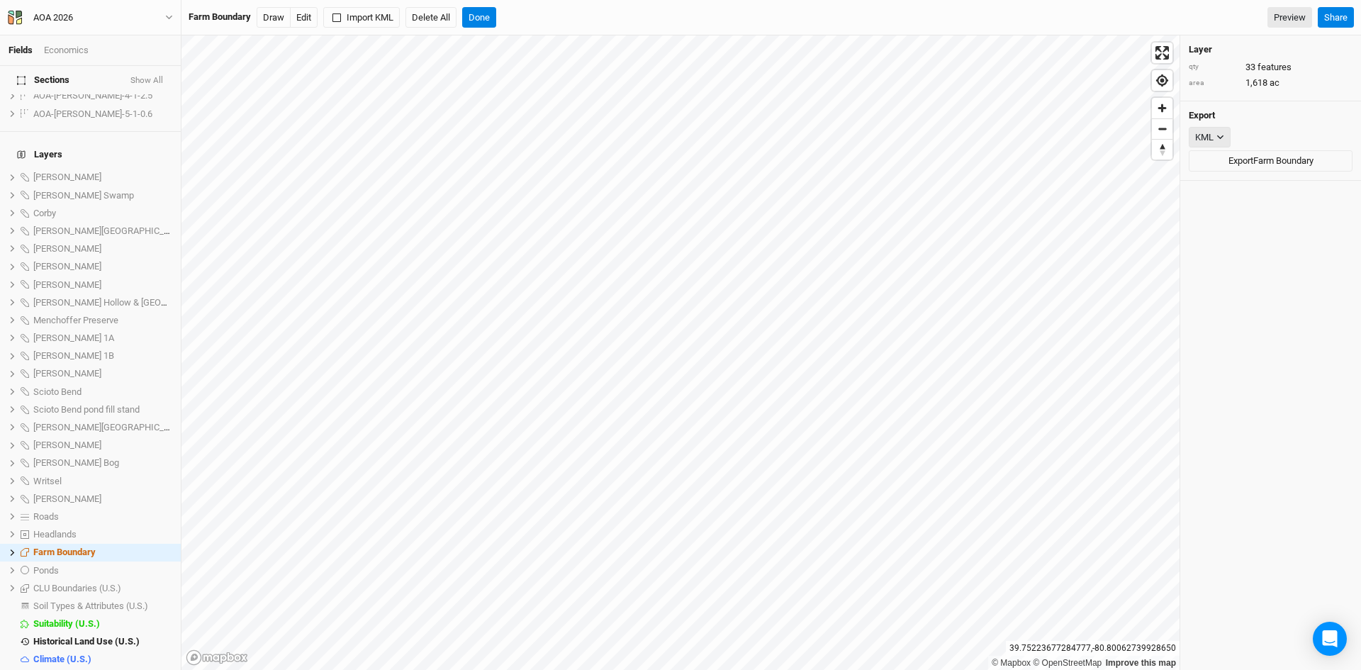
click at [1219, 132] on button "KML" at bounding box center [1210, 137] width 42 height 21
click at [1261, 237] on div "Layer qty 33 features area 1,618 ac Export KML JSON KML Export Farm Boundary" at bounding box center [1271, 352] width 181 height 635
click at [1222, 138] on icon "button" at bounding box center [1221, 137] width 8 height 8
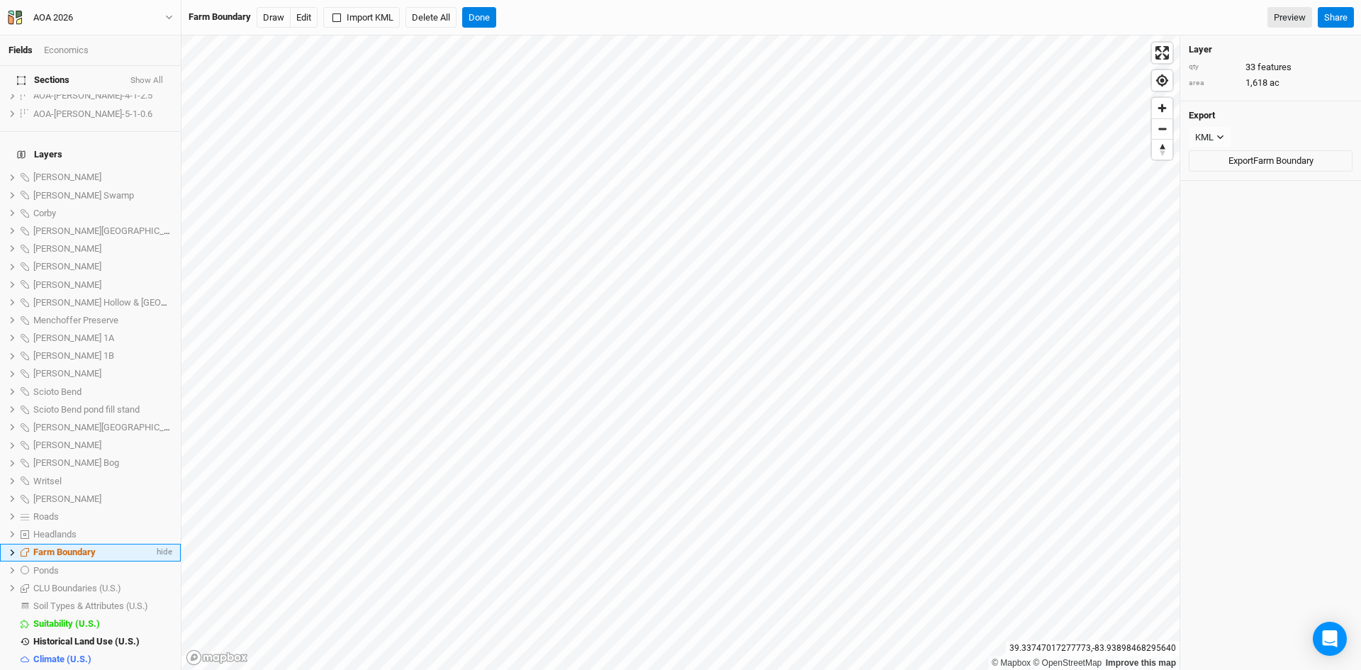
click at [11, 549] on icon at bounding box center [13, 553] width 8 height 8
click at [74, 565] on span "[PERSON_NAME]" at bounding box center [77, 570] width 68 height 11
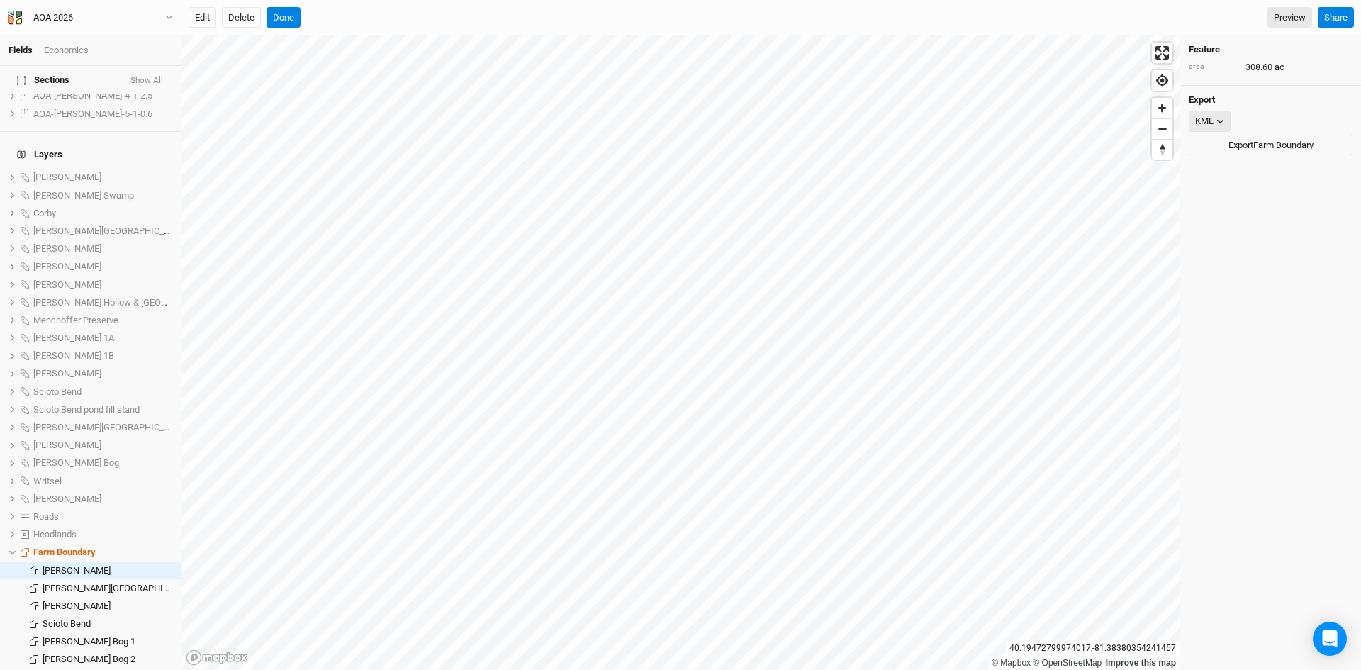
click at [1217, 116] on button "KML" at bounding box center [1210, 121] width 42 height 21
click at [1246, 246] on div "Feature area 308.60 ac Export KML Export Farm Boundary" at bounding box center [1271, 352] width 181 height 635
click at [285, 18] on button "Done" at bounding box center [284, 17] width 34 height 21
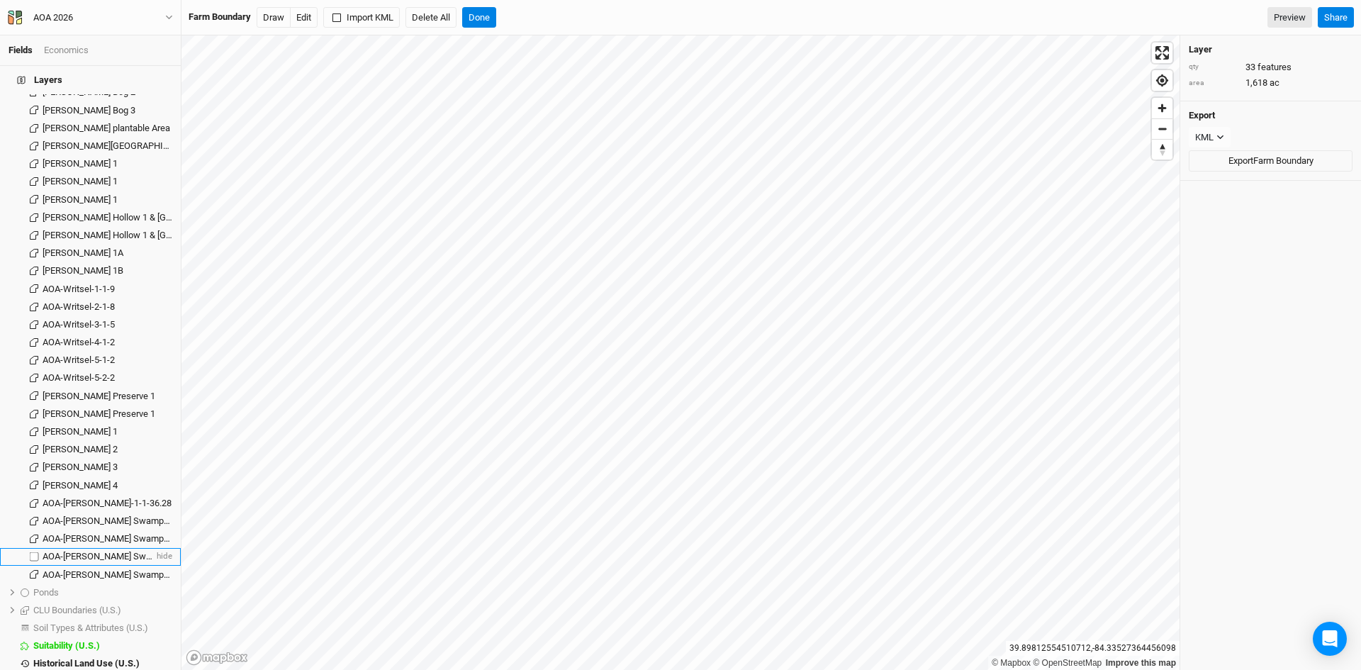
scroll to position [1722, 0]
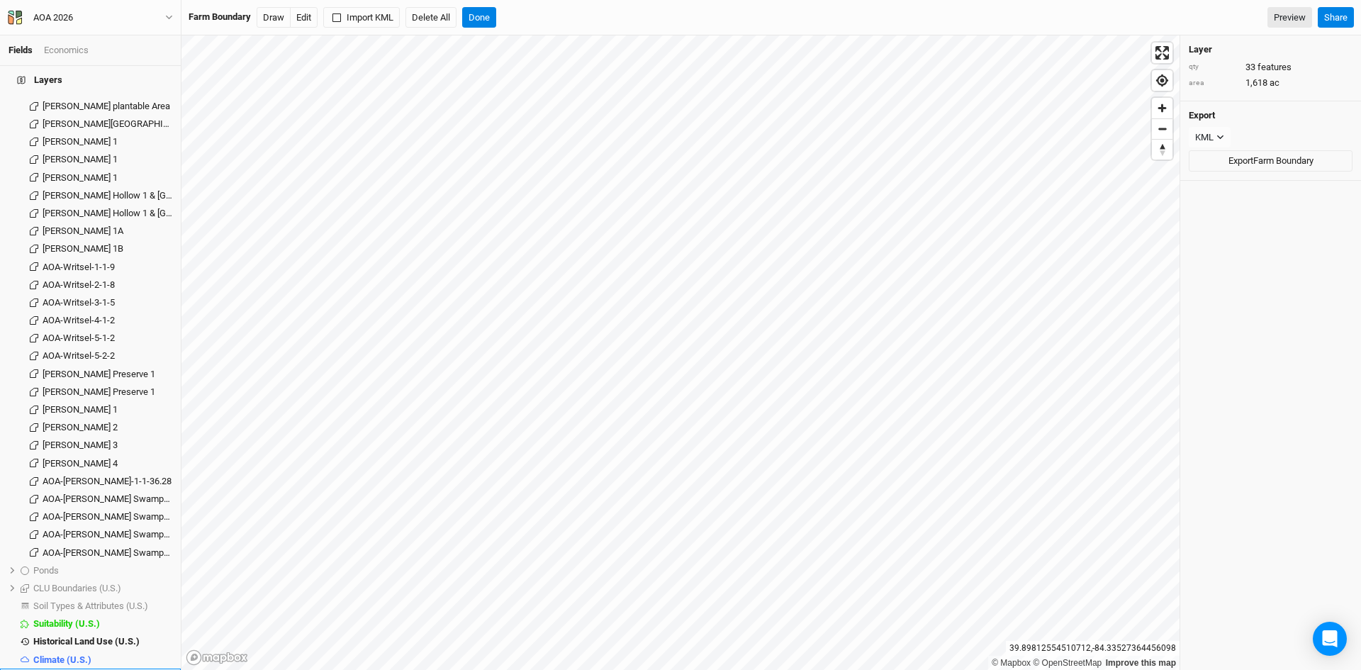
click at [54, 669] on span "Base Layer" at bounding box center [56, 677] width 46 height 11
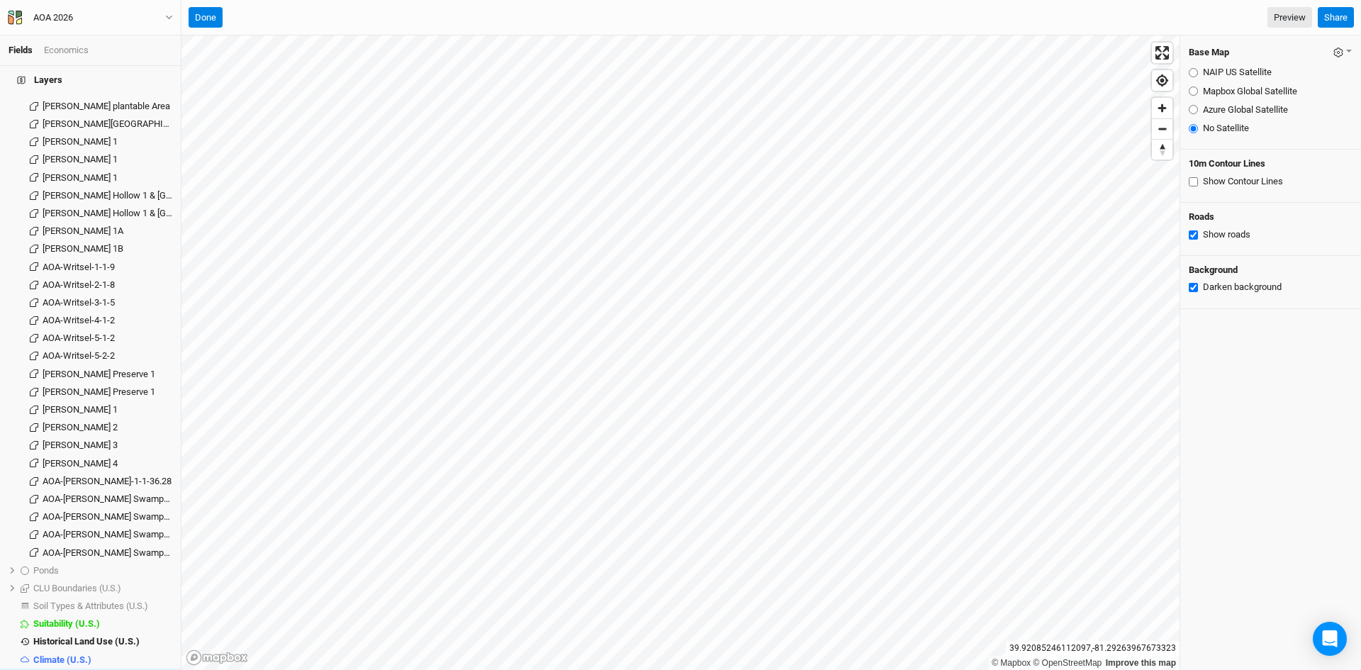
click at [1192, 235] on input "Show roads" at bounding box center [1193, 234] width 9 height 9
checkbox input "false"
click at [206, 17] on button "Done" at bounding box center [206, 17] width 34 height 21
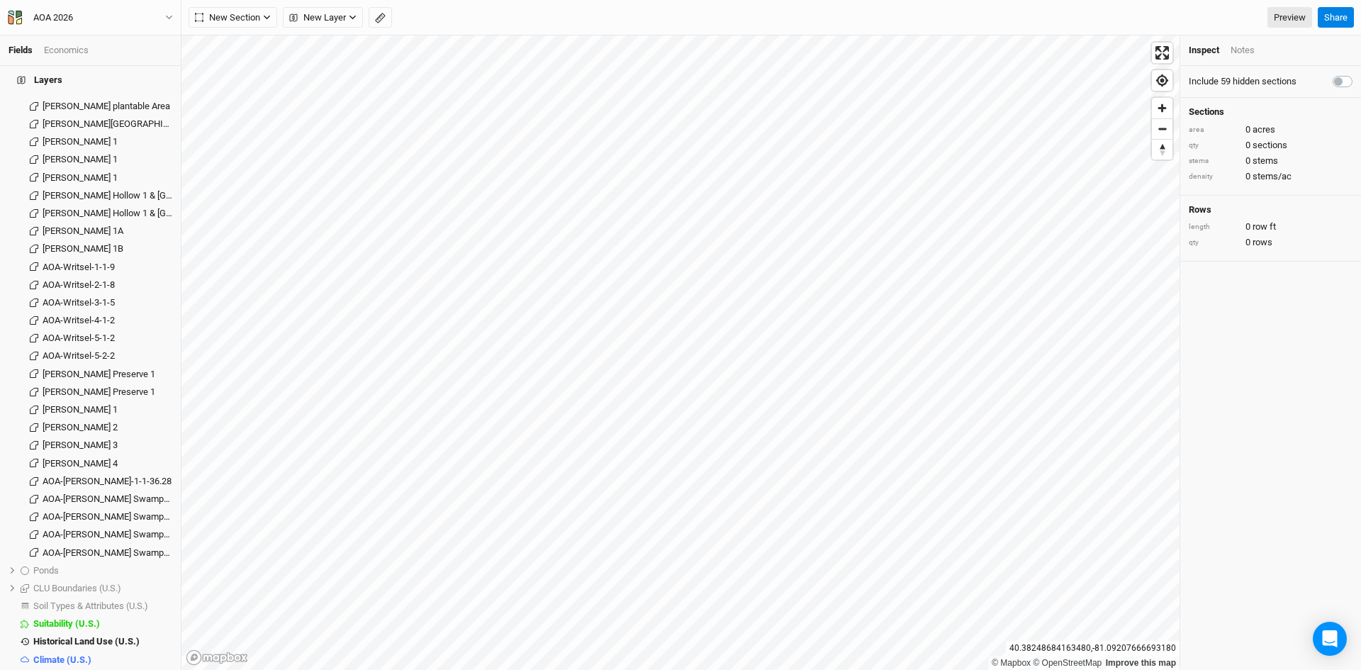
click at [1358, 73] on label at bounding box center [1358, 73] width 0 height 0
click at [1333, 84] on input "checkbox" at bounding box center [1338, 80] width 11 height 14
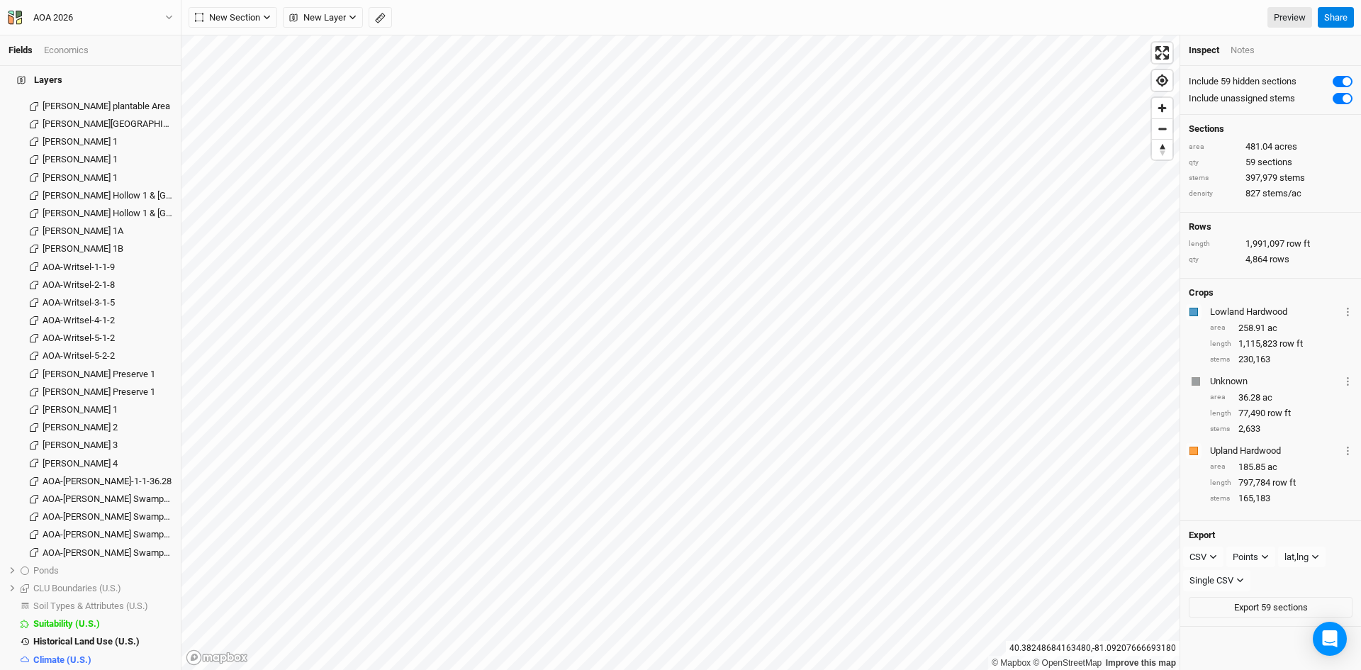
click at [1358, 73] on label at bounding box center [1358, 73] width 0 height 0
click at [1333, 84] on input "checkbox" at bounding box center [1338, 80] width 11 height 14
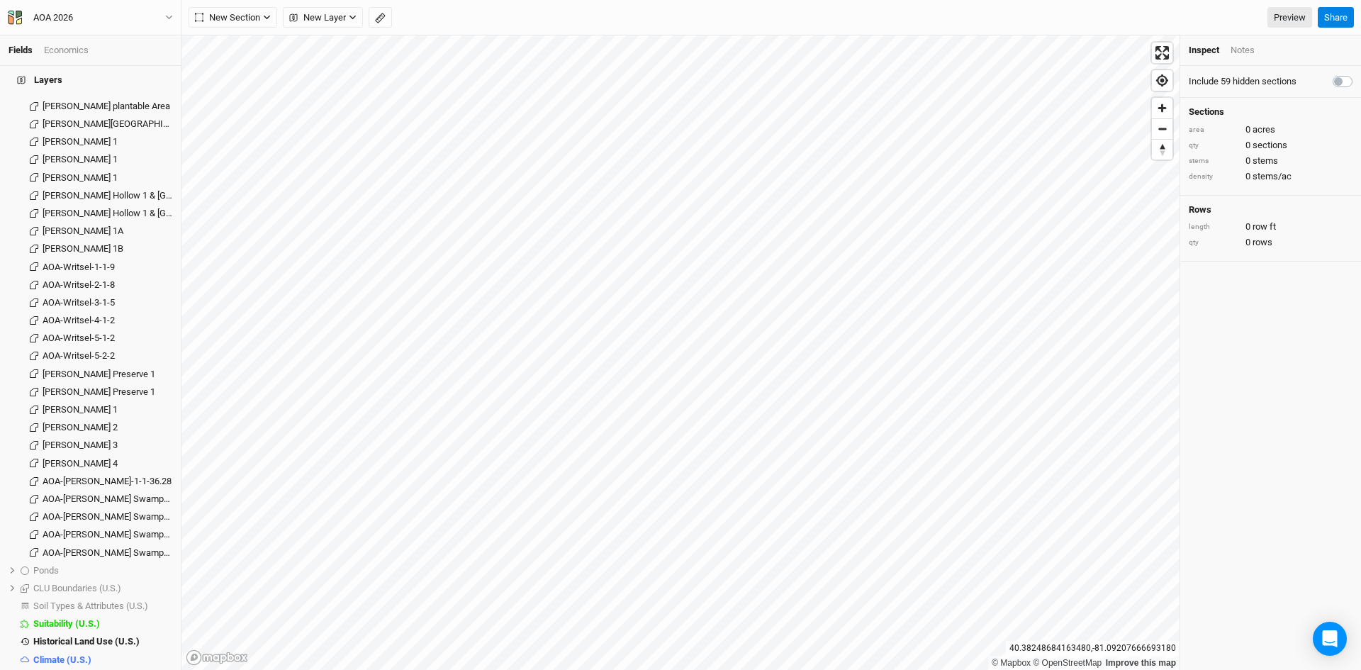
click at [1358, 73] on label at bounding box center [1358, 73] width 0 height 0
click at [1333, 84] on input "checkbox" at bounding box center [1338, 80] width 11 height 14
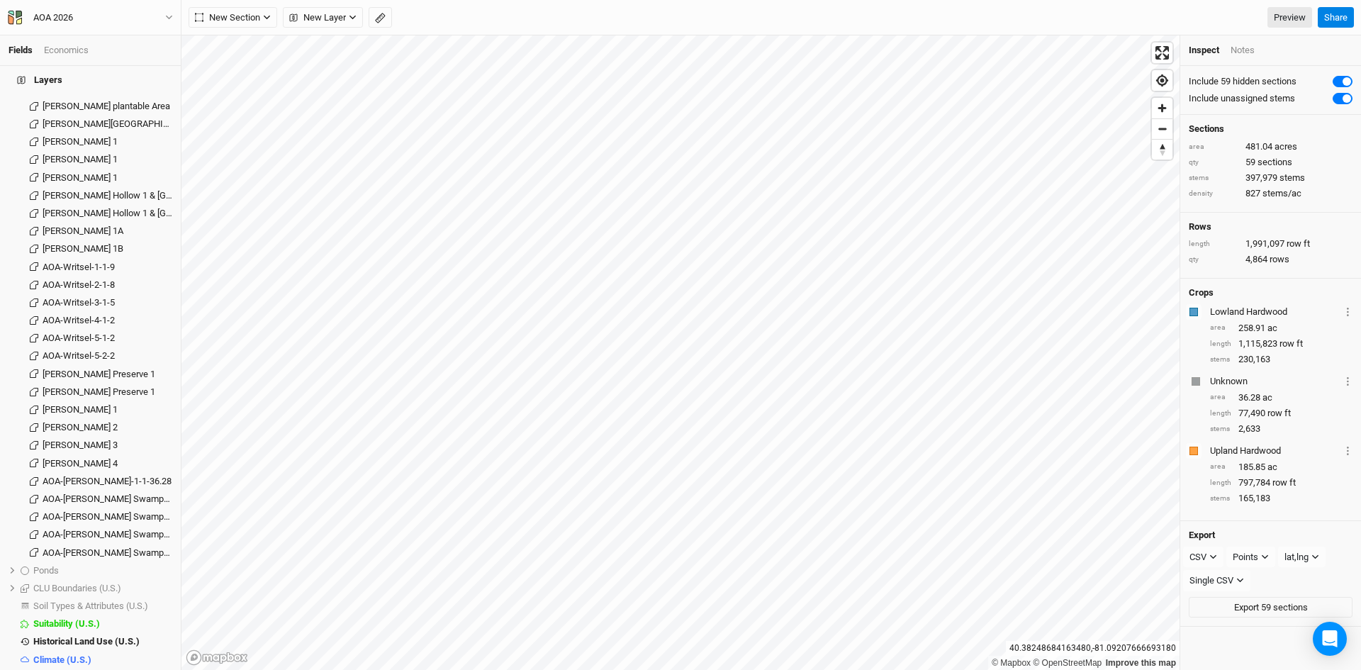
click at [1358, 73] on label at bounding box center [1358, 73] width 0 height 0
click at [1333, 84] on input "checkbox" at bounding box center [1338, 80] width 11 height 14
checkbox input "false"
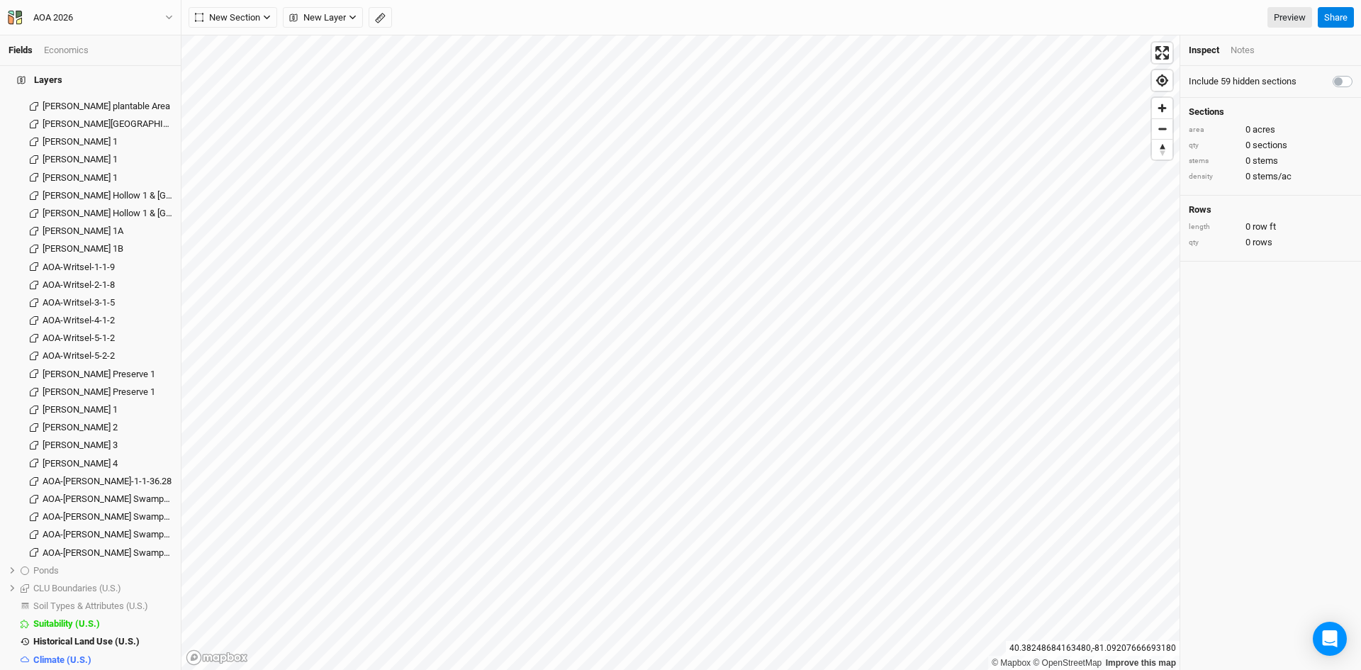
click at [1244, 47] on div "Notes" at bounding box center [1243, 50] width 24 height 13
click at [1208, 50] on div "Inspect" at bounding box center [1204, 50] width 30 height 13
click at [167, 15] on icon "button" at bounding box center [169, 17] width 8 height 8
click at [512, 22] on div "New Section Grid Line Keyline Beta Upload New Layer Custom Contours Utilities R…" at bounding box center [751, 17] width 1124 height 21
click at [59, 669] on span "Base Layer" at bounding box center [56, 677] width 46 height 11
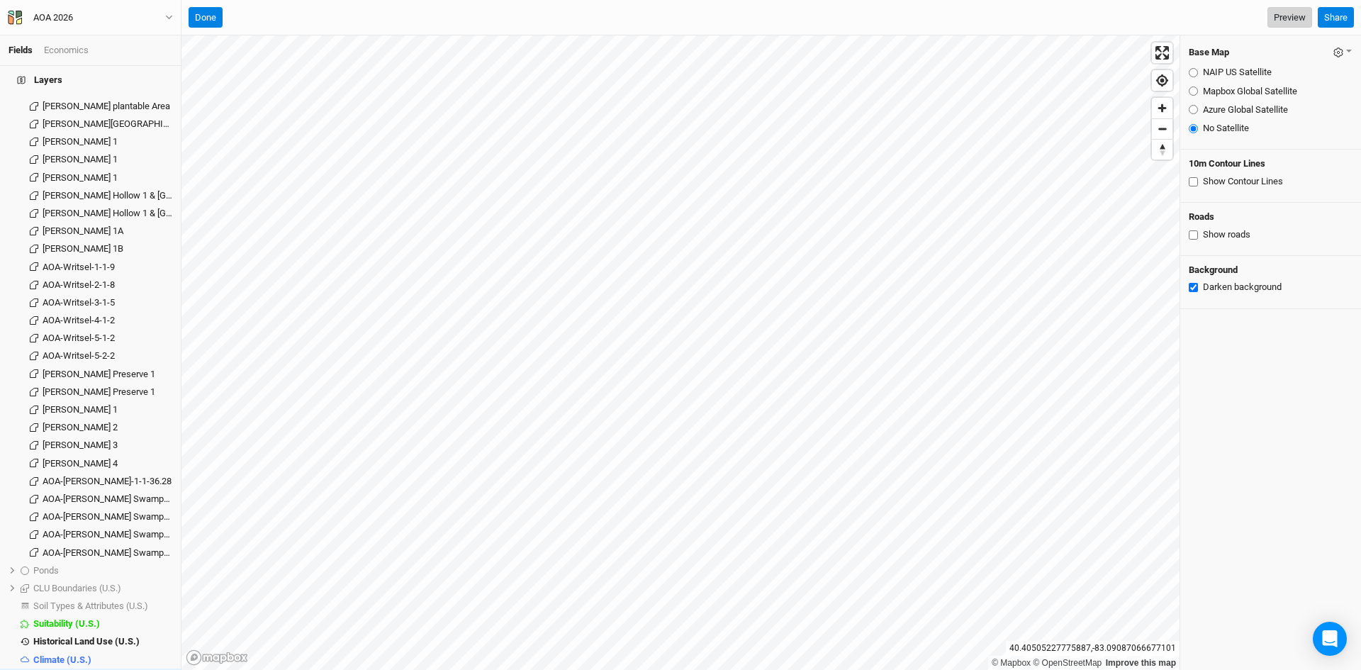
click at [1287, 12] on link "Preview" at bounding box center [1290, 17] width 45 height 21
click at [1334, 50] on button "button" at bounding box center [1343, 52] width 20 height 16
click at [1271, 375] on div "Base Map Save as Farm Default Restore Farm Defaults NAIP US Satellite Mapbox Gl…" at bounding box center [1271, 352] width 181 height 635
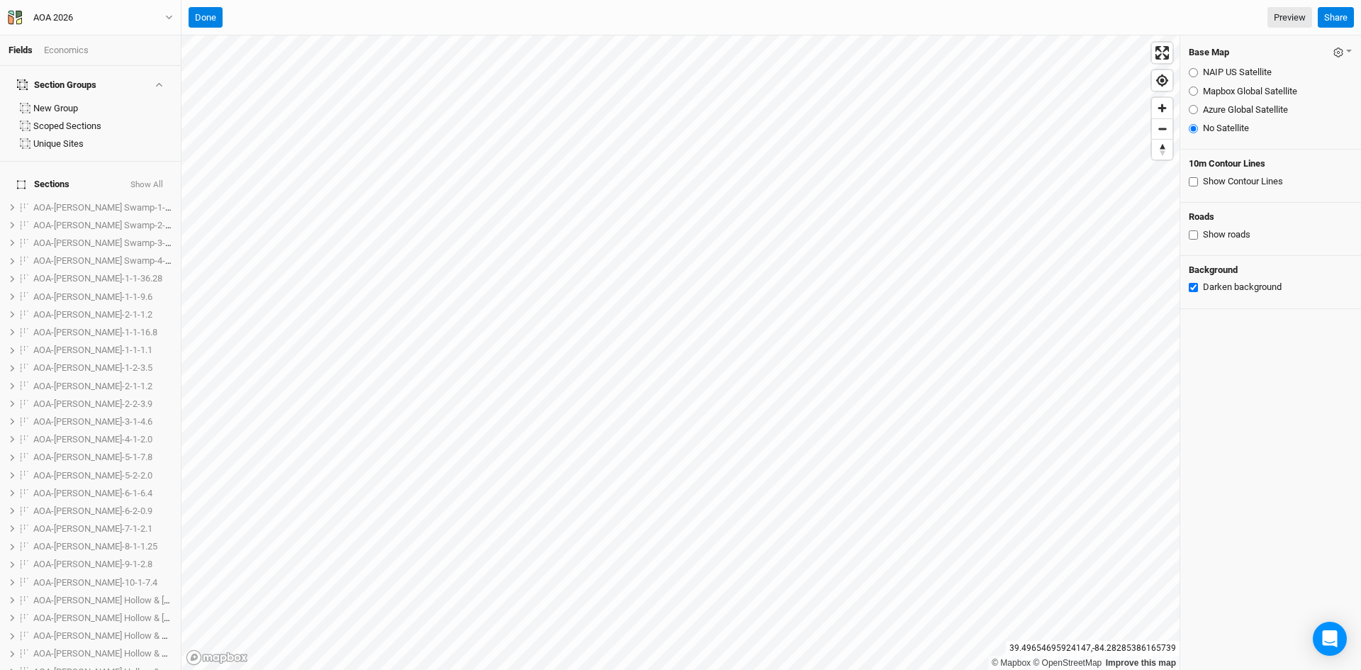
scroll to position [0, 0]
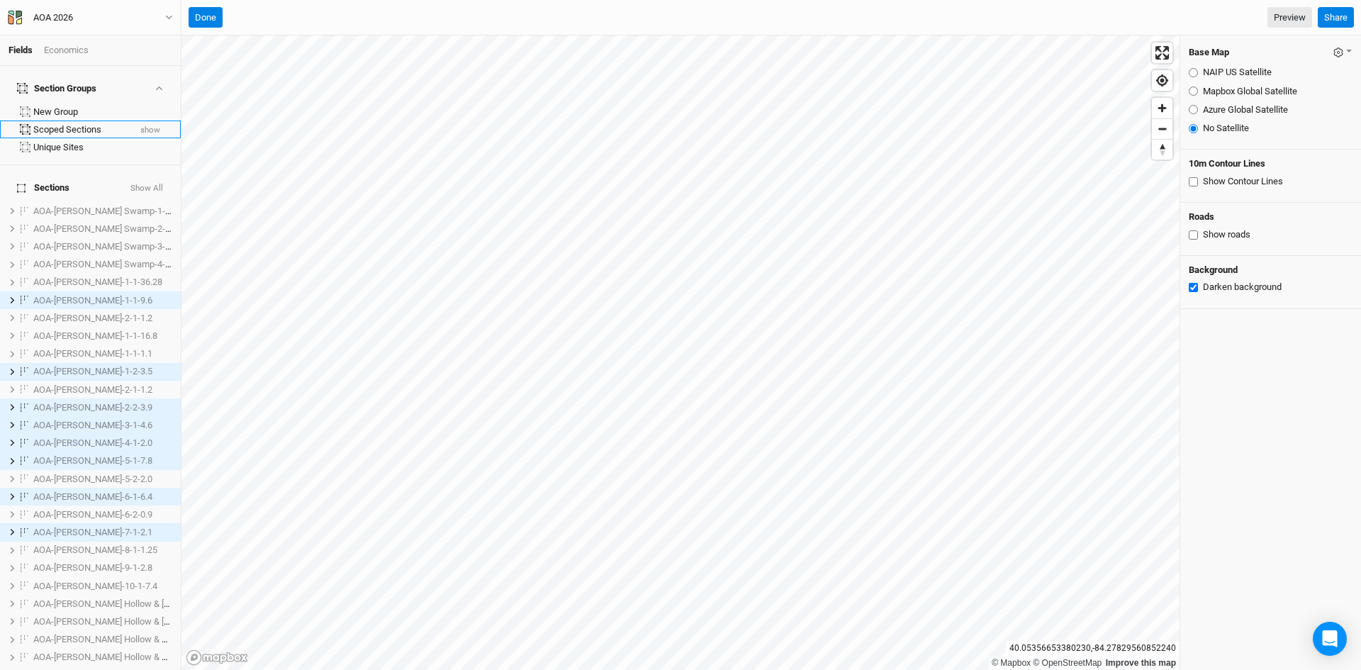
click at [142, 125] on button "show" at bounding box center [150, 130] width 21 height 10
click at [144, 125] on button "hide" at bounding box center [152, 130] width 17 height 10
click at [142, 125] on button "show" at bounding box center [150, 130] width 21 height 10
click at [144, 125] on button "hide" at bounding box center [152, 130] width 17 height 10
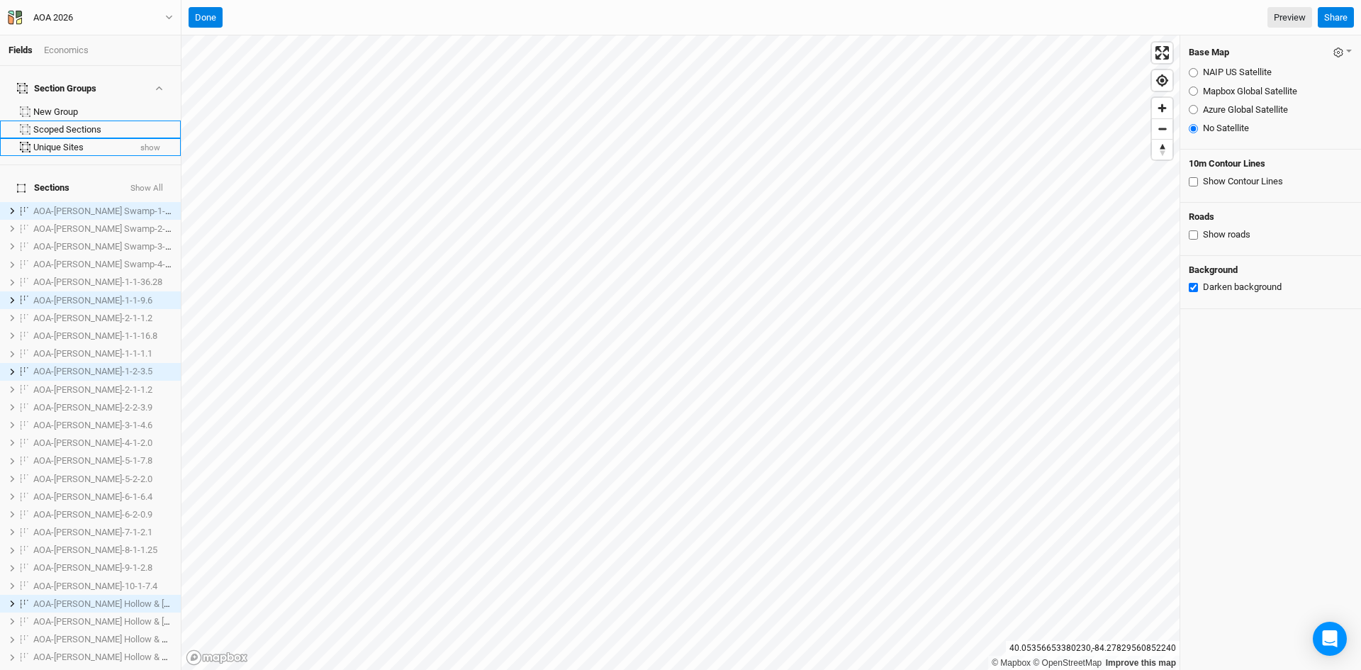
click at [142, 143] on button "show" at bounding box center [150, 148] width 21 height 10
click at [144, 143] on button "hide" at bounding box center [152, 148] width 17 height 10
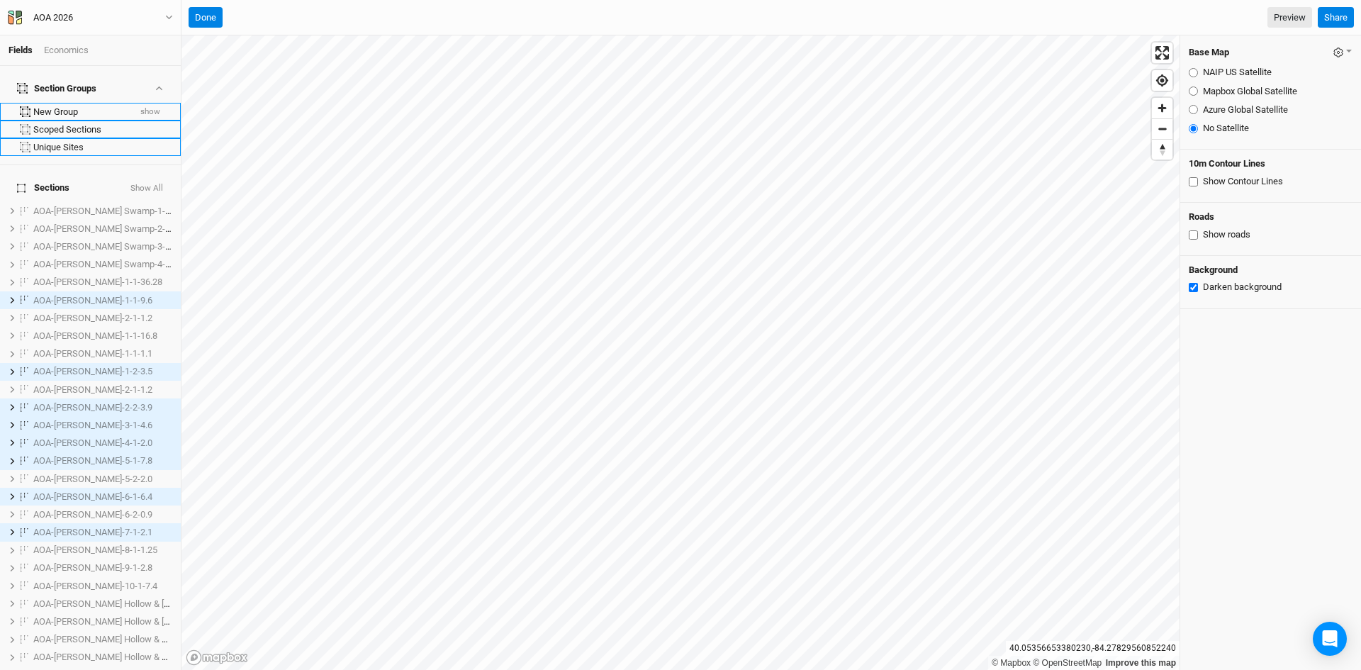
click at [63, 106] on div "New Group" at bounding box center [80, 111] width 95 height 11
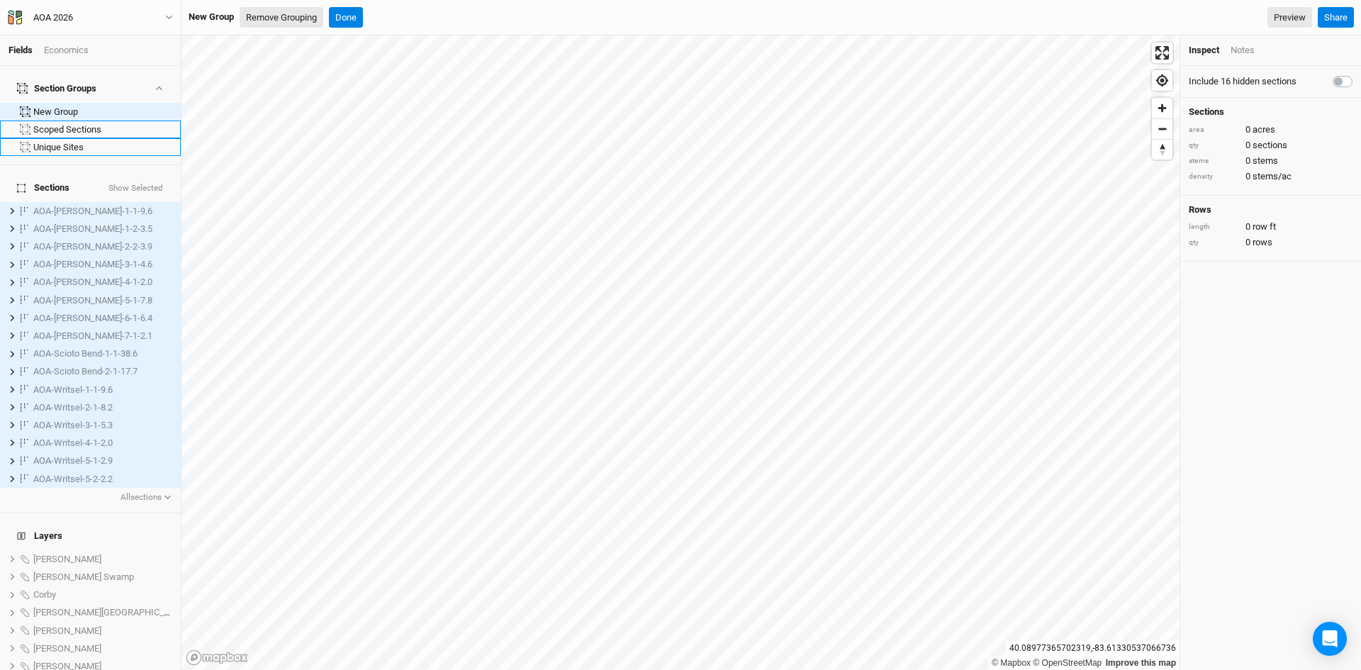
click at [285, 16] on button "Remove Grouping" at bounding box center [282, 17] width 84 height 21
click at [463, 11] on button "Confirm" at bounding box center [450, 17] width 44 height 21
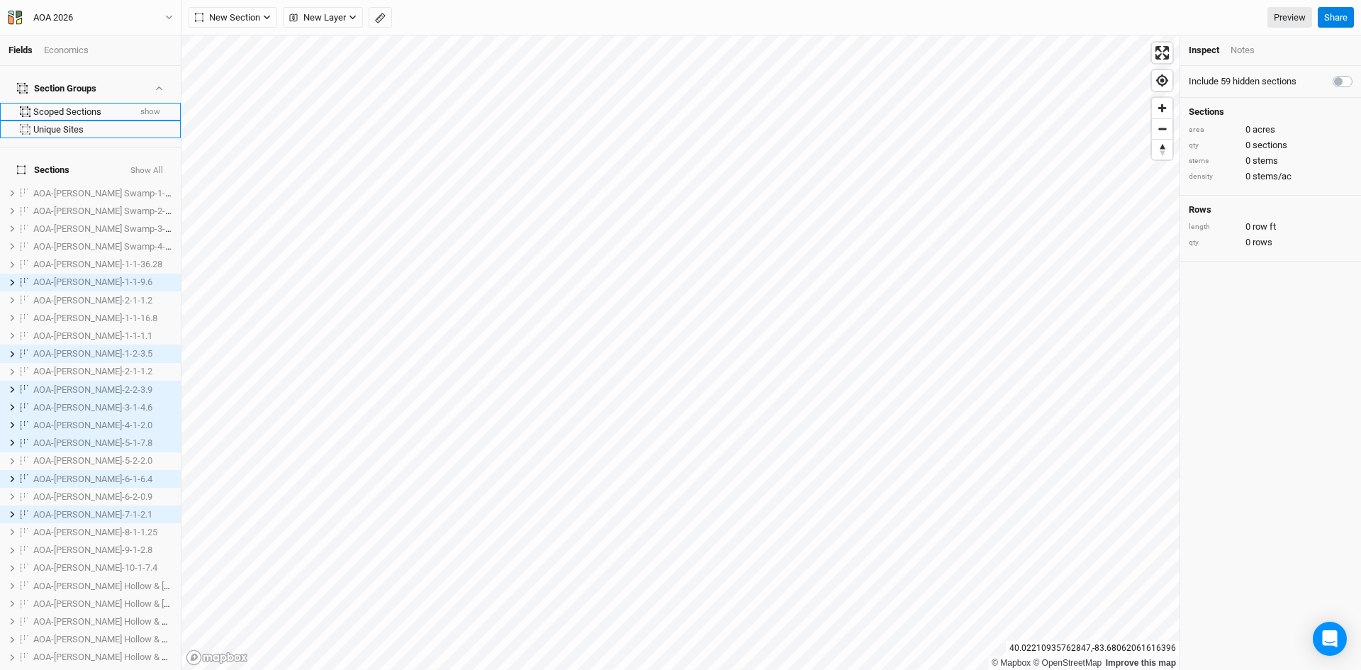
click at [147, 107] on button "show" at bounding box center [150, 112] width 21 height 10
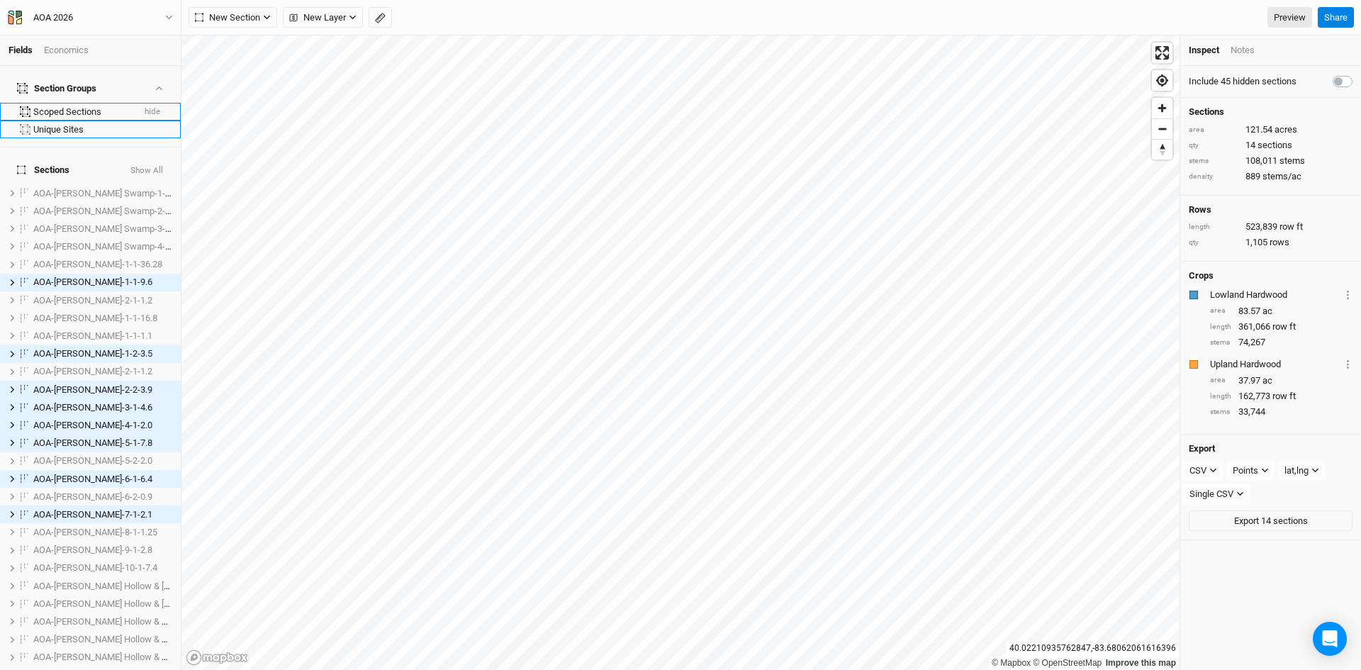
click at [77, 106] on div "Scoped Sections" at bounding box center [82, 111] width 99 height 11
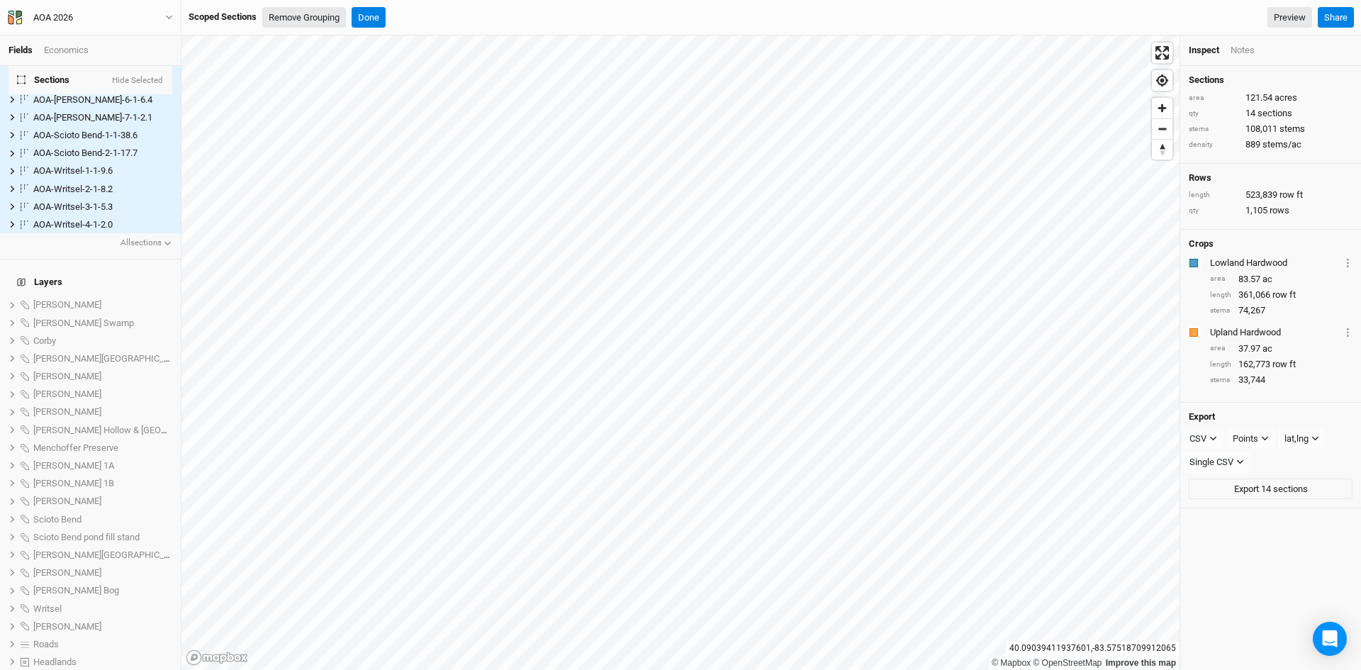
click at [303, 19] on button "Remove Grouping" at bounding box center [304, 17] width 84 height 21
click at [457, 16] on button "Confirm" at bounding box center [450, 17] width 44 height 21
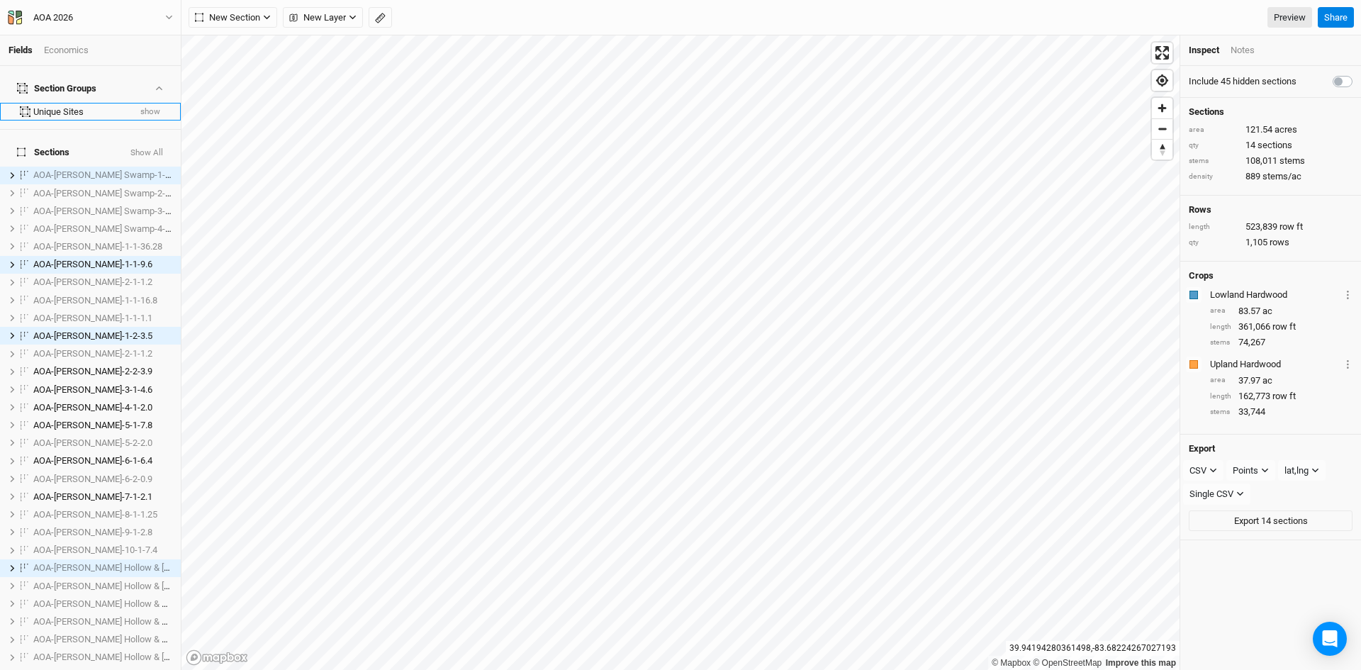
click at [62, 106] on div "Unique Sites" at bounding box center [80, 111] width 95 height 11
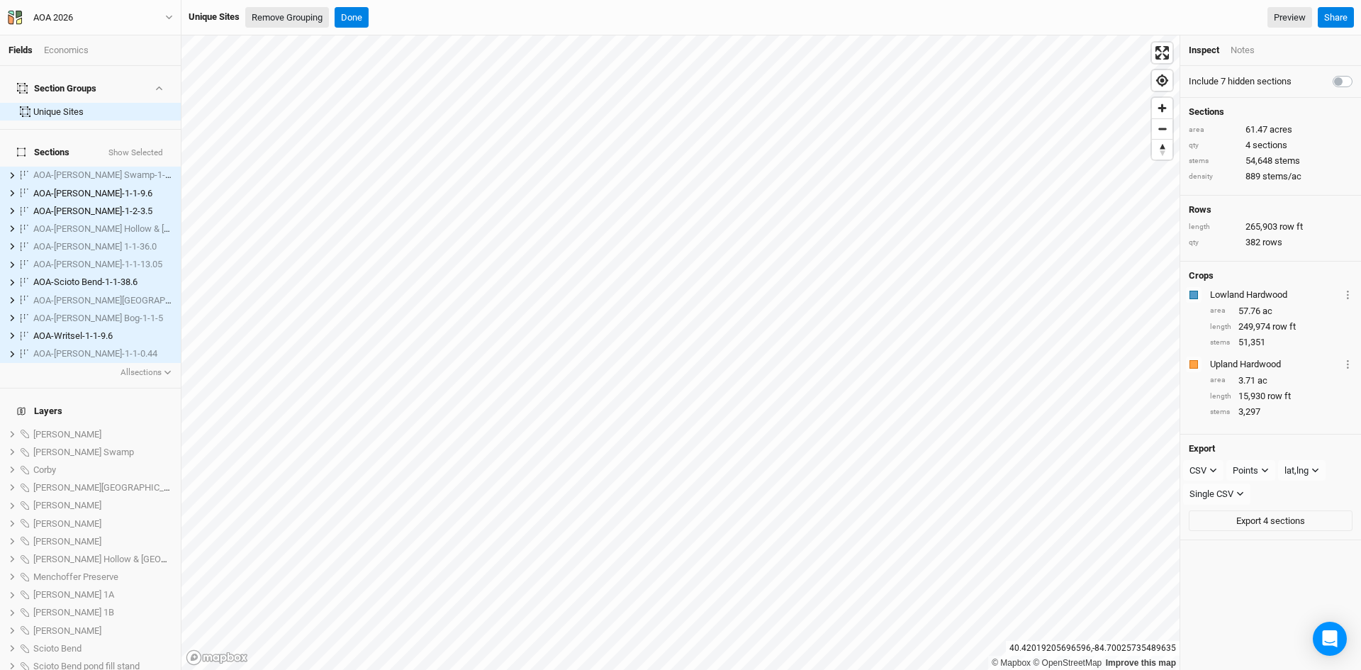
click at [296, 19] on button "Remove Grouping" at bounding box center [287, 17] width 84 height 21
click at [453, 20] on button "Confirm" at bounding box center [450, 17] width 44 height 21
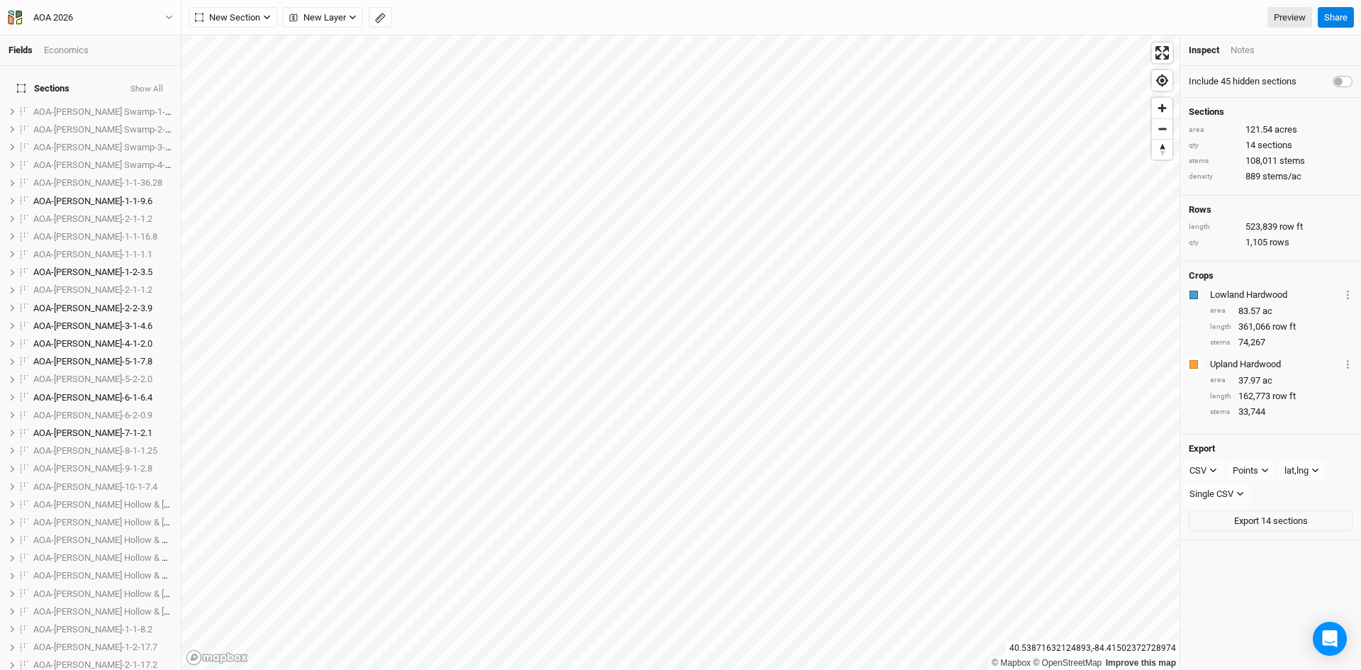
click at [439, 11] on div "New Section Grid Line Keyline Beta Upload New Layer Custom Contours Utilities R…" at bounding box center [751, 17] width 1124 height 21
click at [147, 84] on button "Show All" at bounding box center [147, 89] width 34 height 10
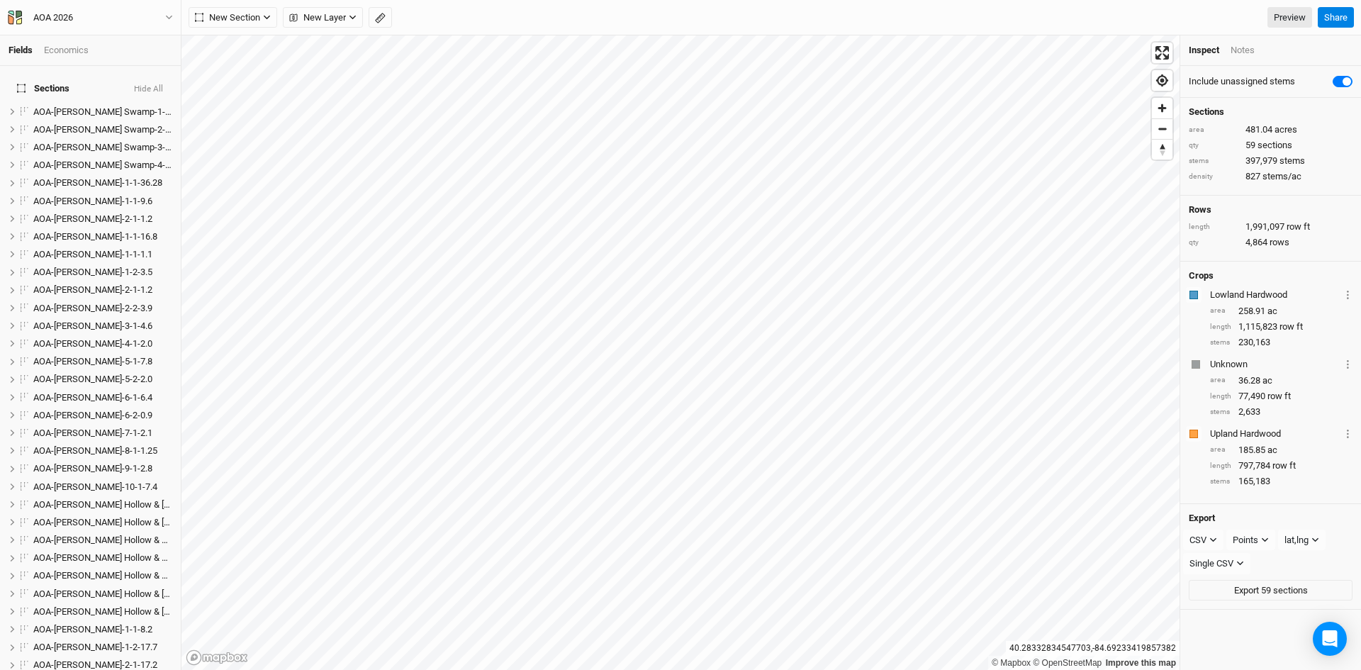
click at [147, 84] on button "Hide All" at bounding box center [148, 89] width 30 height 10
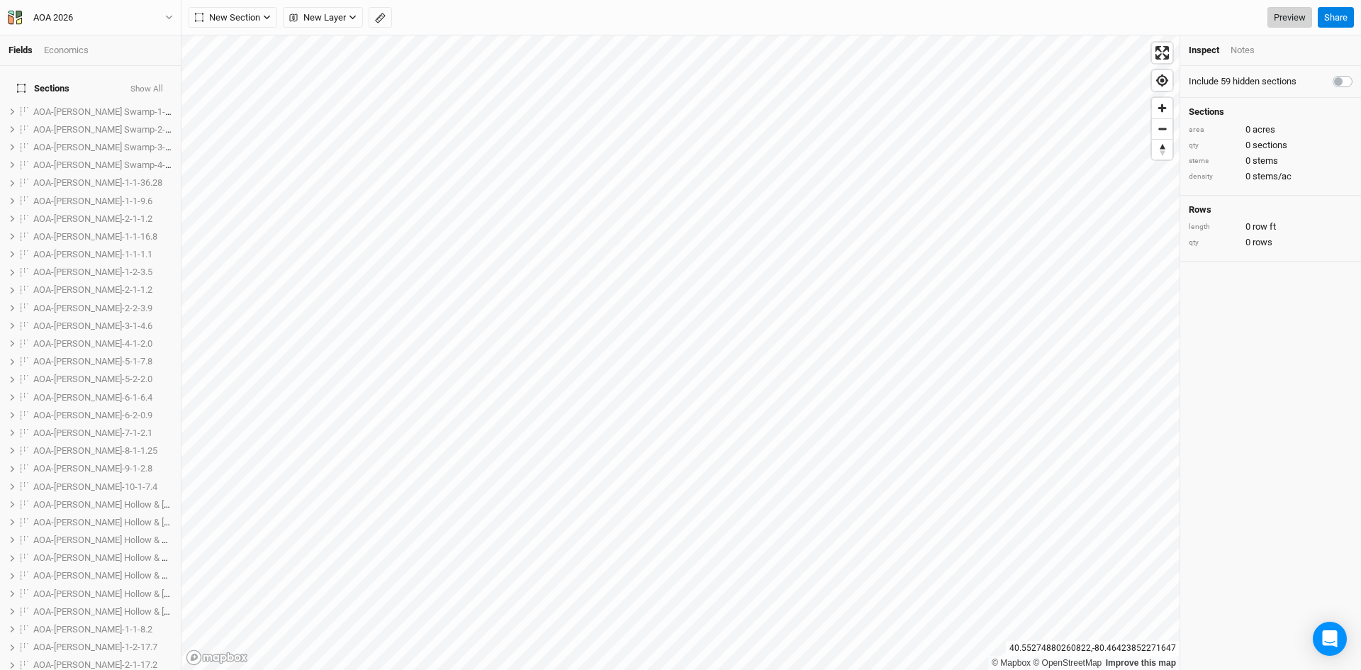
click at [1280, 16] on link "Preview" at bounding box center [1290, 17] width 45 height 21
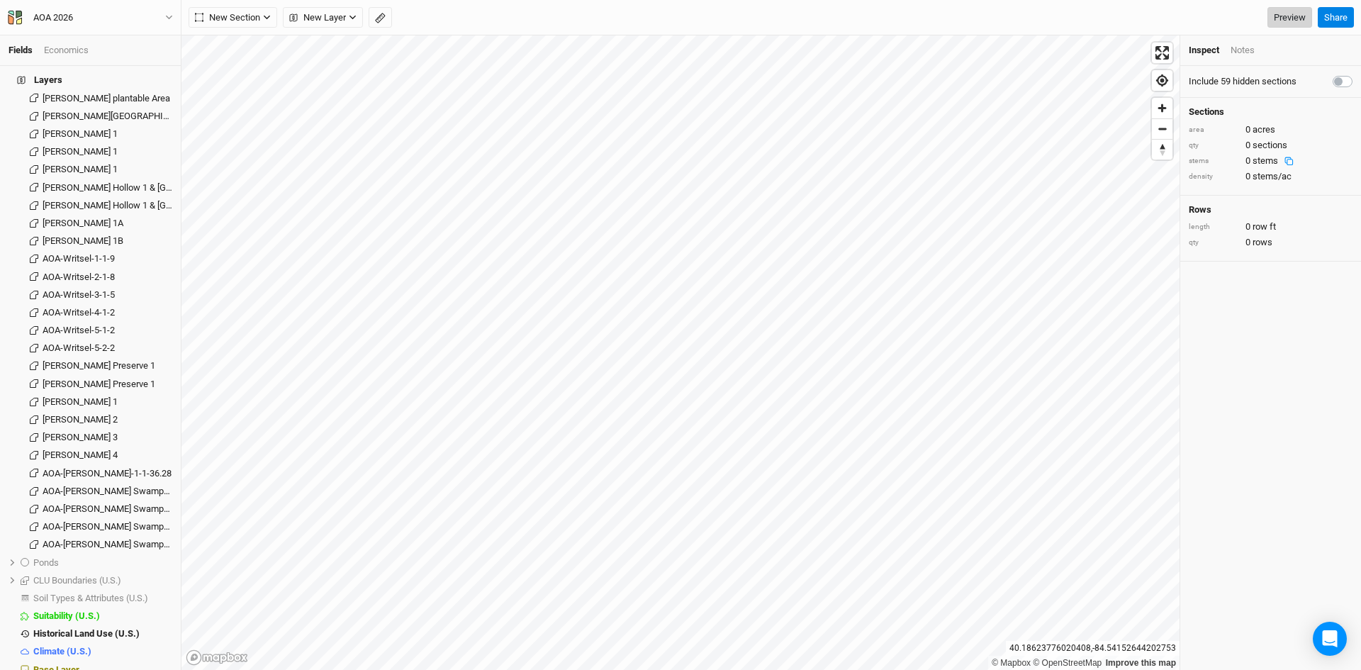
scroll to position [1631, 0]
click at [58, 664] on span "Base Layer" at bounding box center [56, 669] width 46 height 11
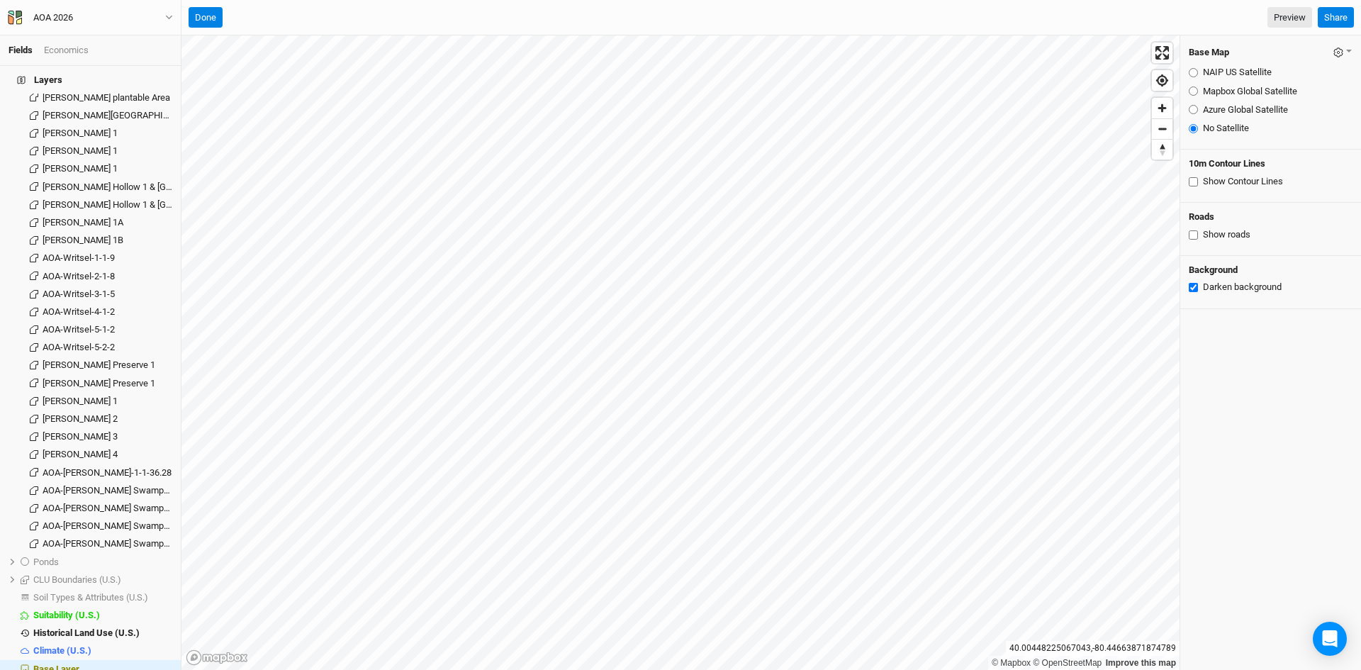
click at [1195, 289] on input "Darken background" at bounding box center [1193, 287] width 9 height 9
checkbox input "true"
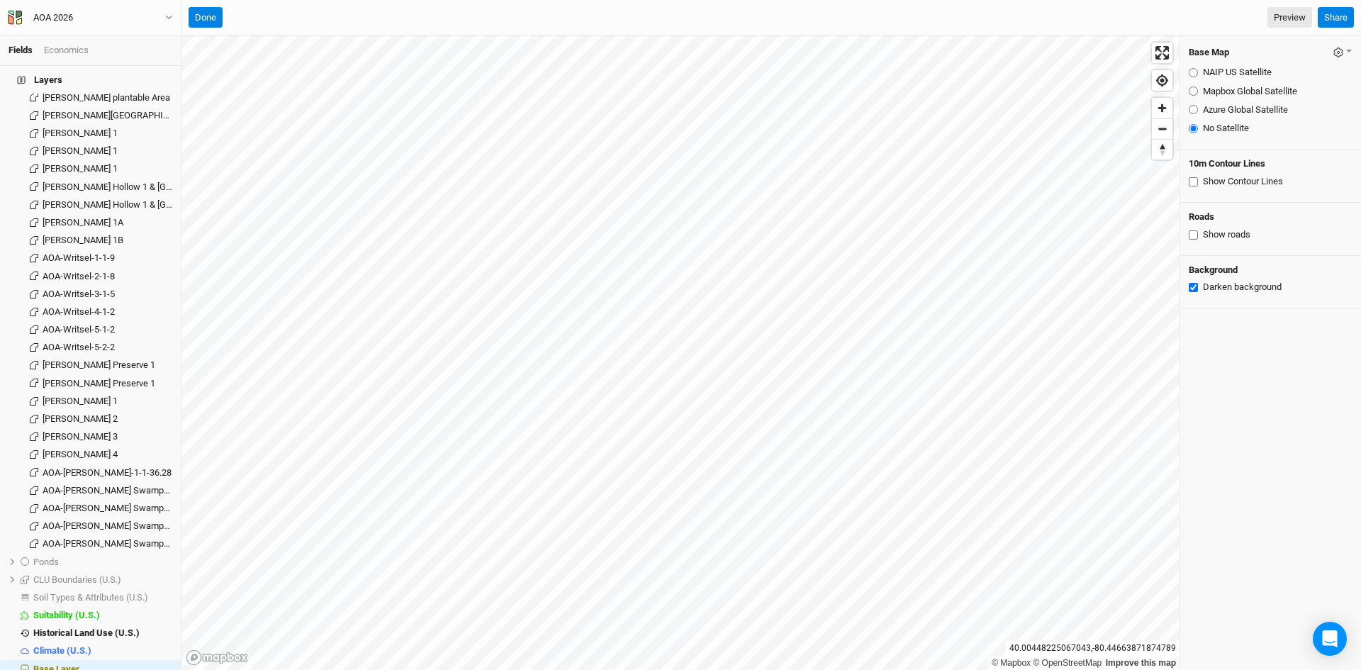
click at [1192, 233] on input "Show roads" at bounding box center [1193, 234] width 9 height 9
checkbox input "false"
click at [208, 11] on button "Done" at bounding box center [206, 17] width 34 height 21
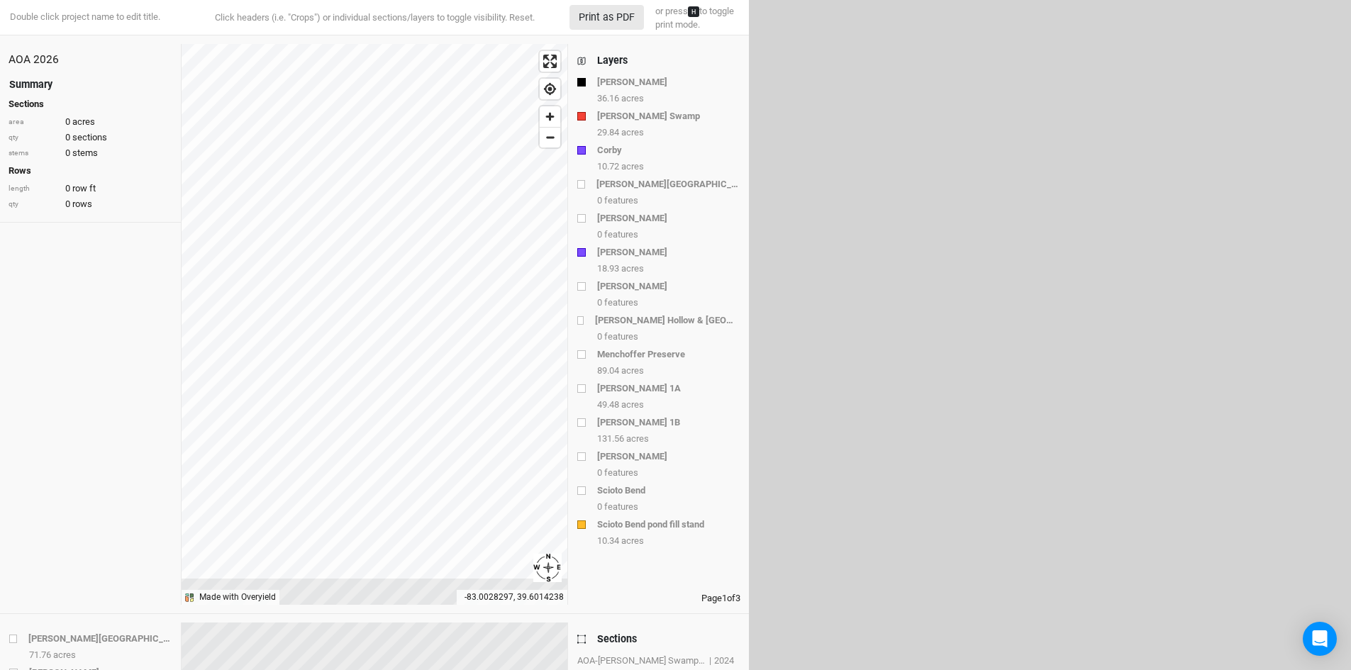
click at [29, 84] on div "Summary" at bounding box center [30, 84] width 43 height 15
click at [611, 58] on div "Layers" at bounding box center [612, 60] width 30 height 15
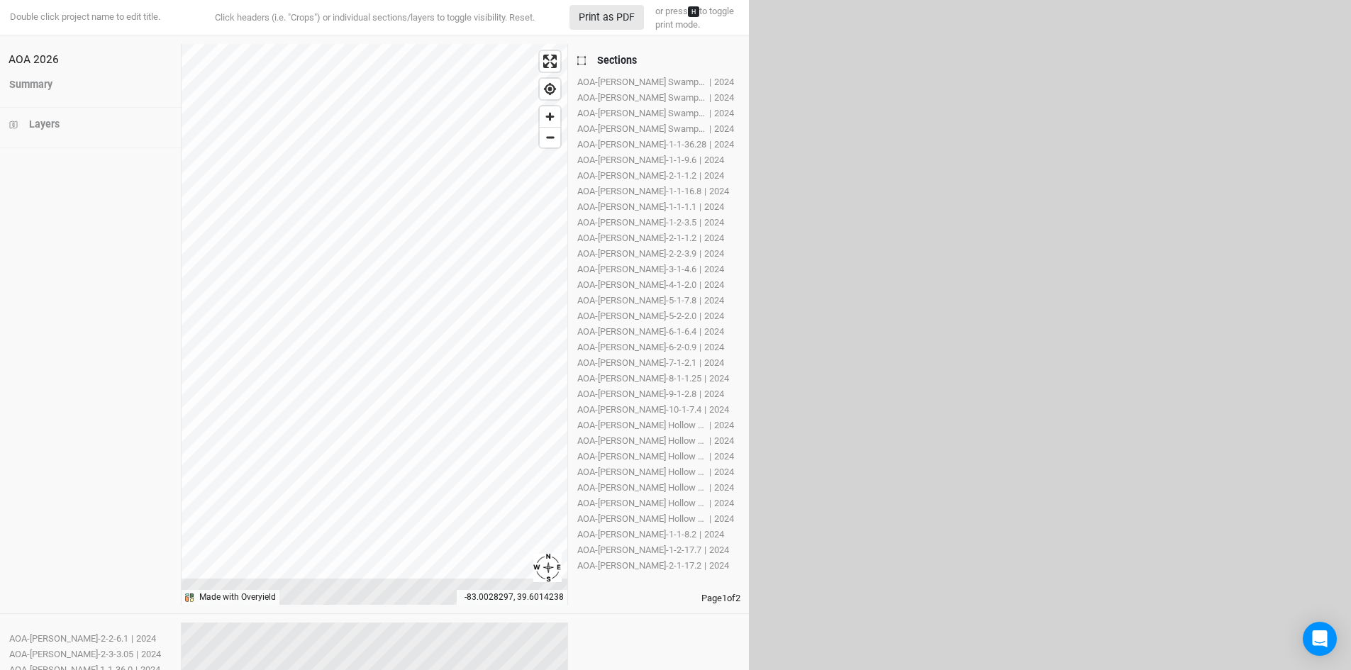
click at [618, 60] on div "Sections" at bounding box center [617, 60] width 40 height 15
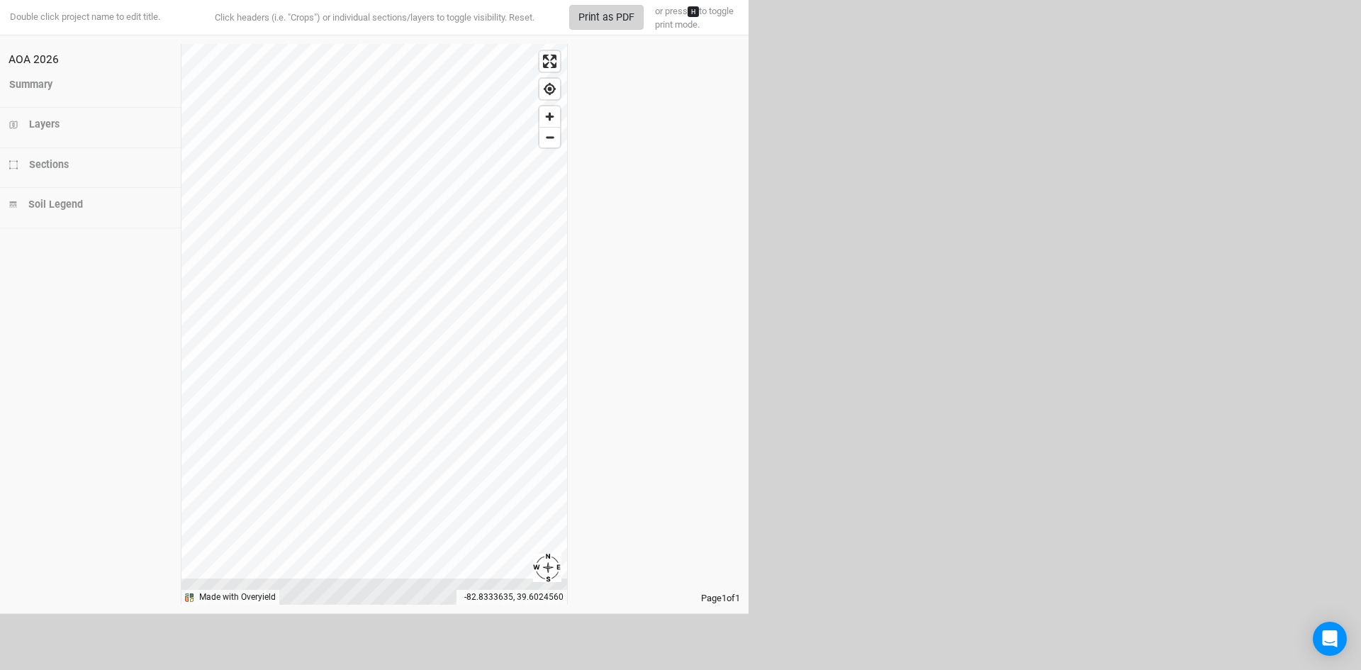
click at [611, 13] on button "Print as PDF" at bounding box center [606, 17] width 74 height 25
